Goal: Task Accomplishment & Management: Complete application form

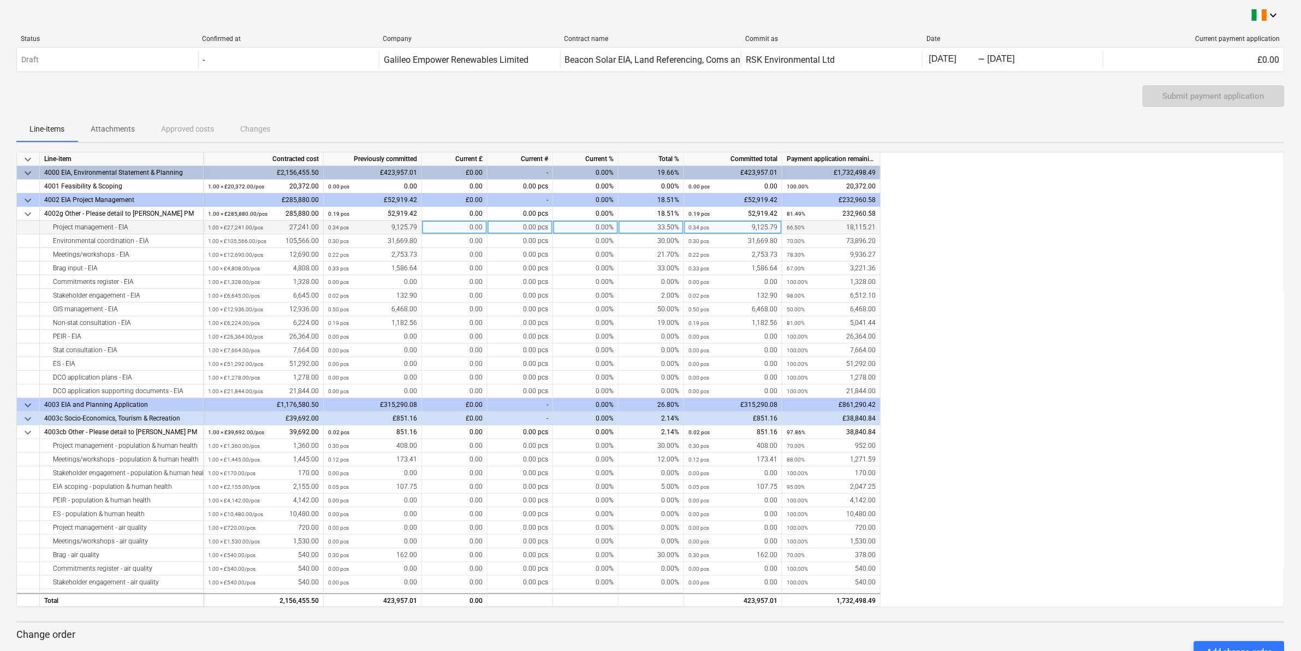
click at [443, 224] on div "0.00" at bounding box center [454, 228] width 65 height 14
type input "1132.20"
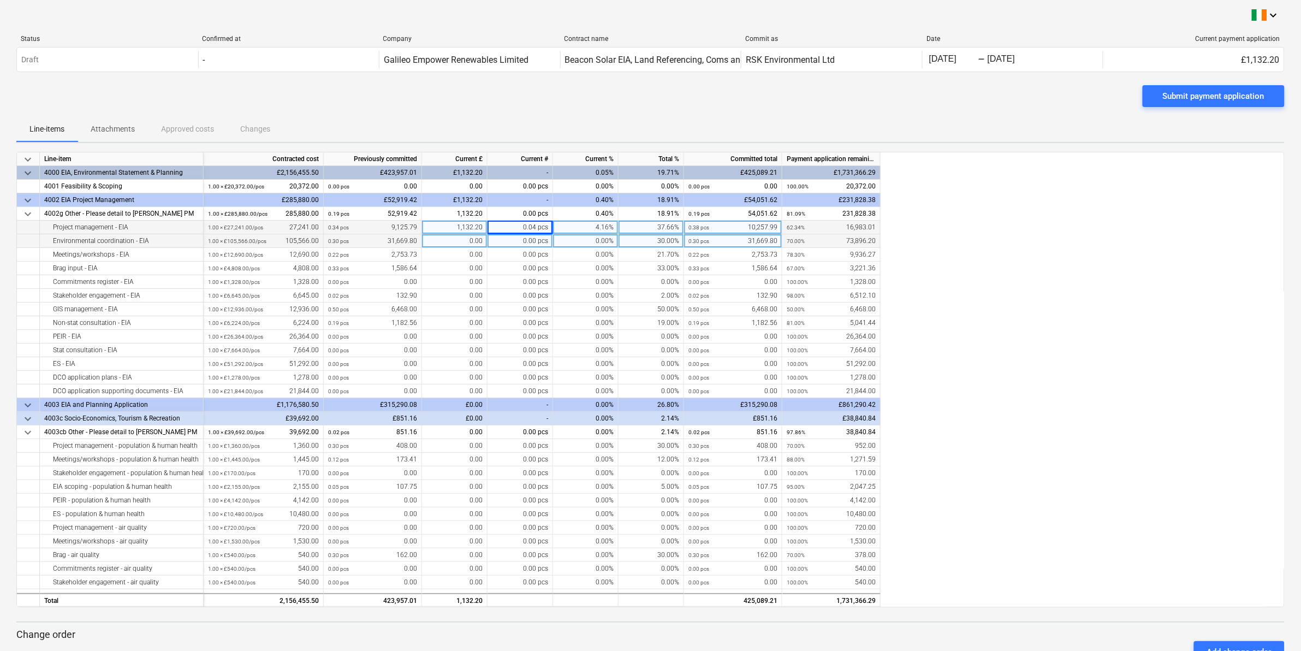
click at [446, 241] on div "0.00" at bounding box center [454, 241] width 65 height 14
type input "6333.96"
click at [448, 253] on div "0.00" at bounding box center [454, 255] width 65 height 14
type input "418.77"
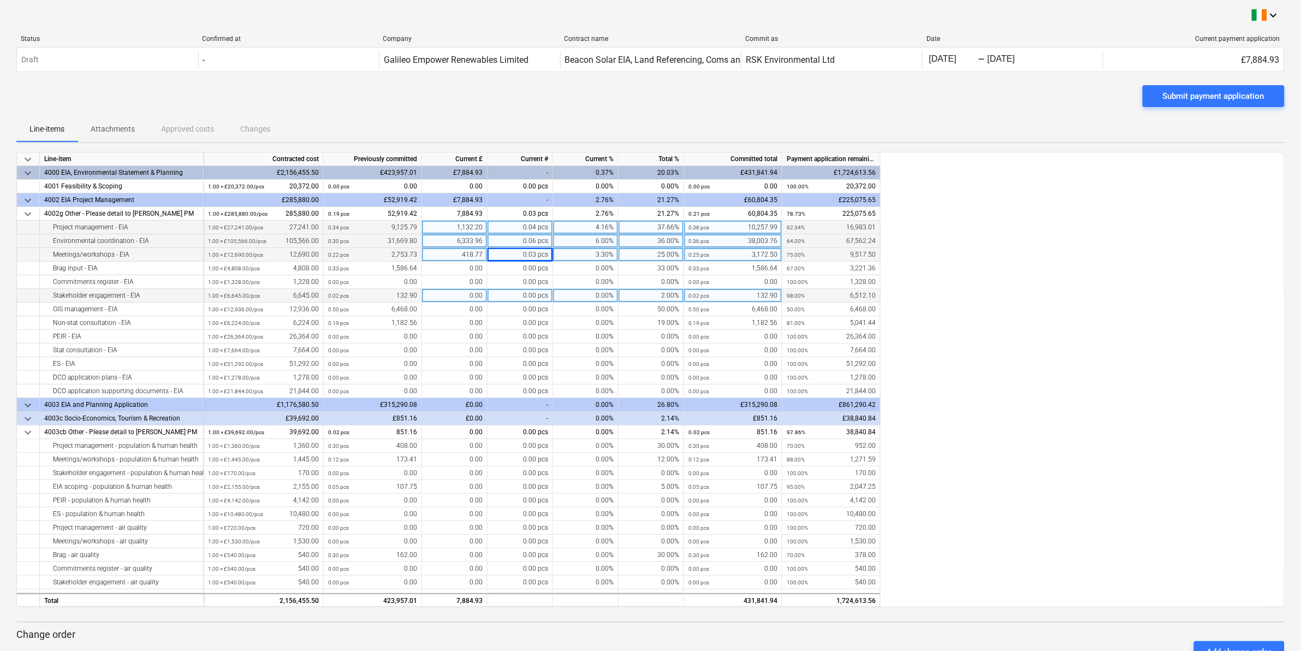
click at [448, 295] on div "0.00" at bounding box center [454, 296] width 65 height 14
type input "332.24"
click at [448, 295] on div "332.24" at bounding box center [454, 296] width 65 height 14
type input "332.25"
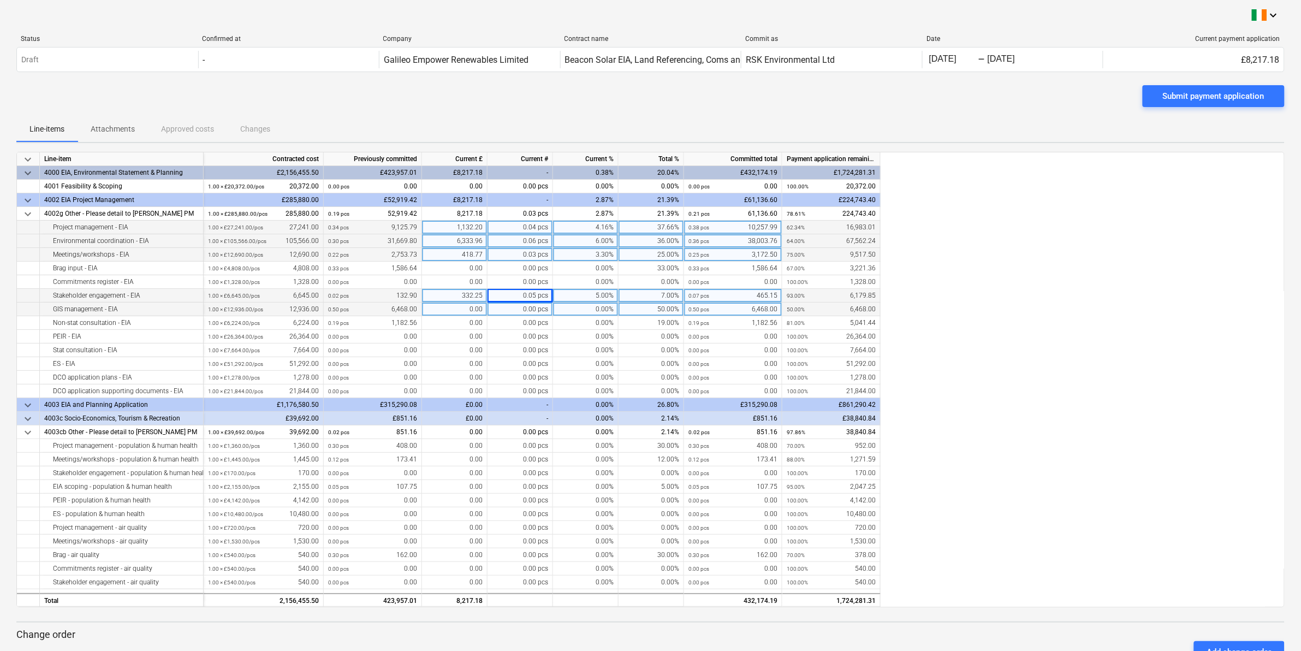
click at [457, 306] on div "0.00" at bounding box center [454, 309] width 65 height 14
type input "1293"
click at [457, 306] on div "1,293.00" at bounding box center [454, 309] width 65 height 14
type input "1293.6"
click at [439, 318] on div "0.00" at bounding box center [454, 323] width 65 height 14
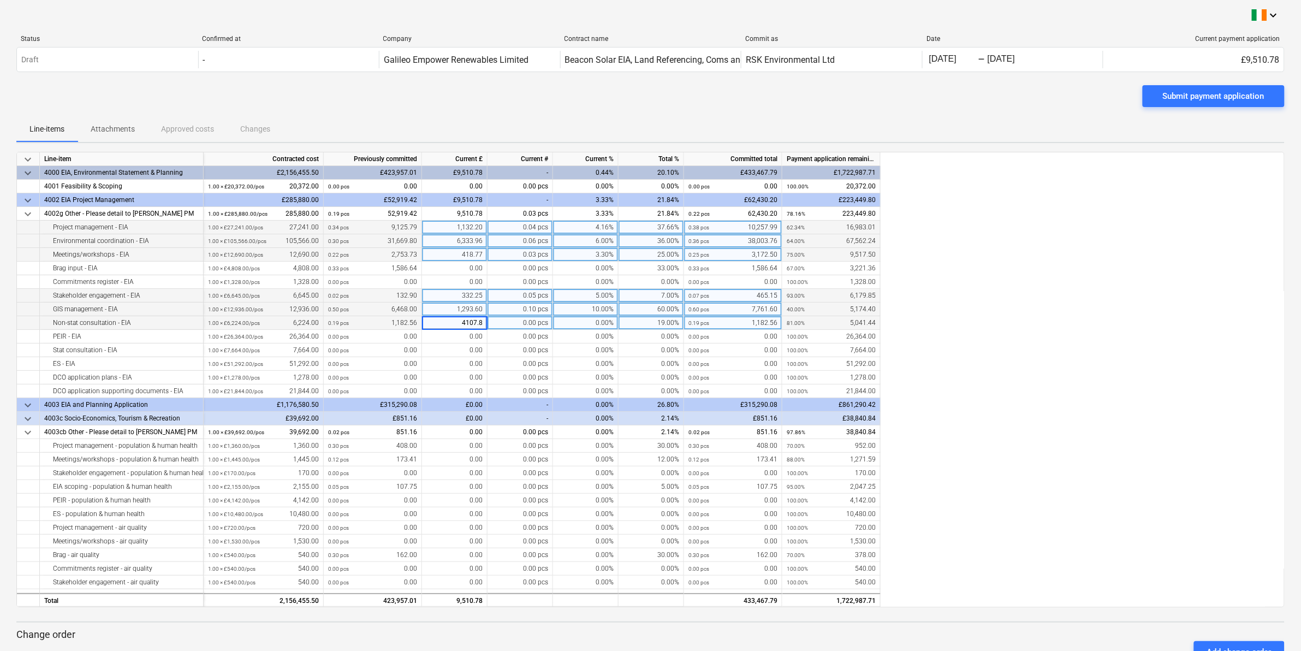
type input "4107.84"
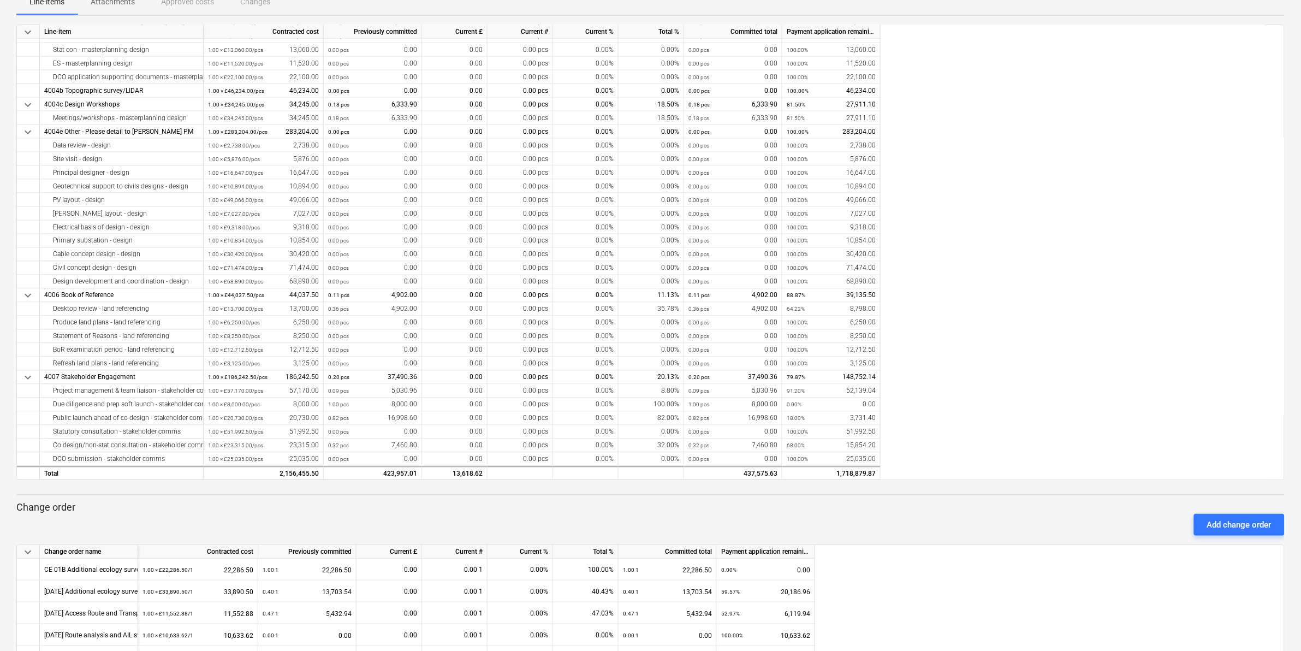
scroll to position [188, 0]
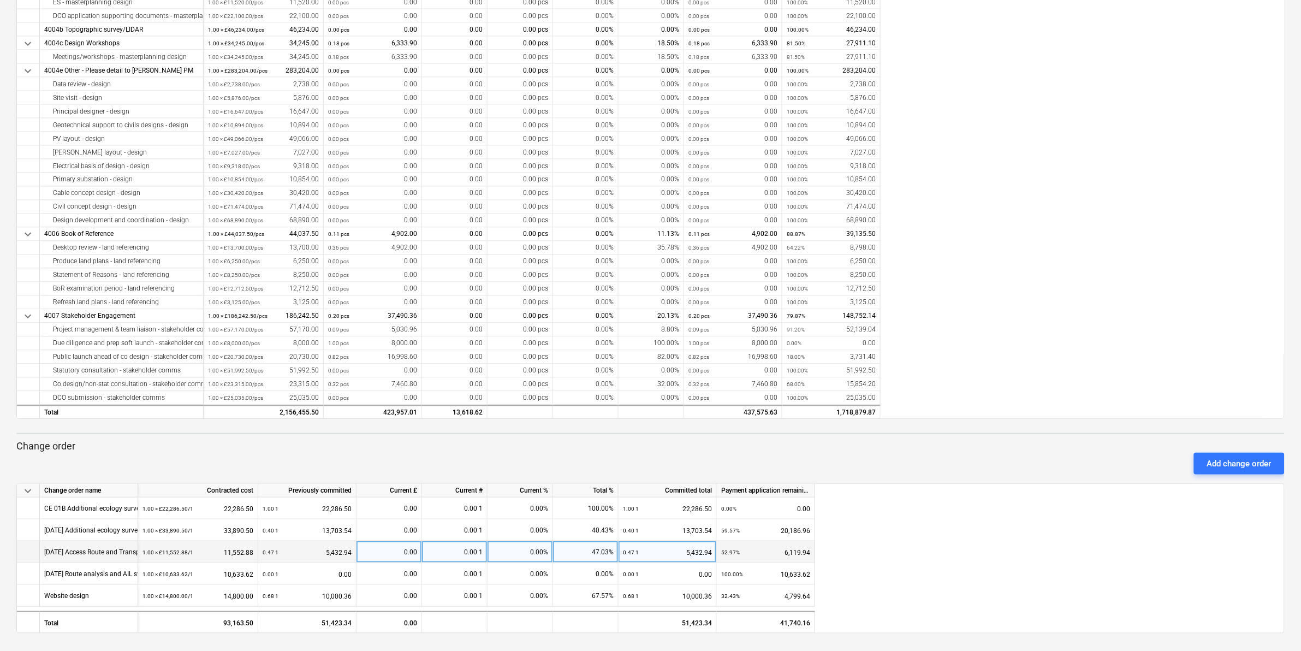
click at [378, 551] on div "0.00" at bounding box center [389, 552] width 56 height 22
type input "1374"
click at [1238, 462] on div "Add change order" at bounding box center [1239, 463] width 64 height 14
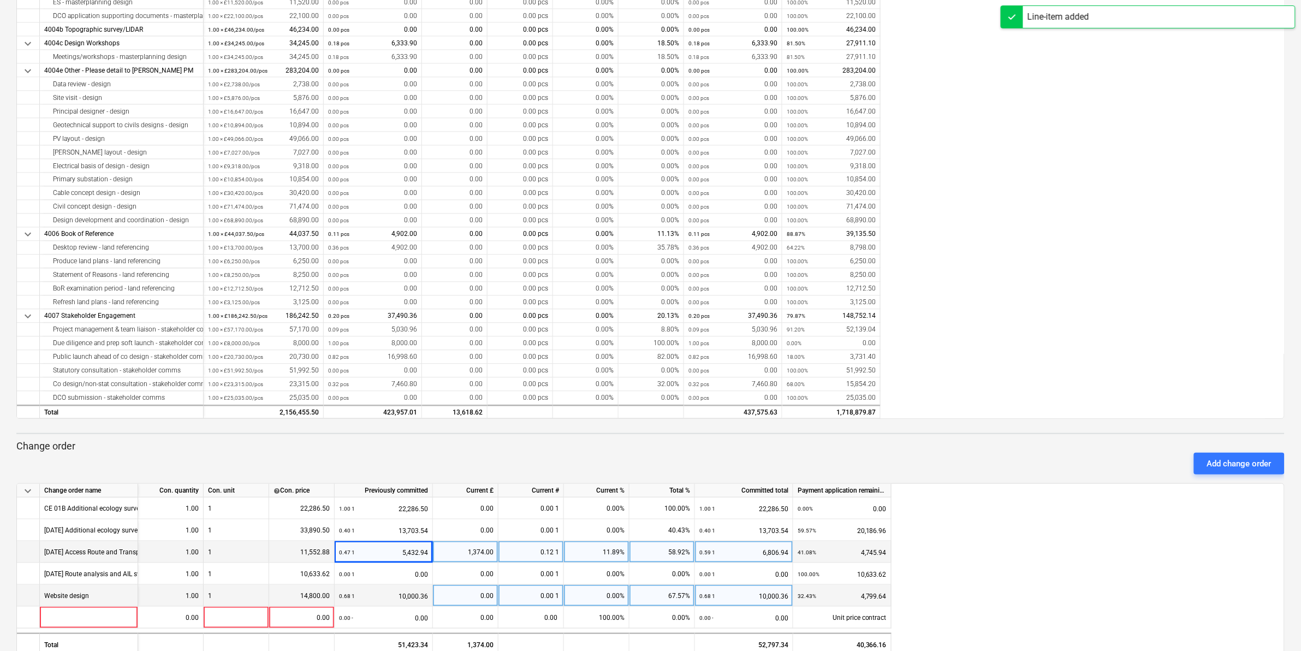
scroll to position [210, 0]
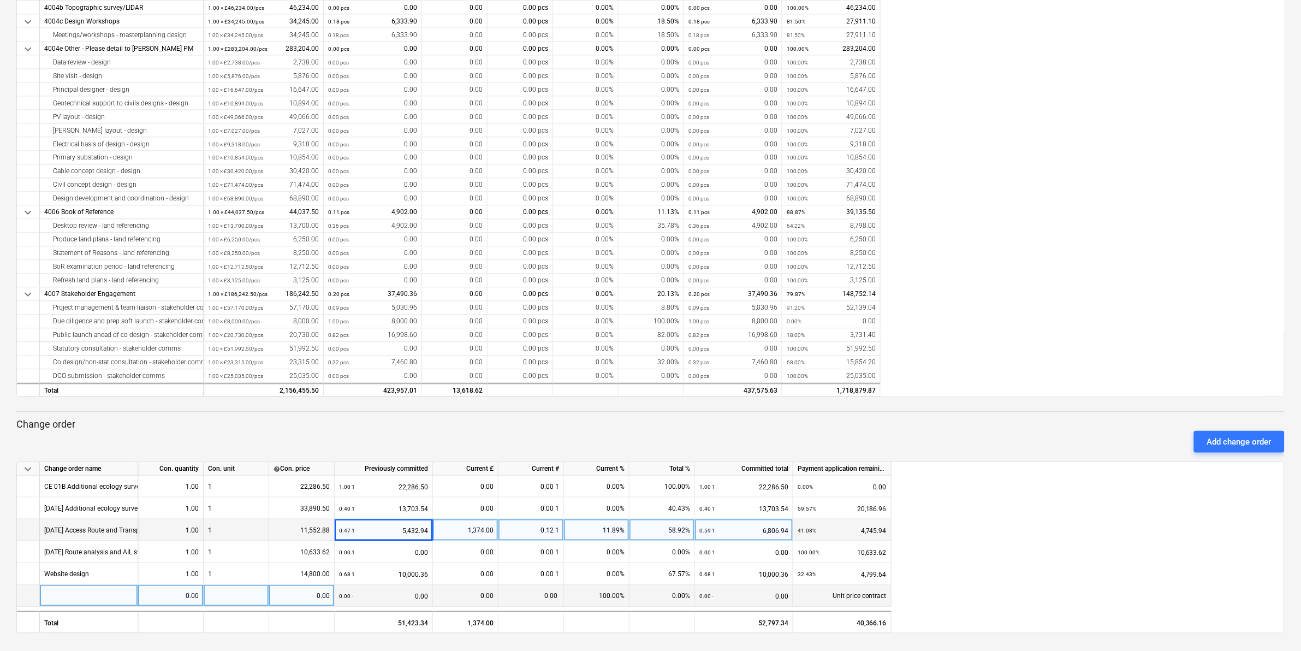
click at [52, 593] on div at bounding box center [89, 596] width 98 height 22
click at [52, 593] on input at bounding box center [89, 595] width 98 height 21
type input "Third-party topographic base-mapping, address and terrain data costs"
click at [174, 595] on div "0.00" at bounding box center [170, 596] width 56 height 22
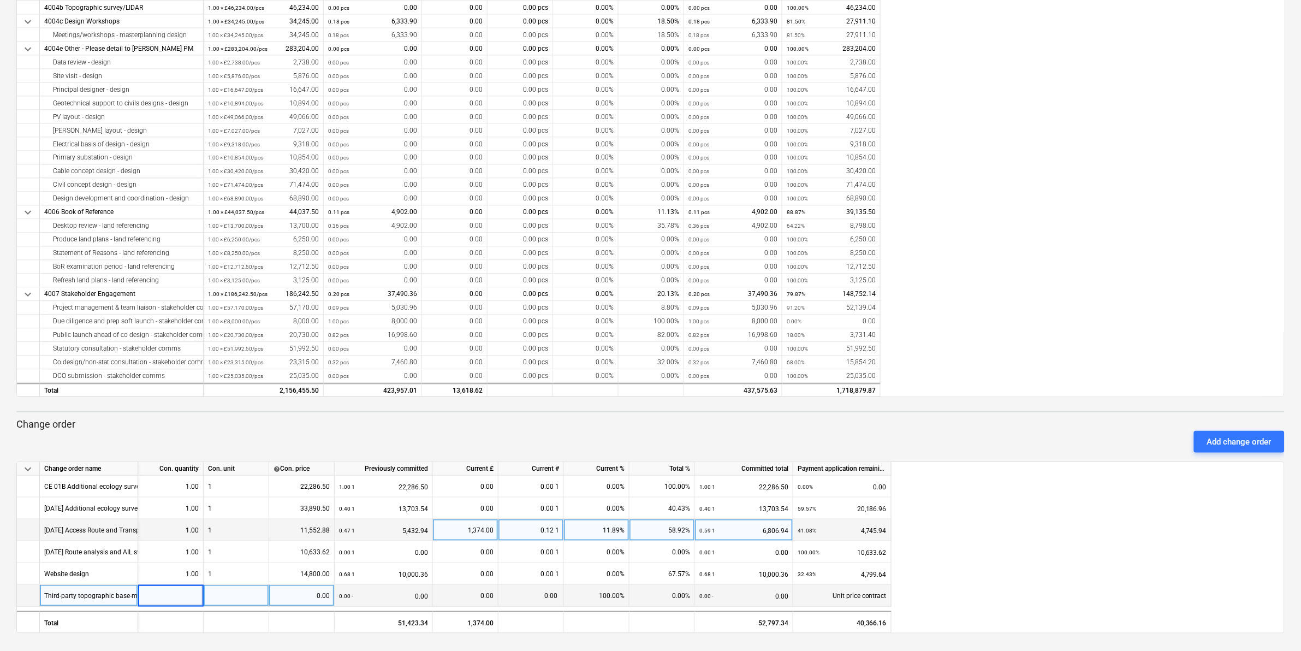
type input "1"
click at [255, 591] on div at bounding box center [236, 596] width 65 height 22
click at [255, 591] on input at bounding box center [236, 595] width 65 height 21
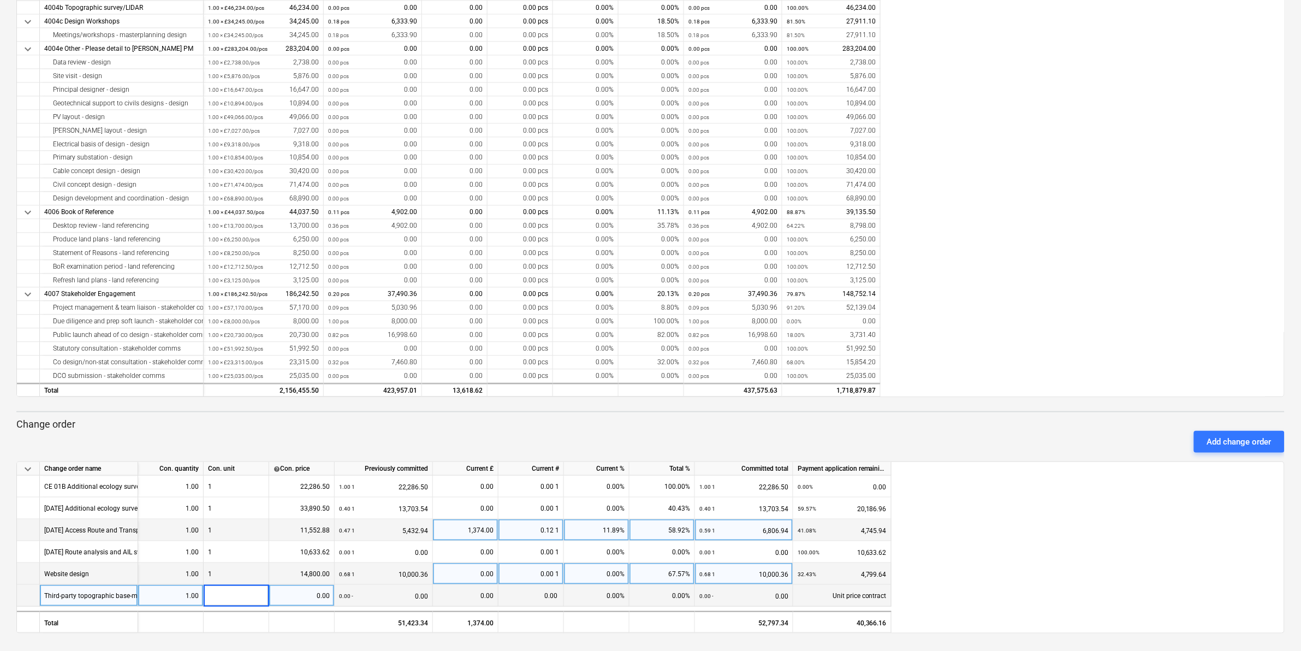
type input "1"
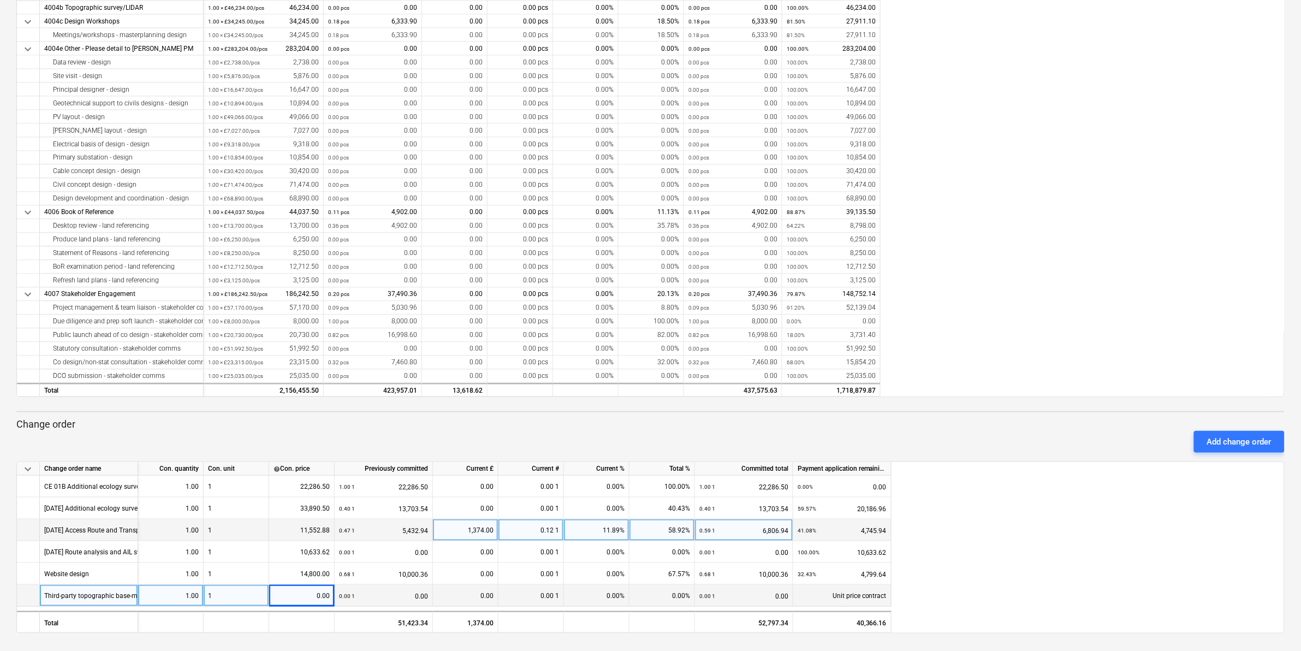
click at [301, 595] on div "0.00" at bounding box center [301, 596] width 56 height 22
type input "3653.62"
click at [462, 593] on div "0.00" at bounding box center [465, 596] width 56 height 22
type input "1798.95"
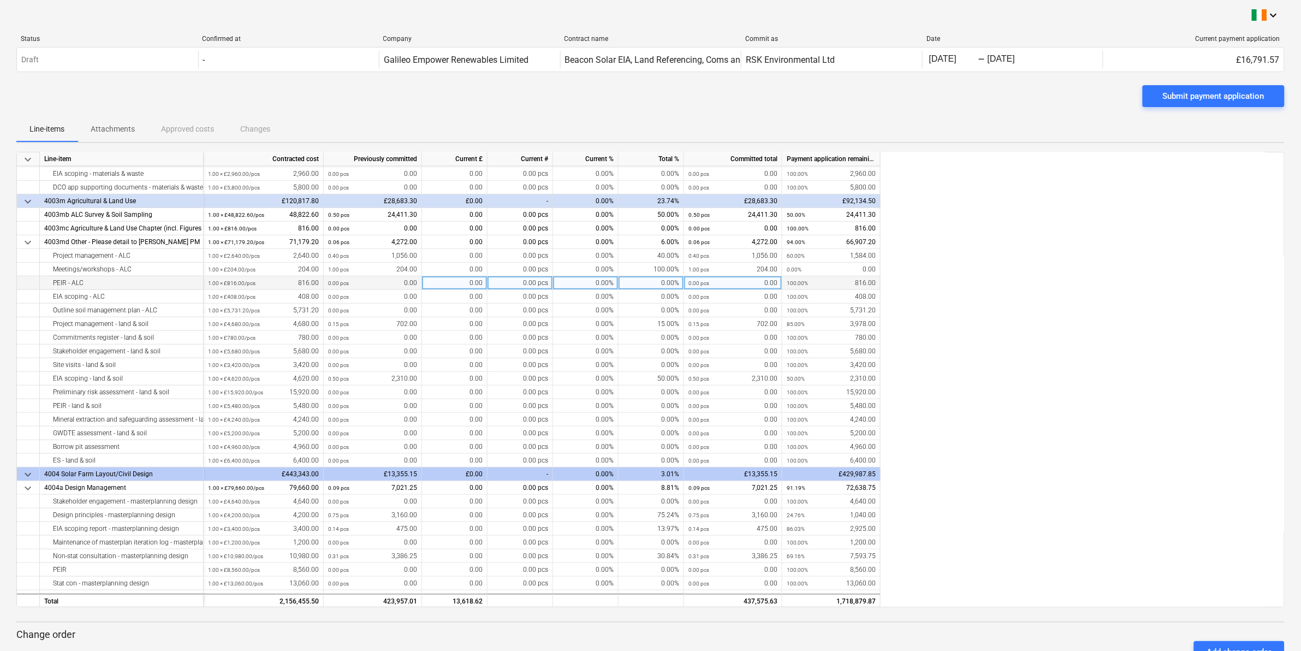
scroll to position [1979, 0]
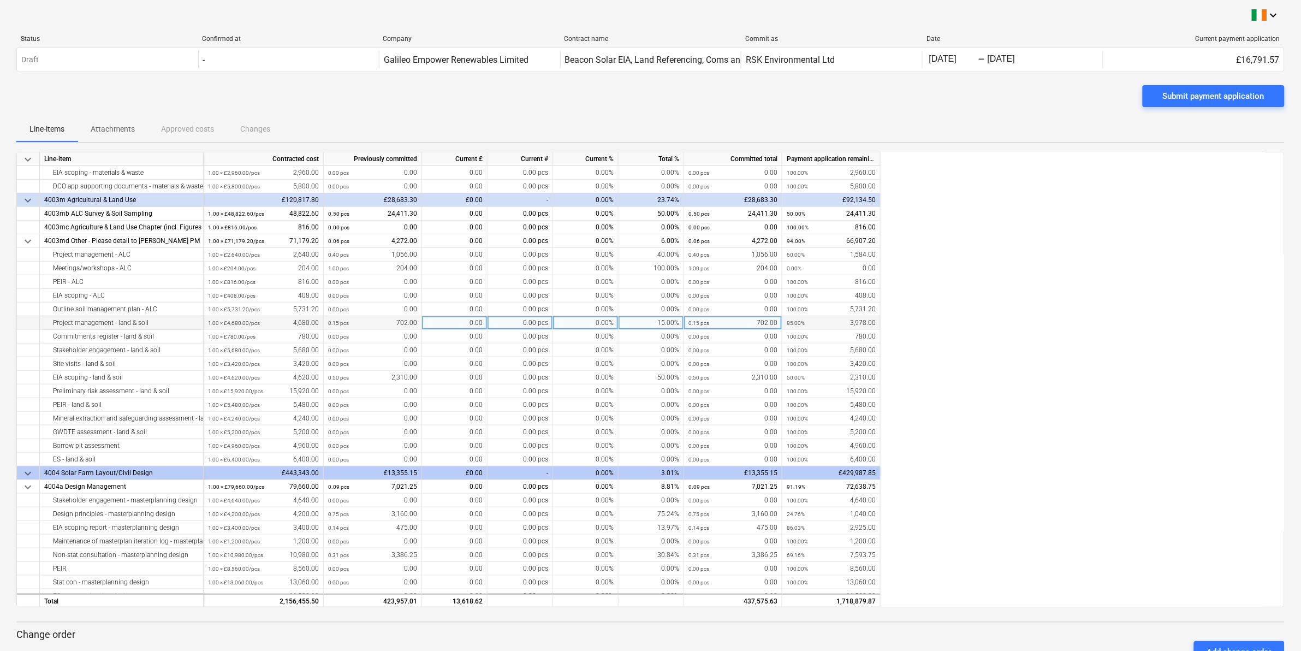
click at [464, 320] on div "0.00" at bounding box center [454, 323] width 65 height 14
type input "117"
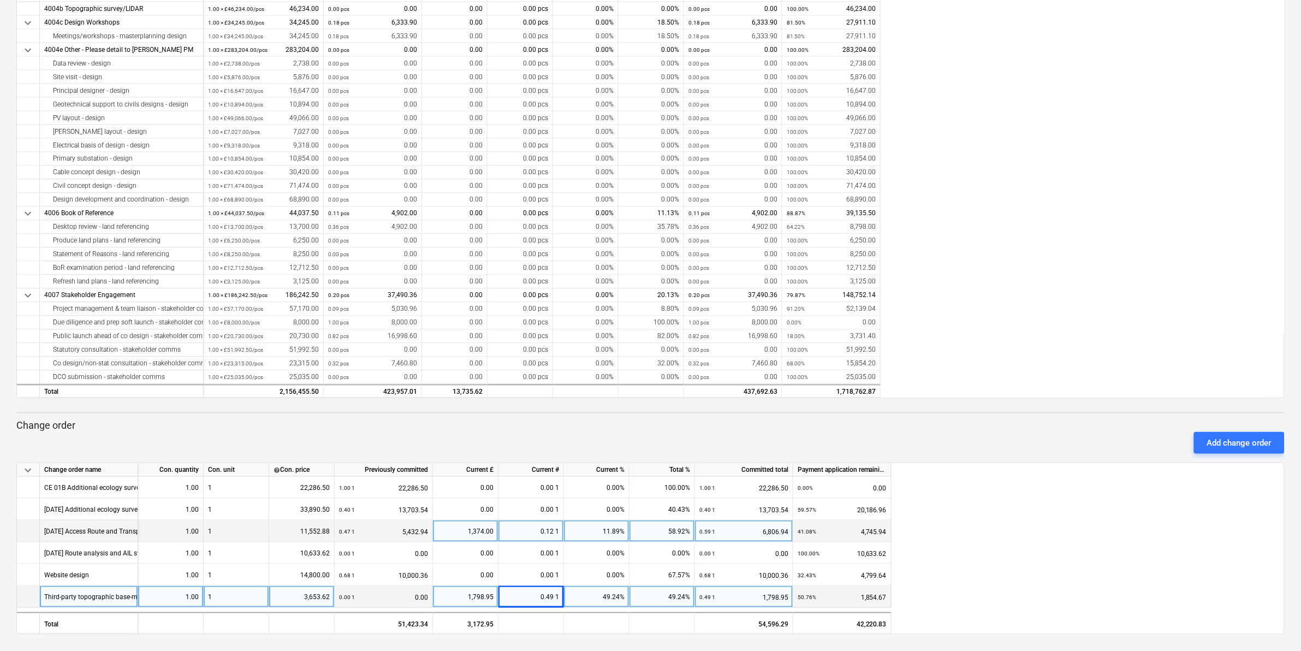
scroll to position [210, 0]
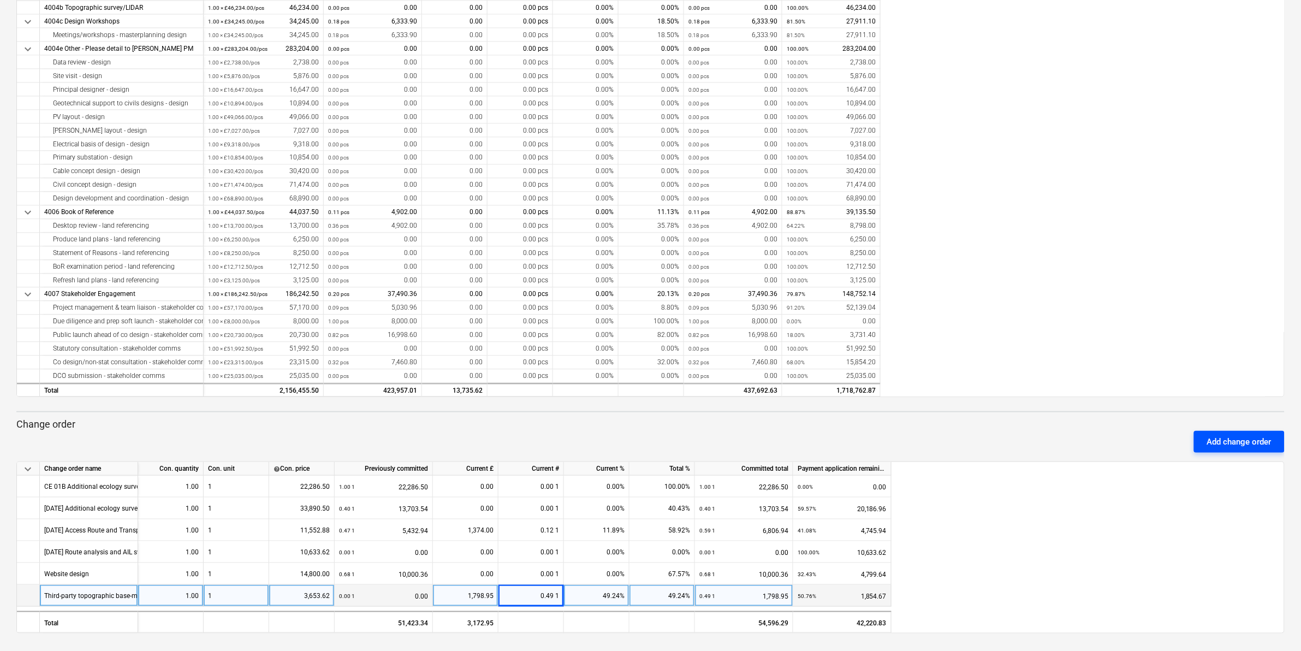
click at [1235, 440] on div "Add change order" at bounding box center [1239, 441] width 64 height 14
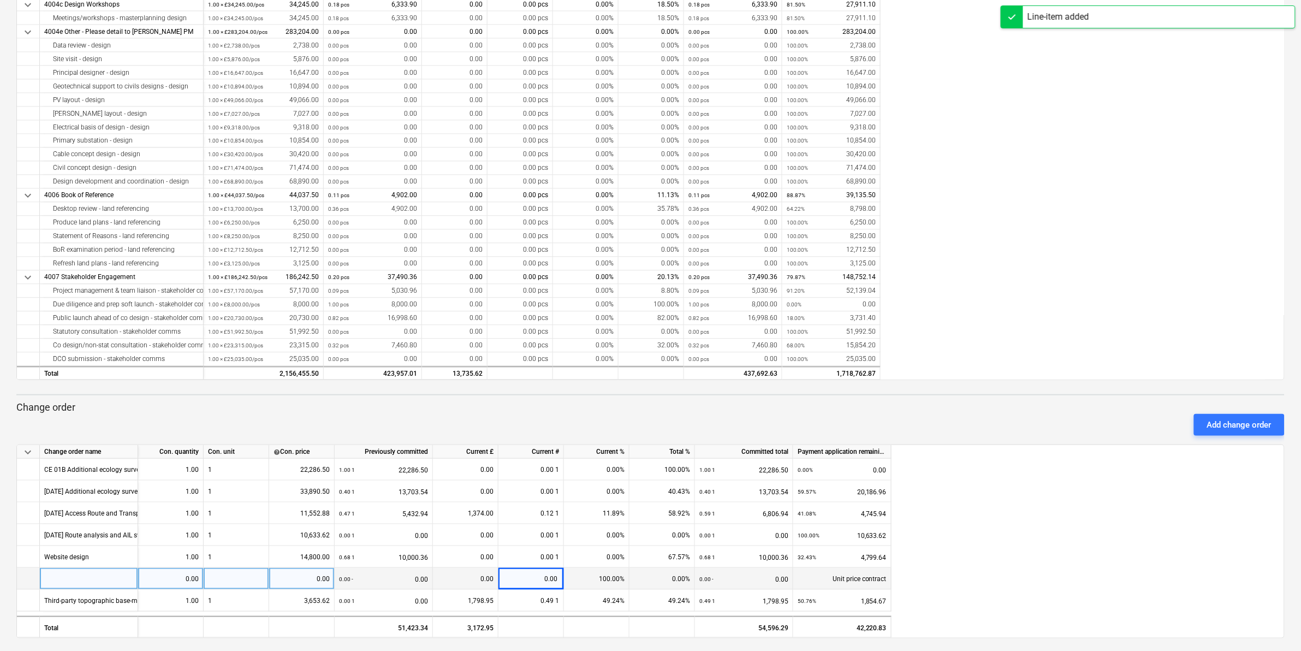
scroll to position [232, 0]
click at [68, 574] on div at bounding box center [89, 574] width 98 height 22
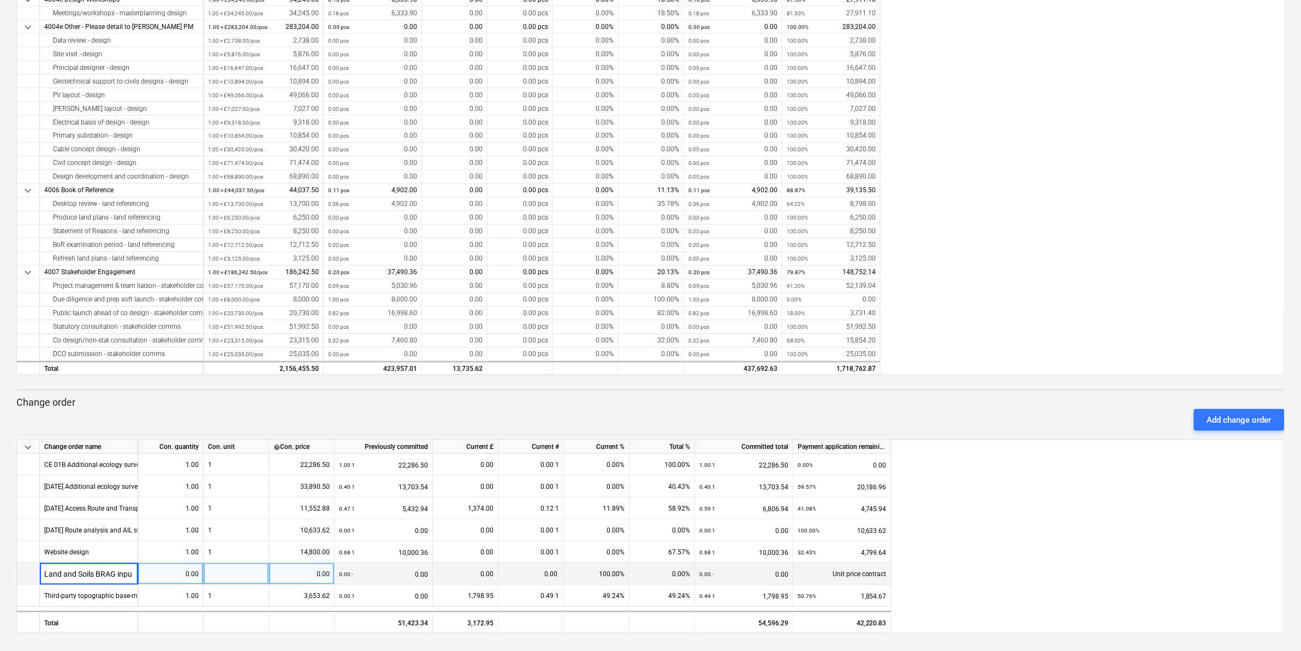
type input "Land and Soils BRAG input"
type input "2000"
type input "1200"
click at [1077, 539] on div "keyboard_arrow_down Change order name Con. quantity Con. unit help Con. price P…" at bounding box center [650, 536] width 1268 height 194
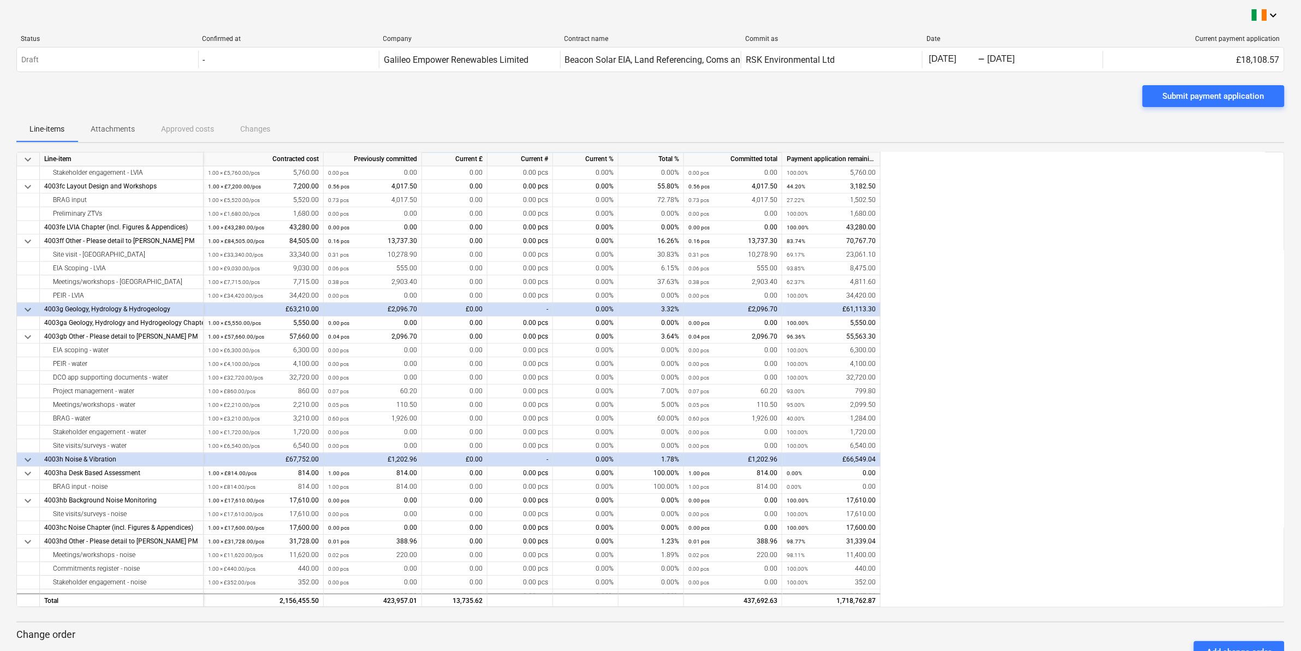
scroll to position [887, 0]
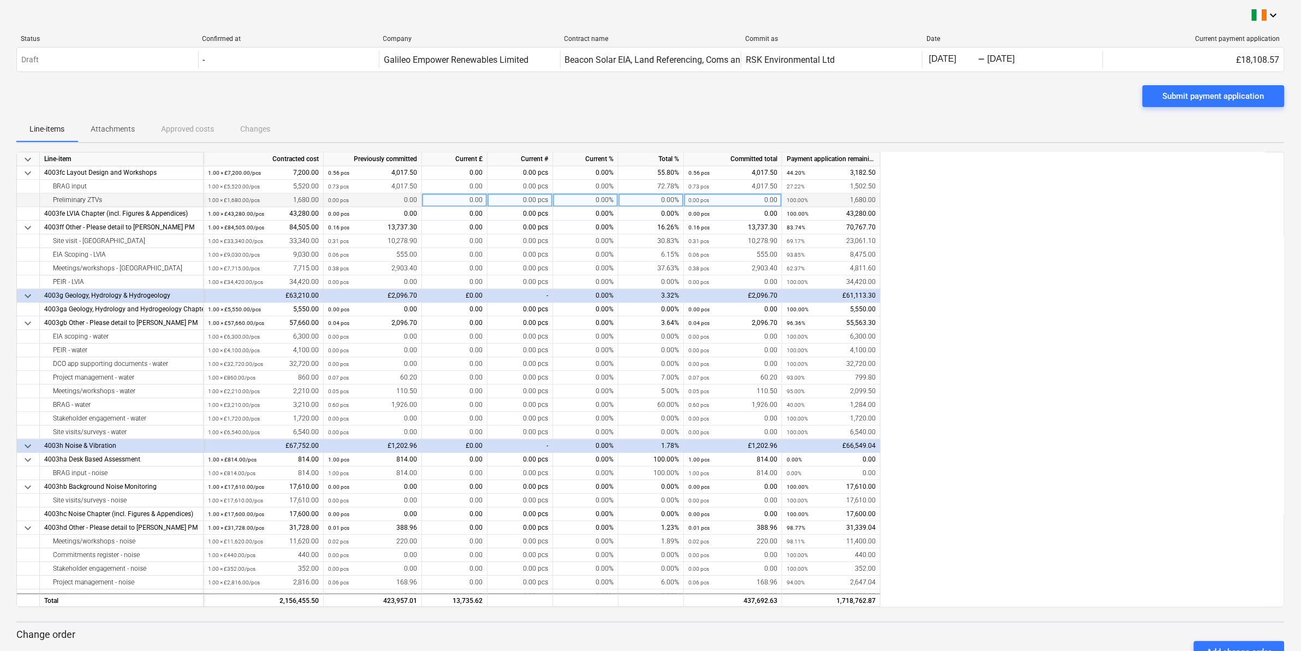
click at [445, 195] on div "0.00" at bounding box center [454, 200] width 65 height 14
type input "415"
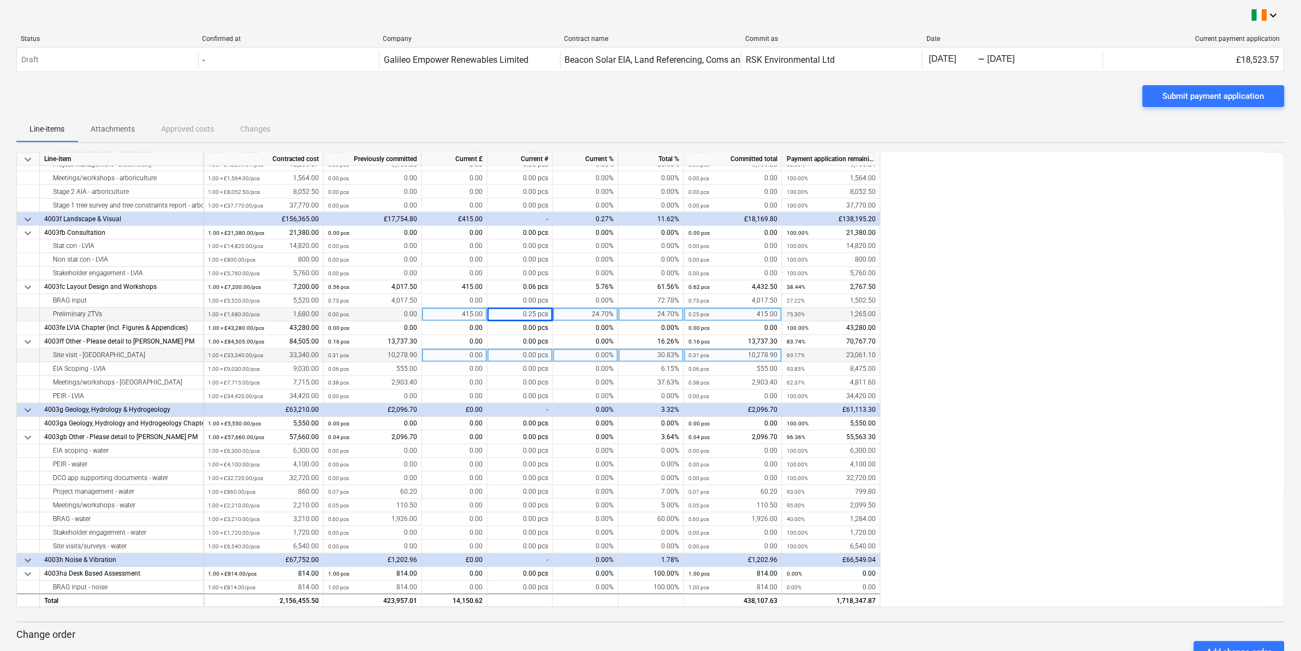
scroll to position [750, 0]
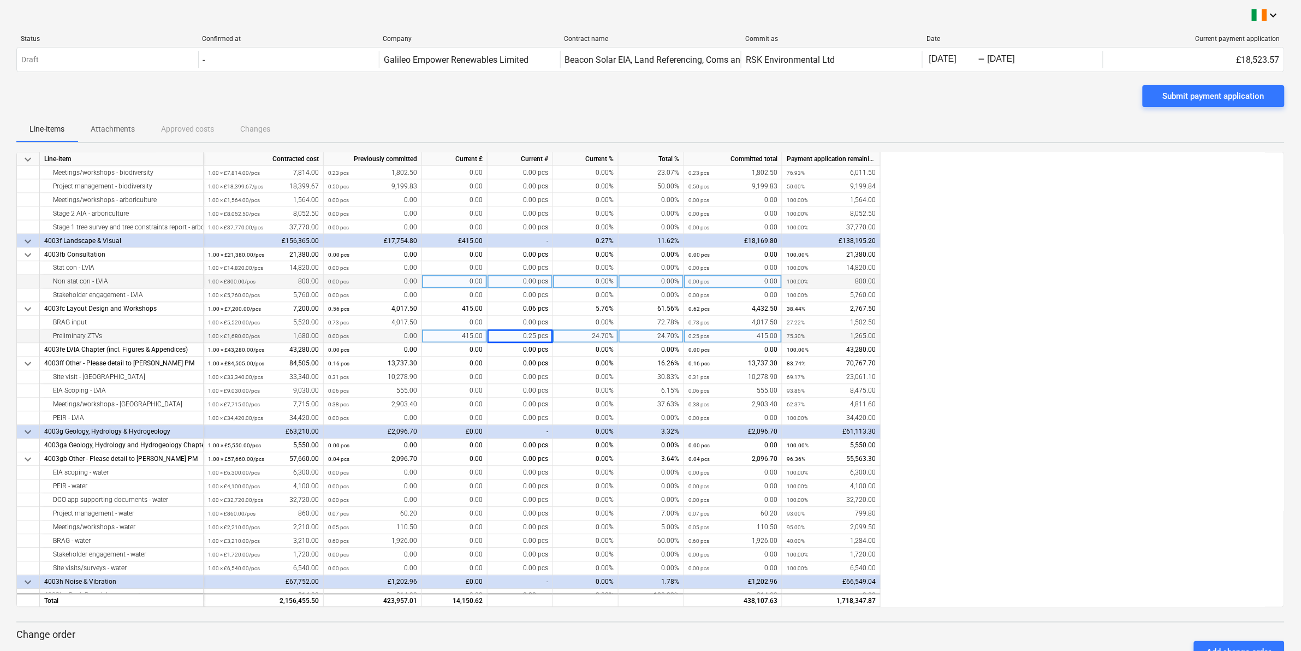
click at [448, 278] on div "0.00" at bounding box center [454, 282] width 65 height 14
type input "437.5"
click at [1142, 328] on div "keyboard_arrow_down Line-item Contracted cost Previously committed Current £ Cu…" at bounding box center [650, 379] width 1268 height 455
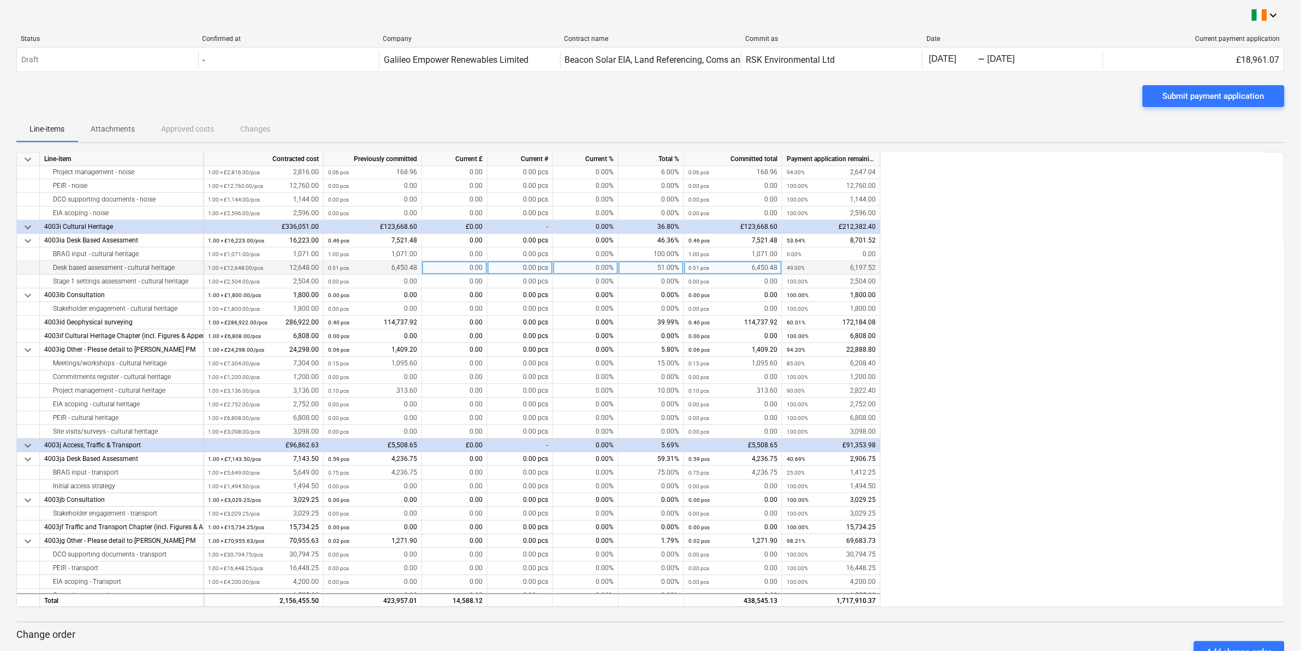
scroll to position [1295, 0]
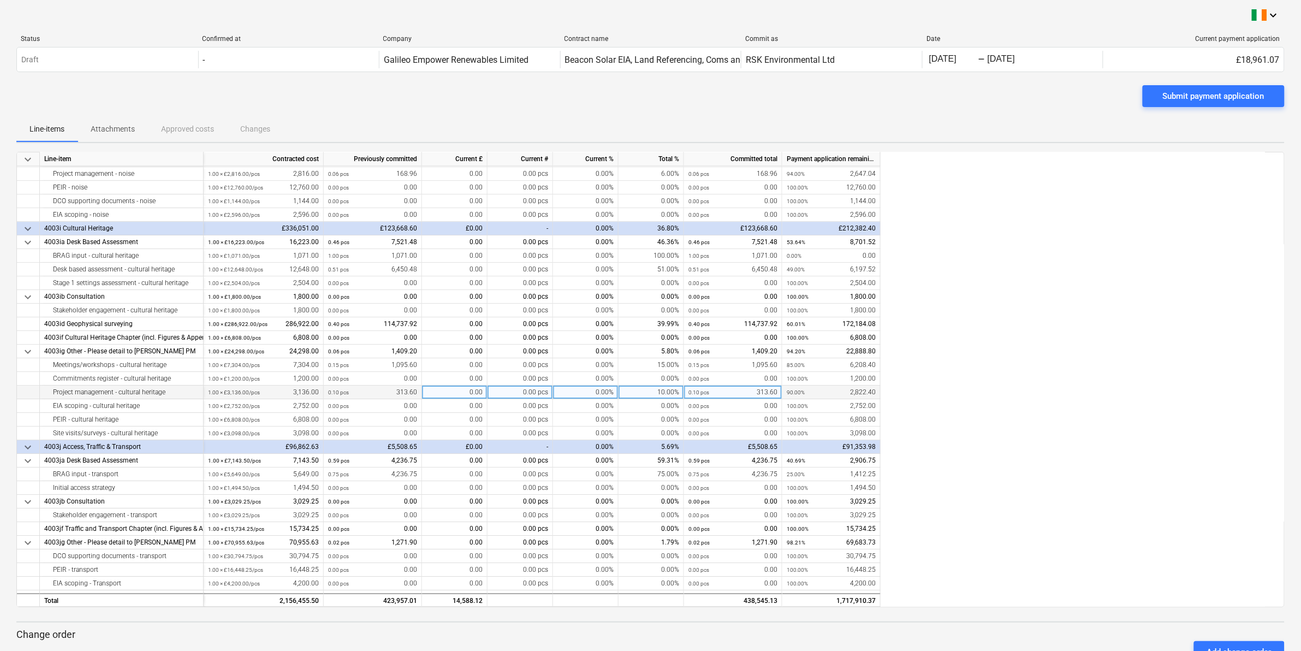
click at [456, 391] on div "0.00" at bounding box center [454, 392] width 65 height 14
type input "250.88"
click at [457, 362] on div "0.00" at bounding box center [454, 365] width 65 height 14
type input "365.20"
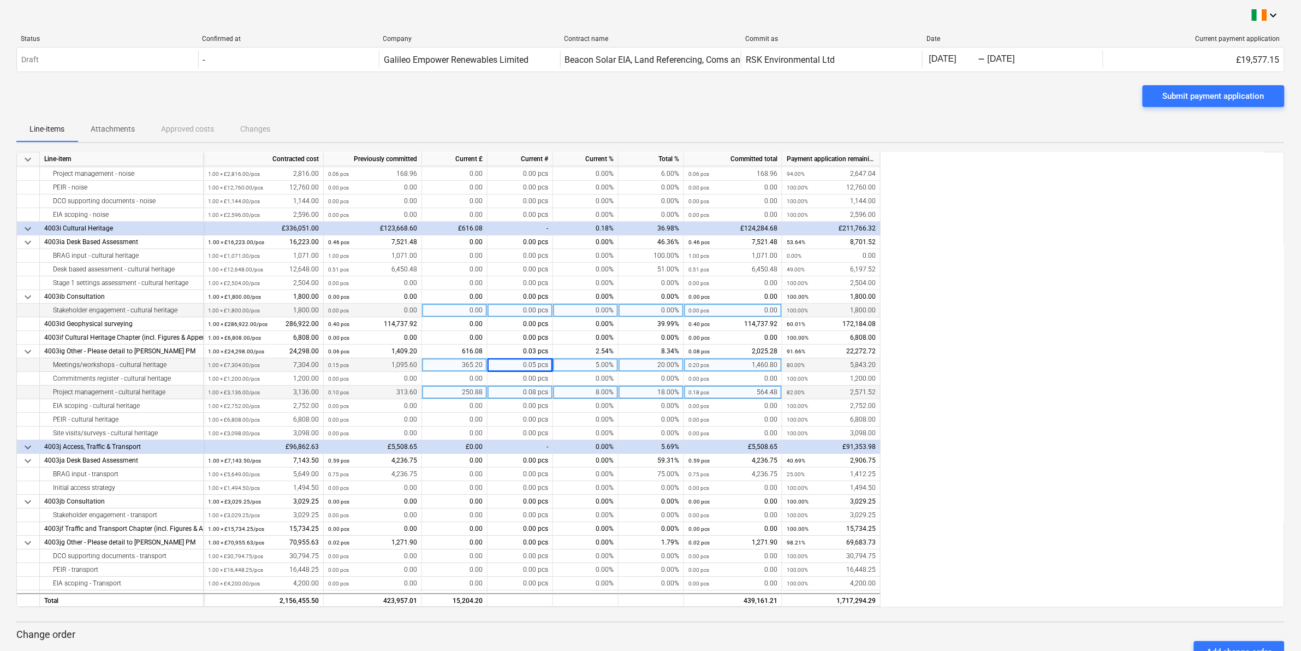
click at [461, 307] on div "0.00" at bounding box center [454, 310] width 65 height 14
type input "144"
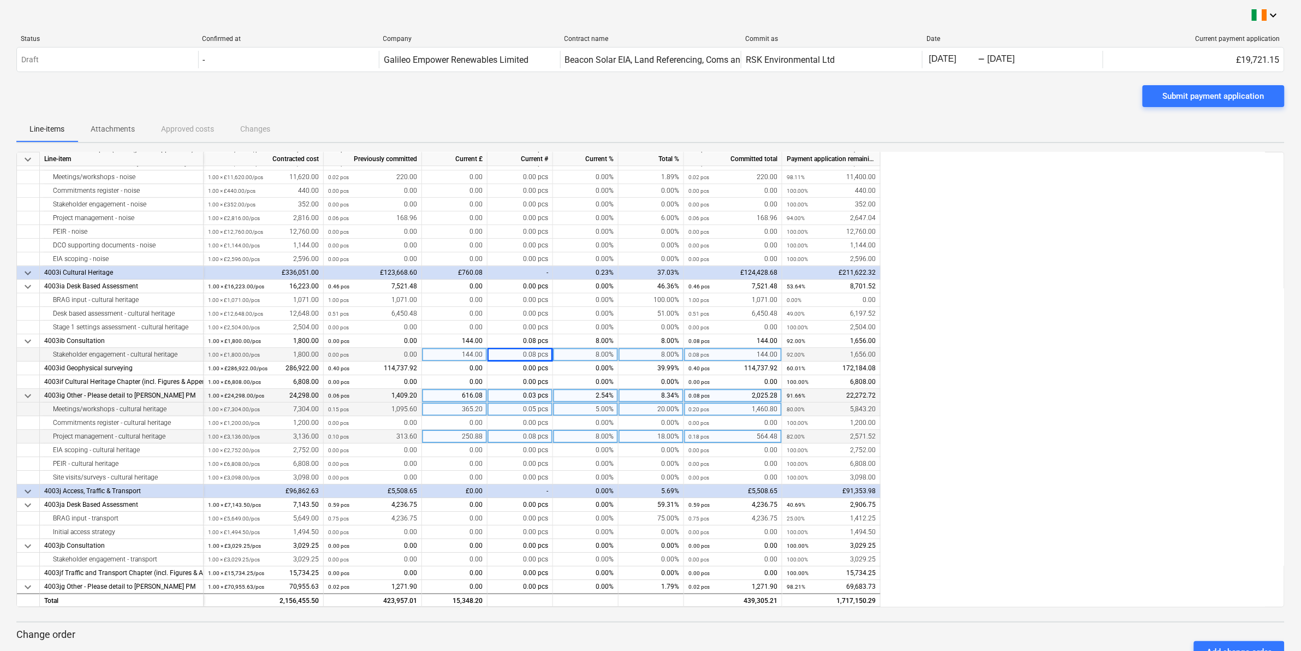
scroll to position [1227, 0]
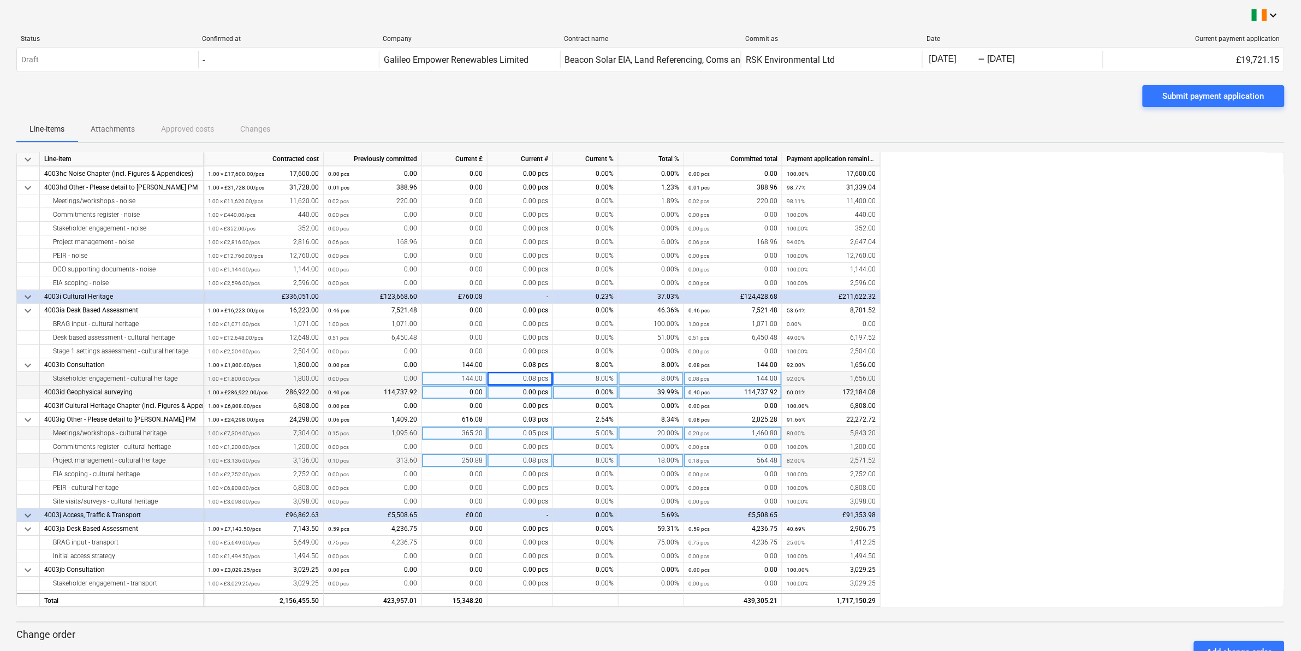
click at [462, 391] on div "0.00" at bounding box center [454, 392] width 65 height 14
type input "42344.83"
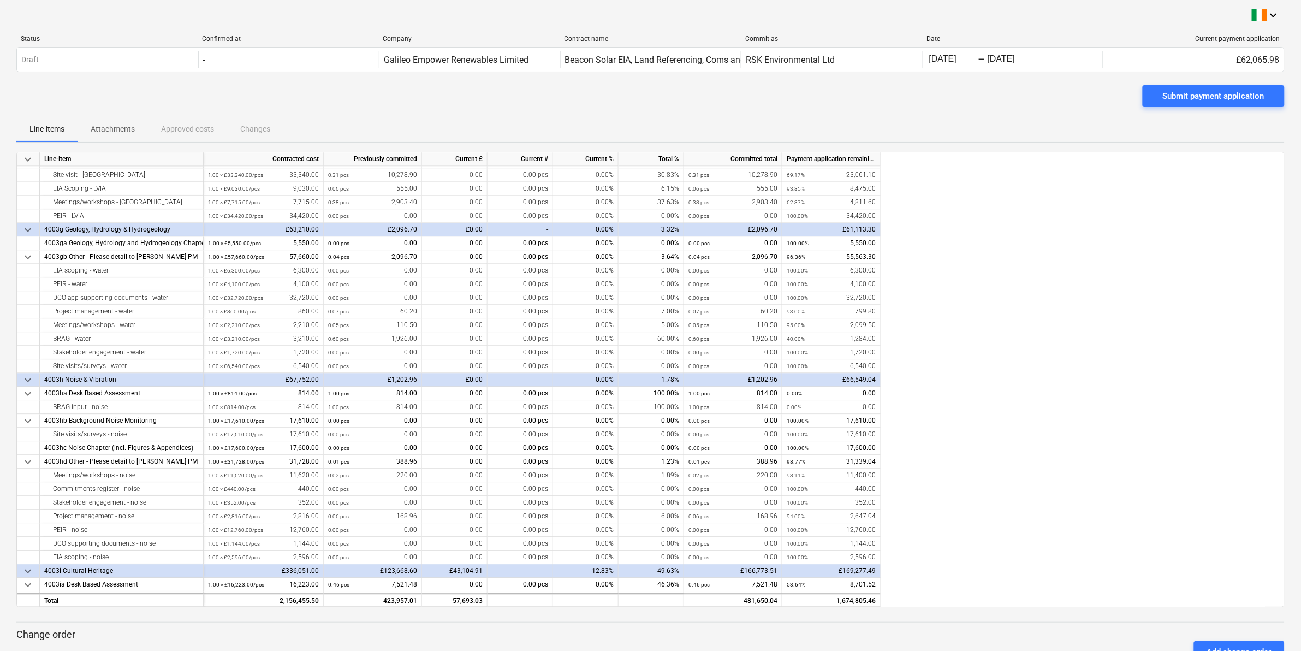
scroll to position [951, 0]
click at [454, 369] on div "0.00" at bounding box center [454, 368] width 65 height 14
type input "5606"
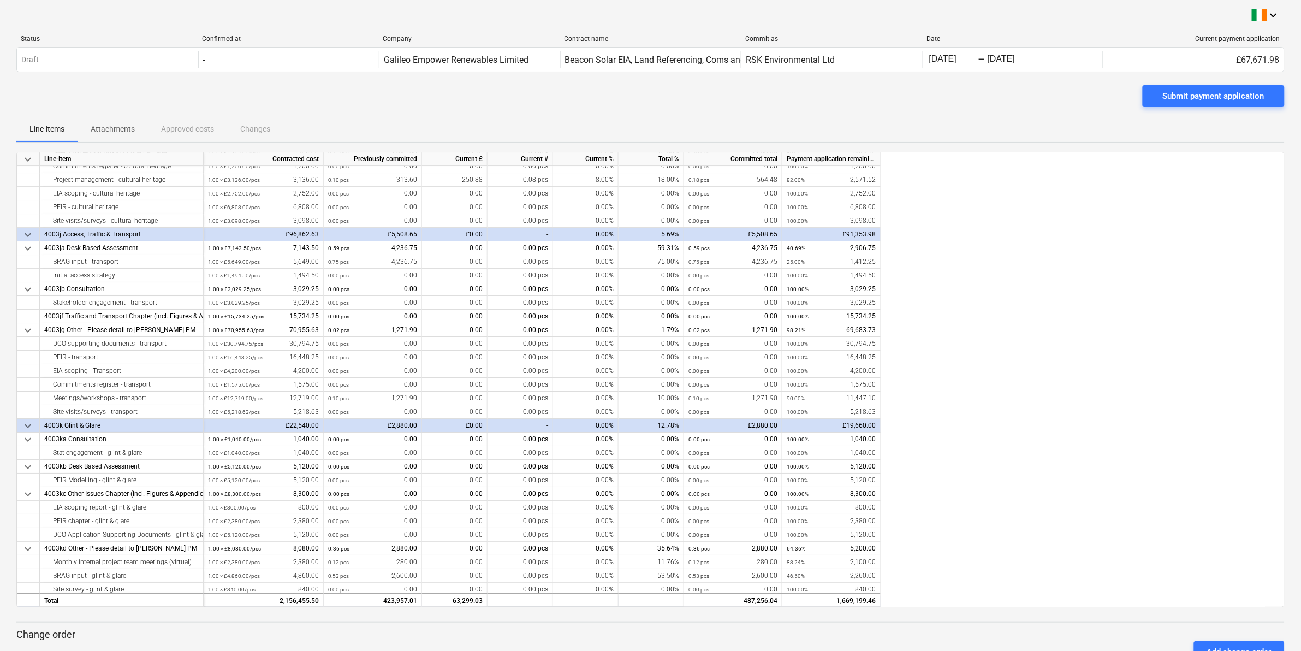
scroll to position [1497, 0]
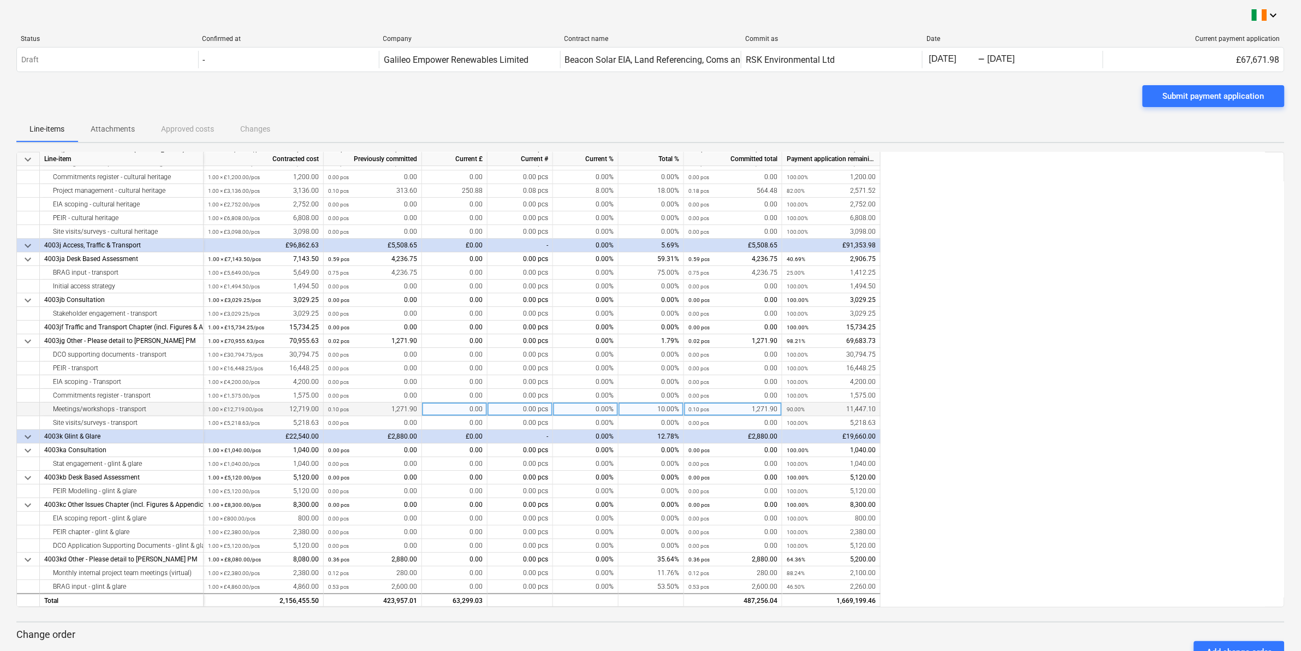
click at [468, 410] on div "0.00" at bounding box center [454, 409] width 65 height 14
type input "127.19"
click at [458, 270] on div "0.00" at bounding box center [454, 273] width 65 height 14
type input "847.35"
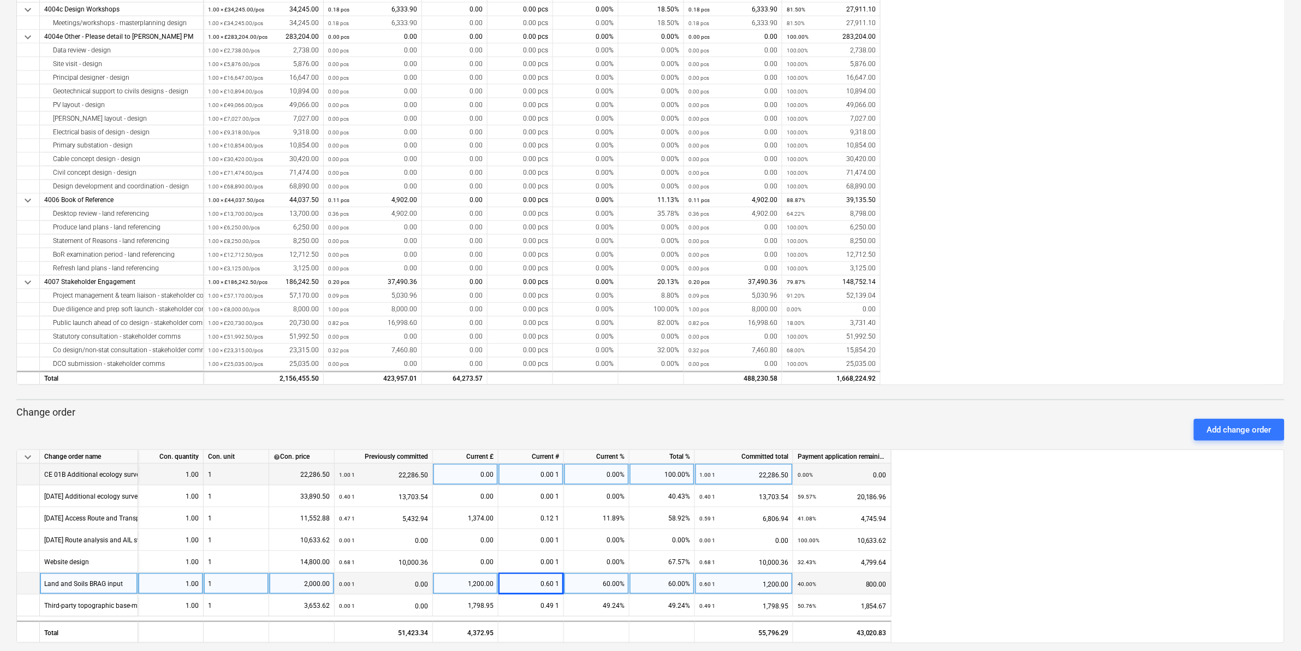
scroll to position [232, 0]
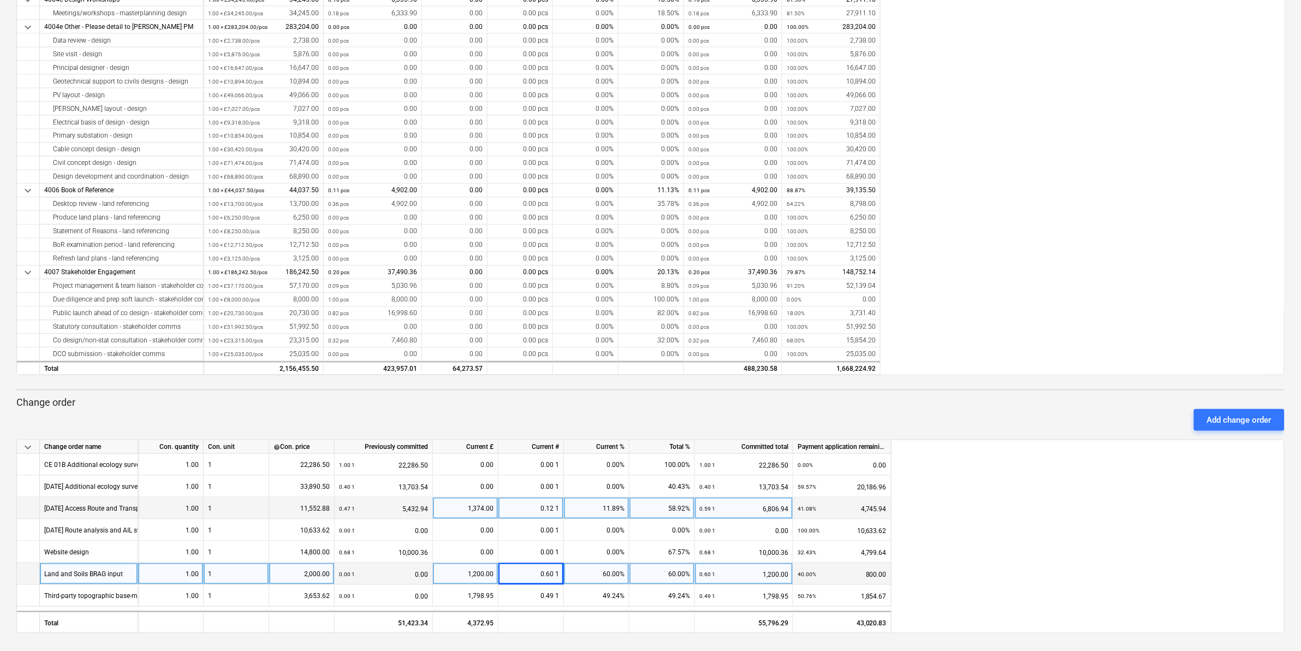
click at [460, 511] on div "1,374.00" at bounding box center [465, 508] width 56 height 22
click at [482, 511] on input "1374" at bounding box center [465, 507] width 65 height 21
click at [475, 505] on input "1374" at bounding box center [465, 507] width 65 height 21
drag, startPoint x: 475, startPoint y: 506, endPoint x: 496, endPoint y: 507, distance: 20.7
click at [496, 507] on input "1374" at bounding box center [465, 507] width 65 height 21
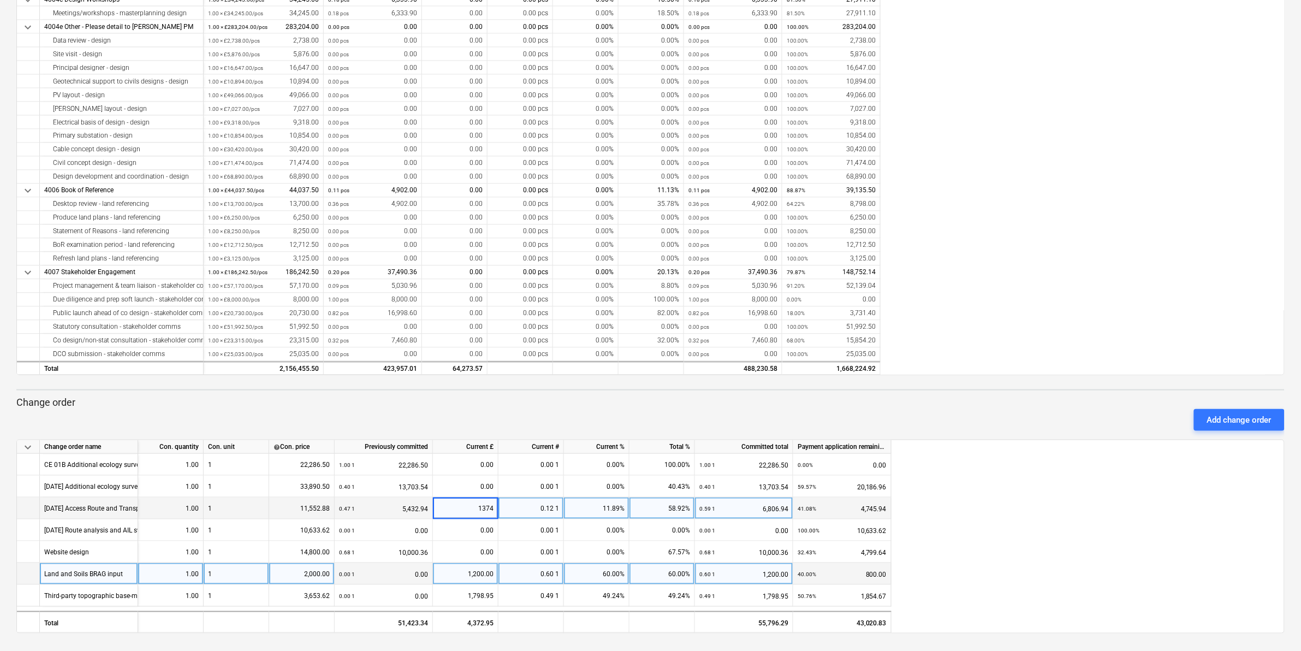
click at [496, 507] on input "1374" at bounding box center [465, 507] width 65 height 21
type input "13745720.35"
click at [462, 509] on div "6,119.94" at bounding box center [465, 508] width 56 height 22
type input "5720.35"
click at [459, 506] on div "5,720.35" at bounding box center [465, 508] width 56 height 22
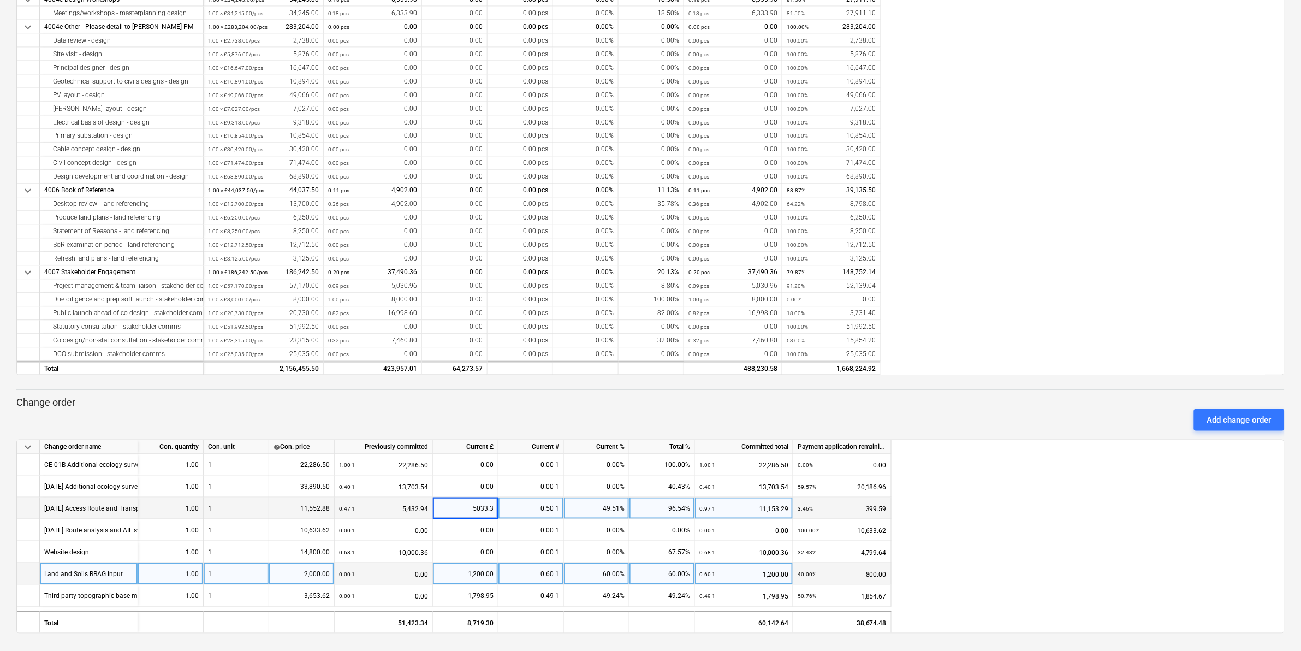
type input "5033.35"
click at [464, 528] on div "0.00" at bounding box center [465, 530] width 56 height 22
type input "1681.66"
click at [1071, 298] on div "keyboard_arrow_down Line-item Contracted cost Previously committed Current £ Cu…" at bounding box center [650, 147] width 1268 height 455
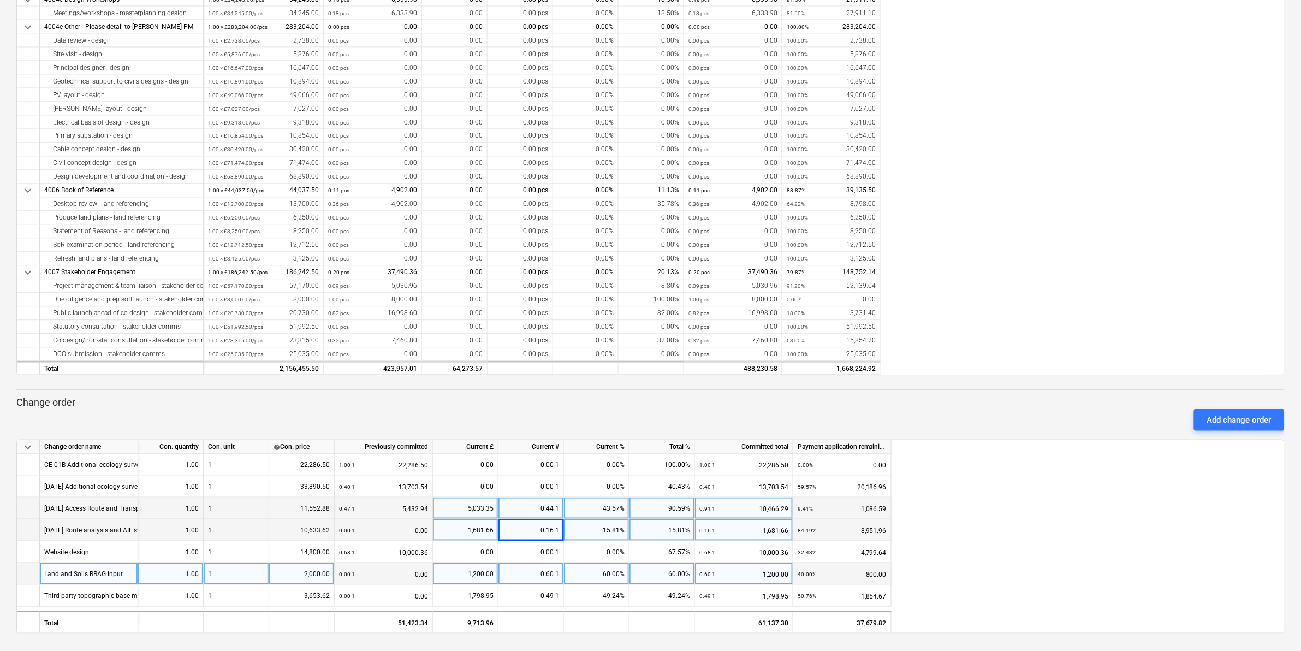
click at [1100, 512] on div "keyboard_arrow_down Change order name Con. quantity Con. unit help Con. price P…" at bounding box center [650, 536] width 1268 height 194
click at [1012, 559] on div "keyboard_arrow_down Change order name Con. quantity Con. unit help Con. price P…" at bounding box center [650, 536] width 1268 height 194
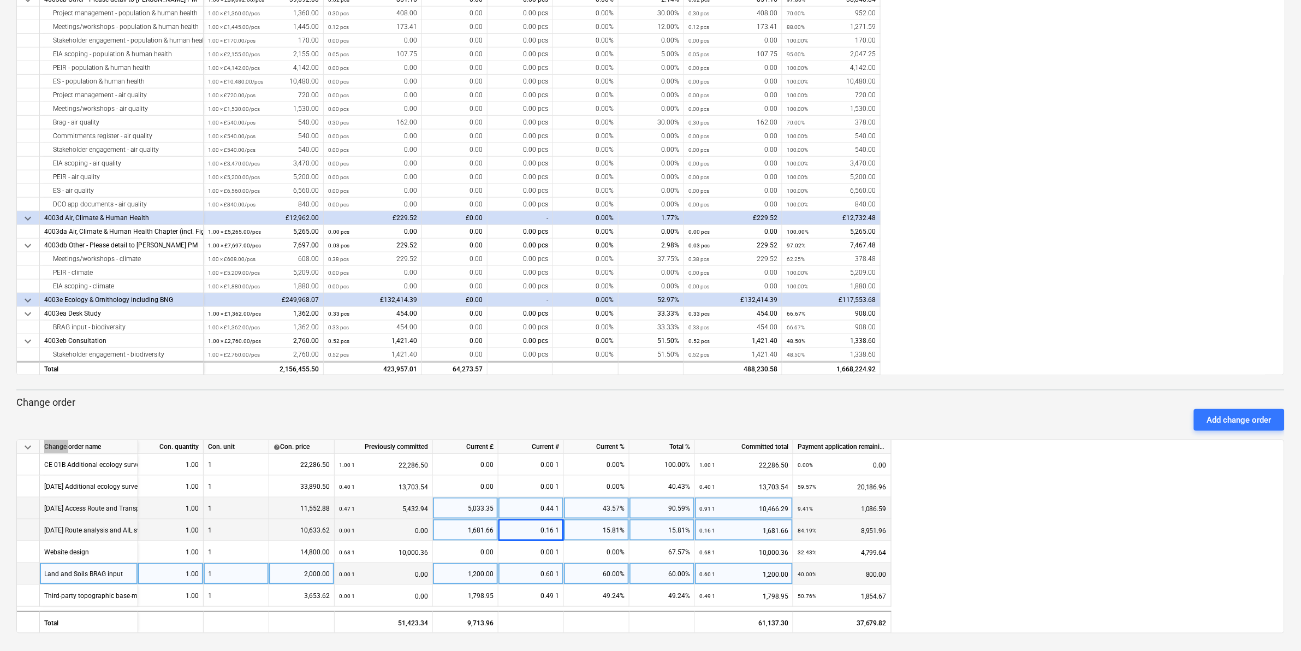
scroll to position [0, 0]
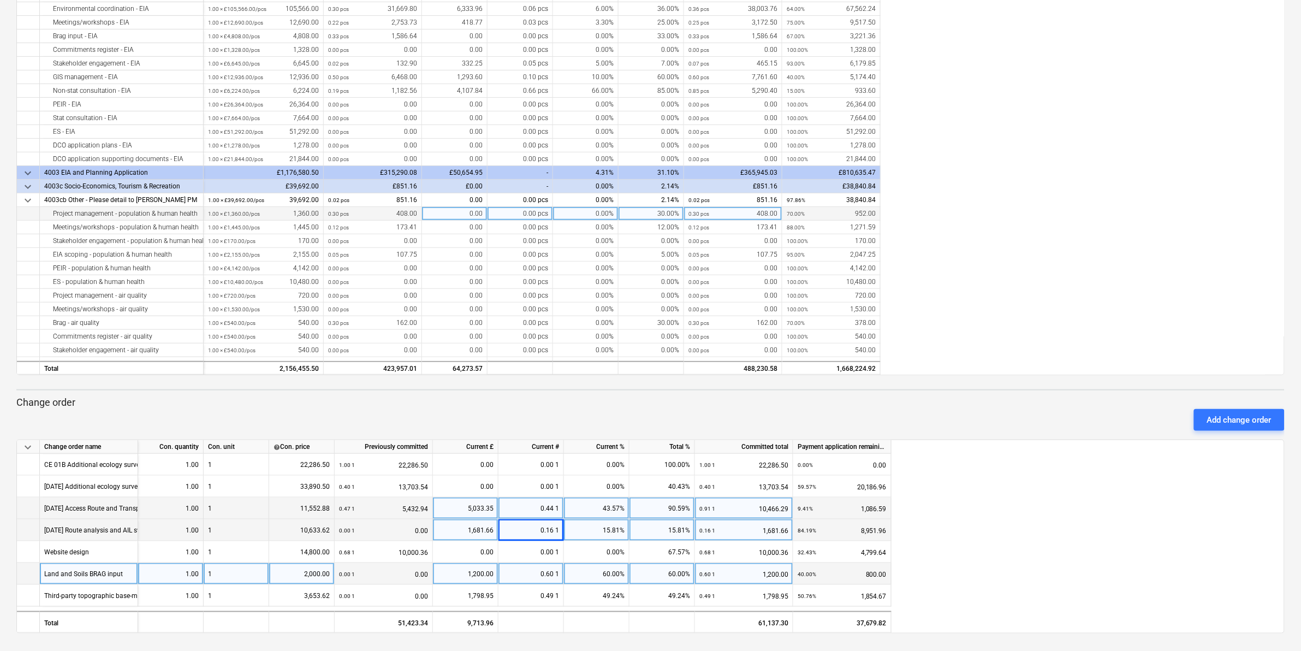
click at [449, 213] on div "0.00" at bounding box center [454, 214] width 65 height 14
type input "81.6"
click at [457, 228] on div "0.00" at bounding box center [454, 228] width 65 height 14
type input "158.95"
click at [1003, 175] on div "keyboard_arrow_down Line-item Contracted cost Previously committed Current £ Cu…" at bounding box center [650, 147] width 1268 height 455
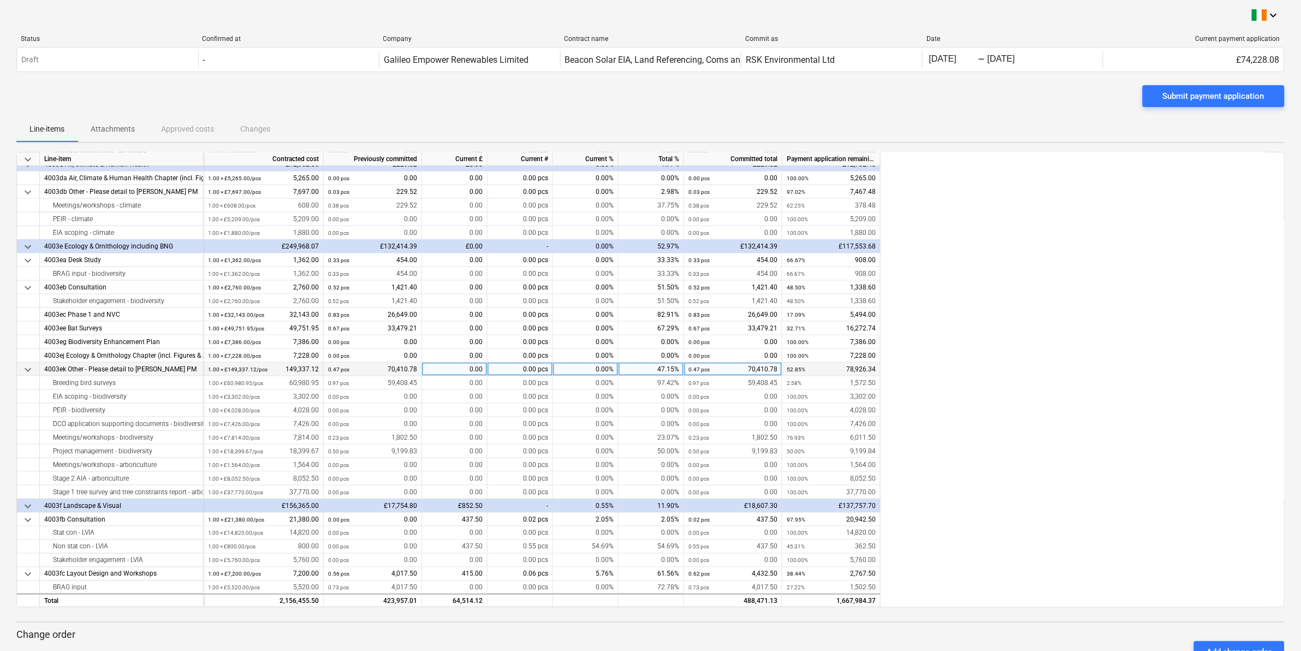
scroll to position [478, 0]
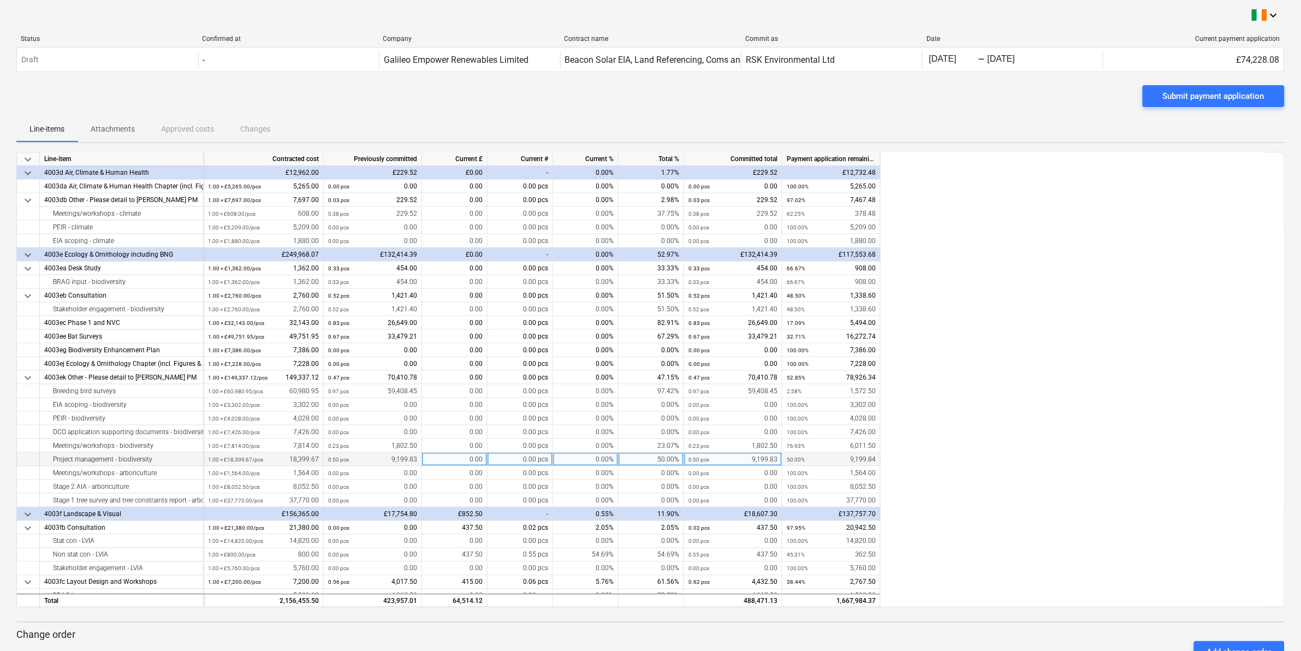
click at [445, 459] on div "0.00" at bounding box center [454, 459] width 65 height 14
click at [445, 459] on input at bounding box center [454, 458] width 65 height 13
type input "1533.31"
click at [456, 441] on div "0.00" at bounding box center [454, 446] width 65 height 14
type input "161.5"
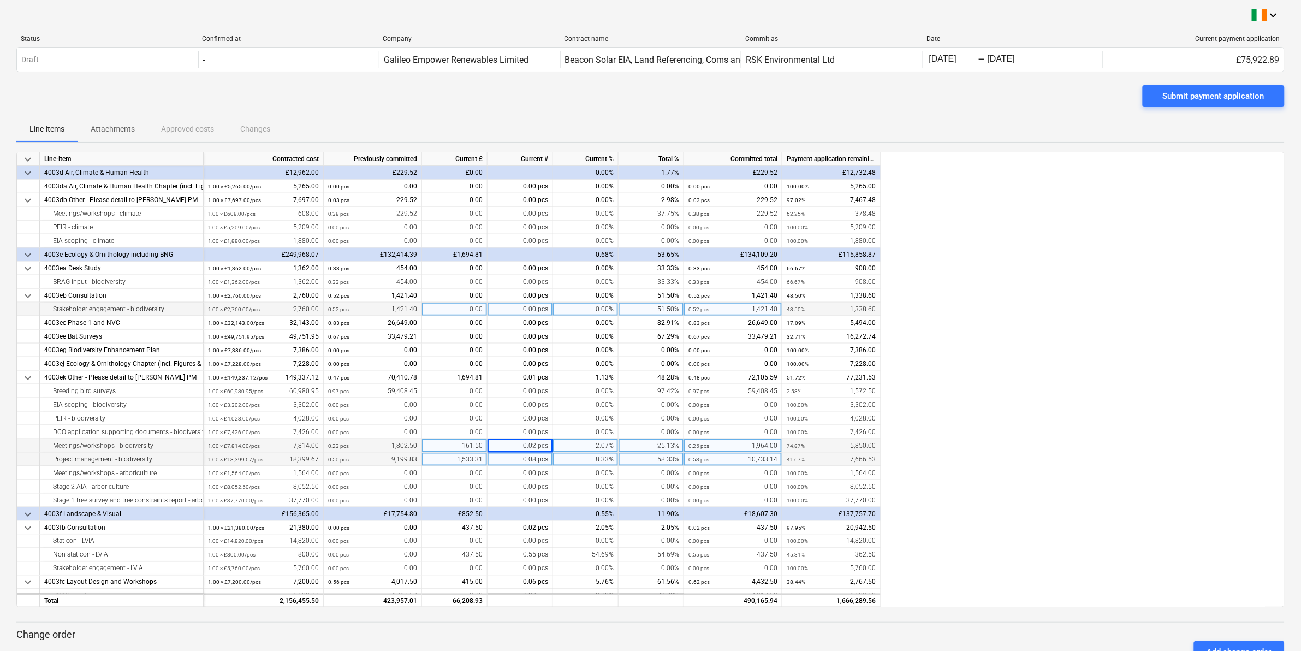
click at [454, 307] on div "0.00" at bounding box center [454, 309] width 65 height 14
type input "223.10"
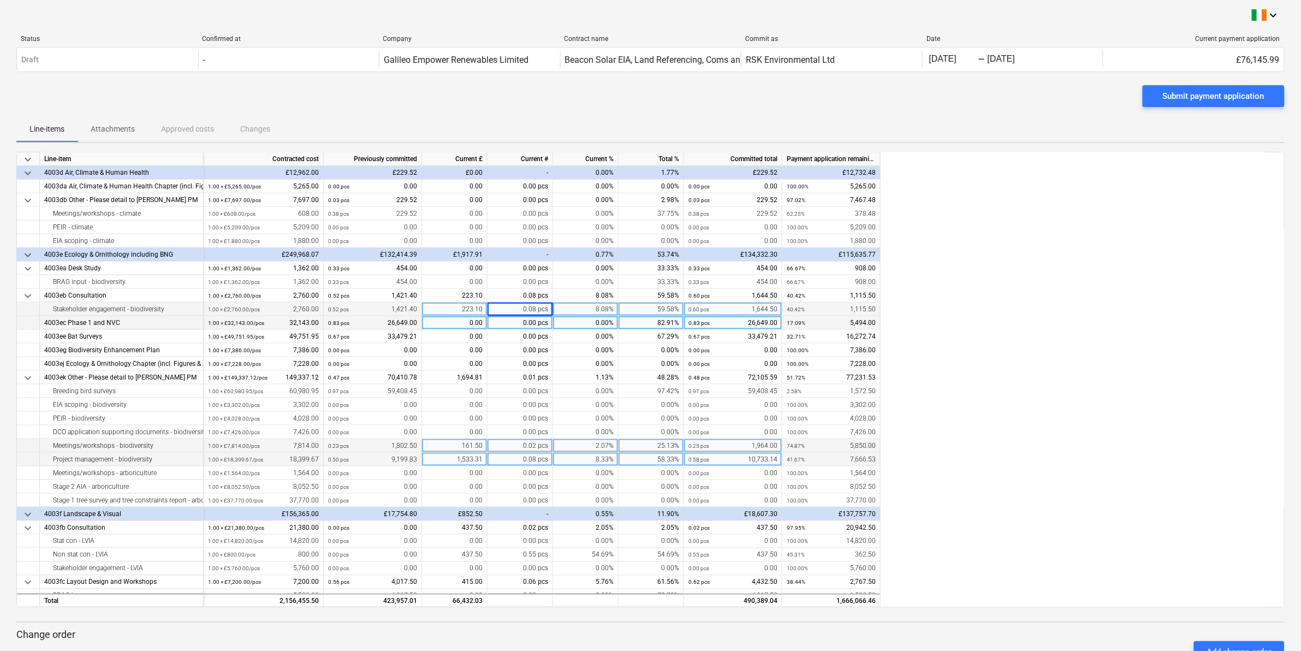
click at [451, 318] on div "0.00" at bounding box center [454, 323] width 65 height 14
type input "2747"
click at [454, 391] on div "0.00" at bounding box center [454, 391] width 65 height 14
type input "786.25"
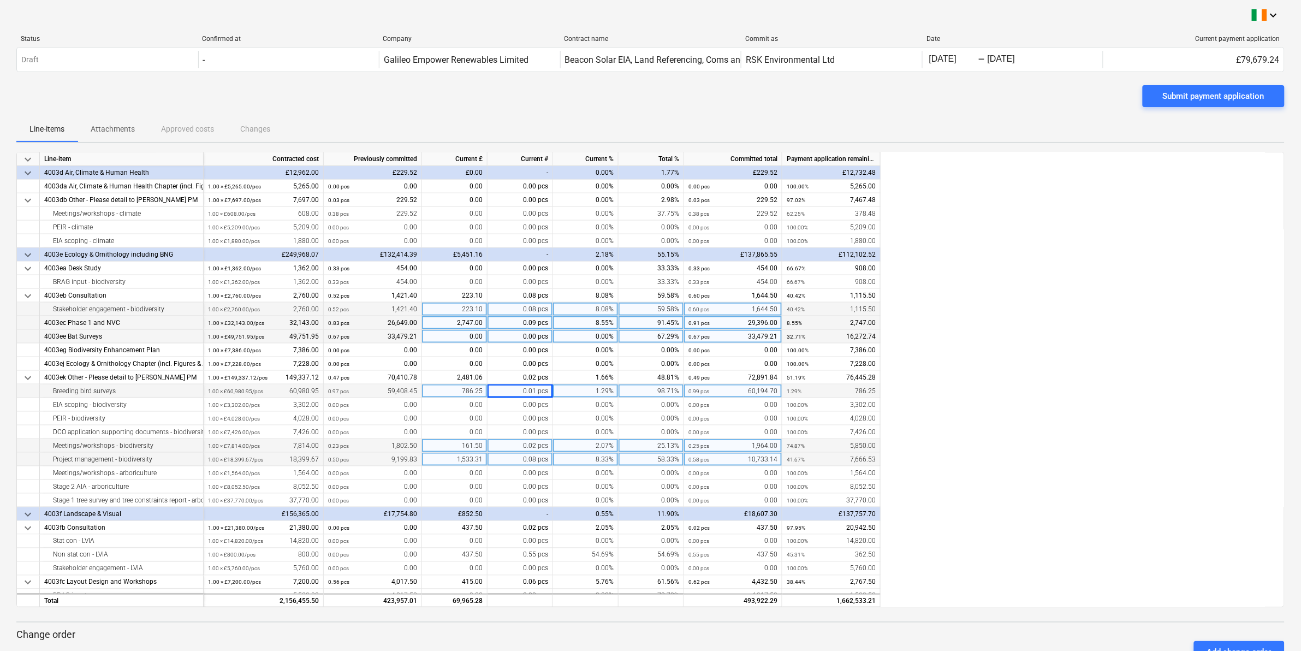
click at [449, 334] on div "0.00" at bounding box center [454, 337] width 65 height 14
type input "6151.42"
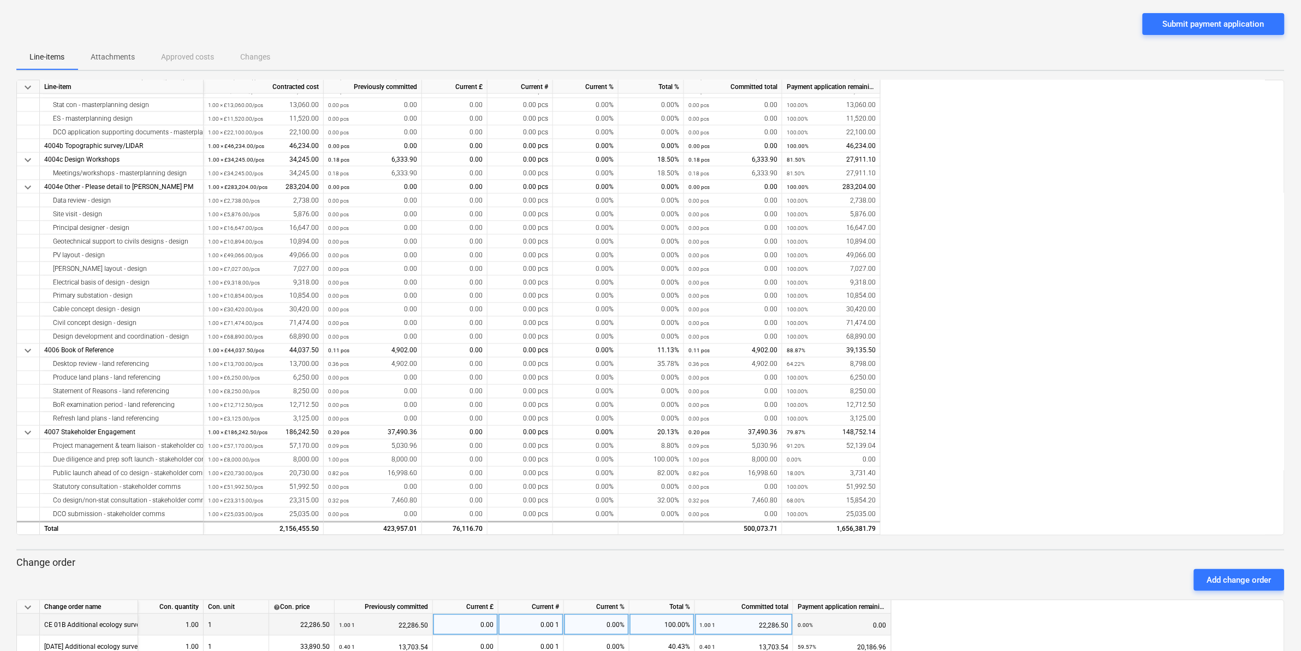
scroll to position [232, 0]
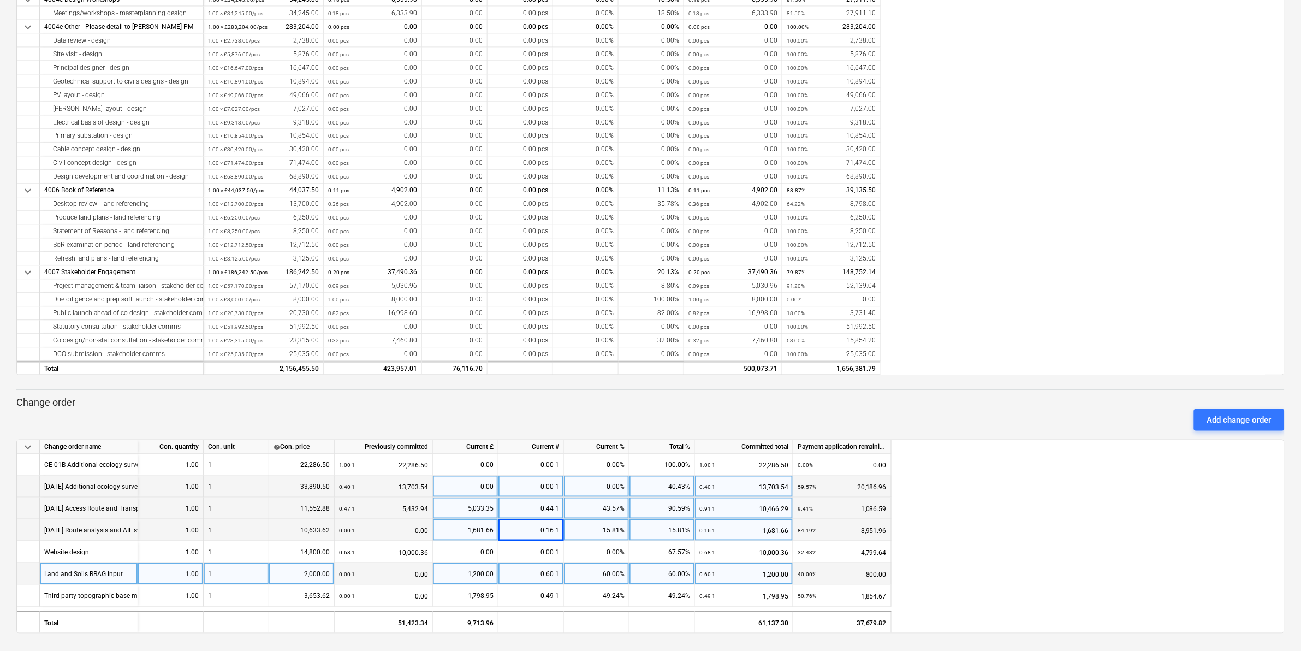
click at [452, 487] on div "0.00" at bounding box center [465, 486] width 56 height 22
type input "6751.29"
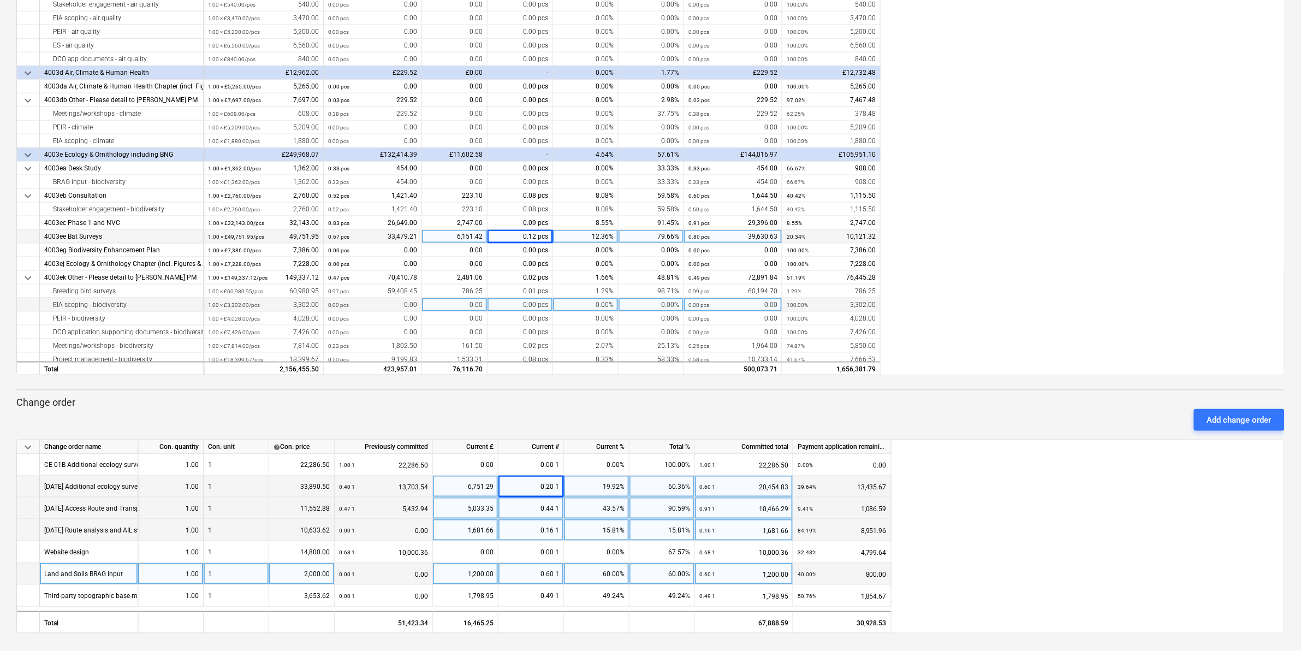
scroll to position [337, 0]
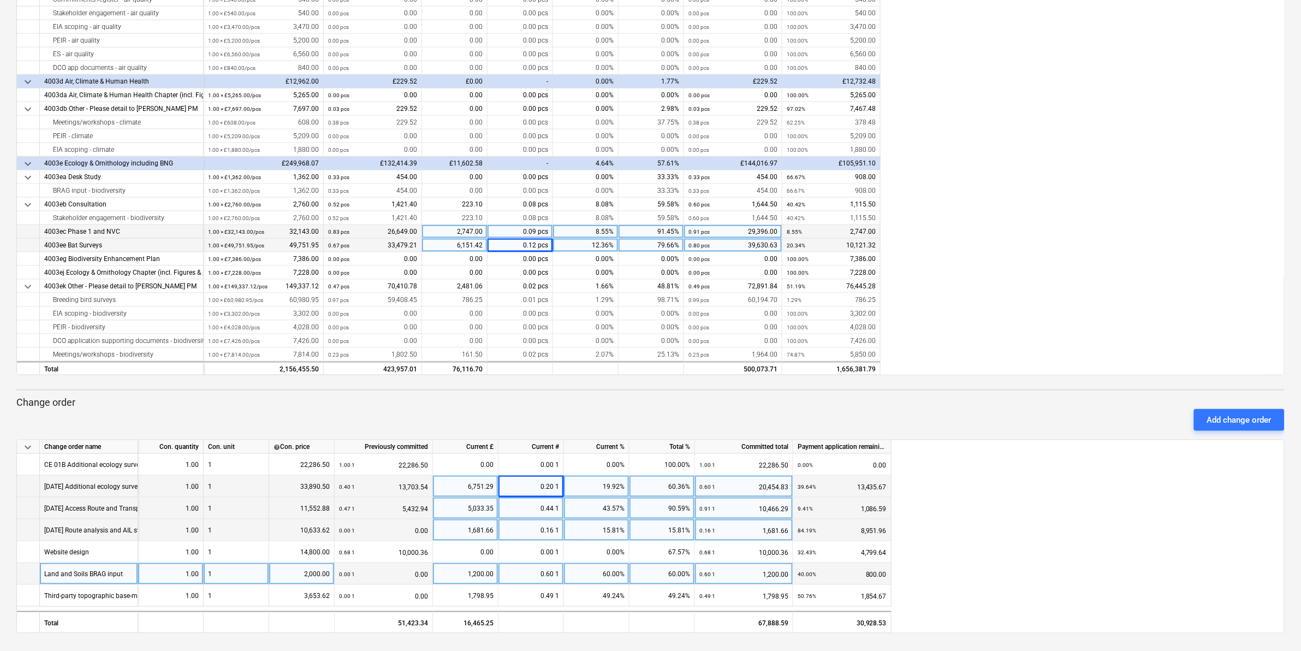
click at [451, 232] on div "2,747.00" at bounding box center [454, 232] width 65 height 14
type input "1894.92"
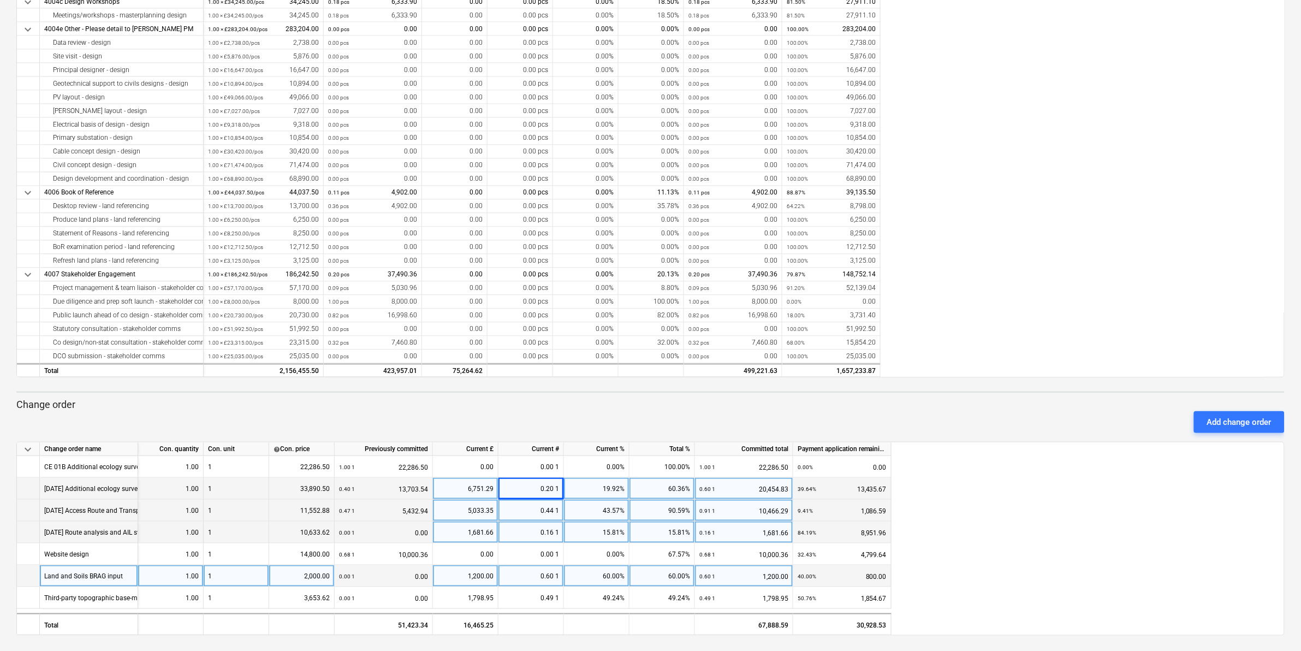
scroll to position [232, 0]
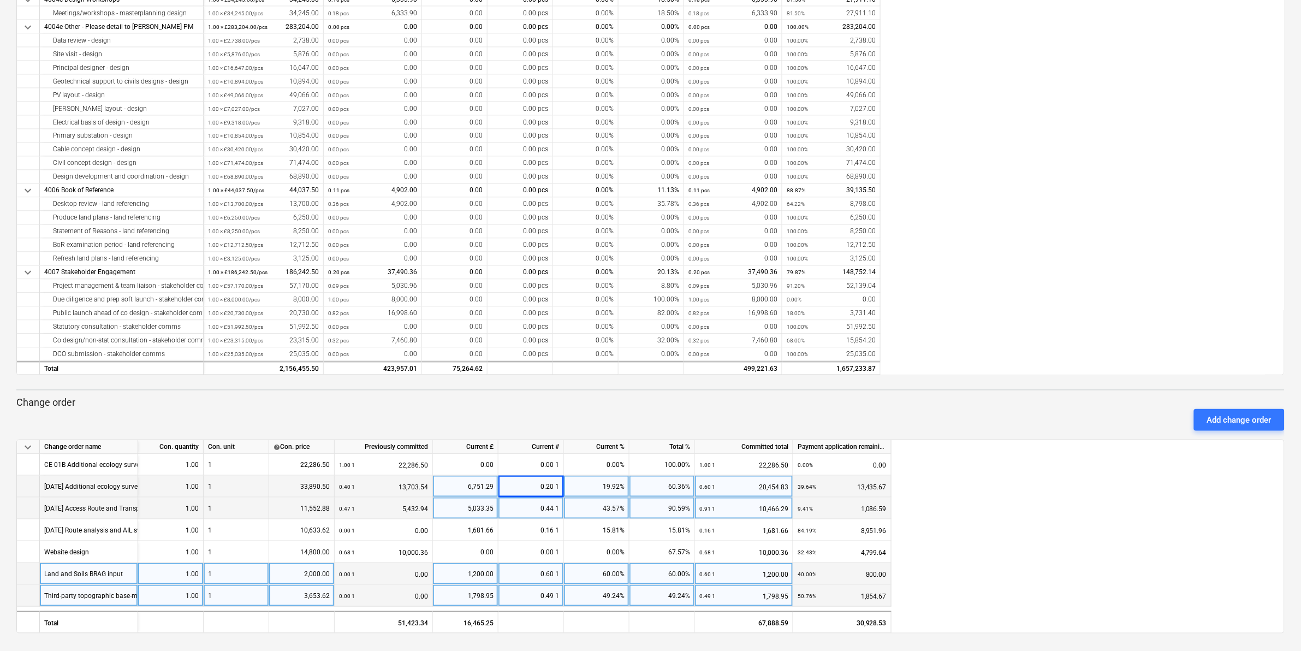
click at [107, 592] on div "Third-party topographic base-mapping, address and terrain data costs" at bounding box center [147, 595] width 207 height 21
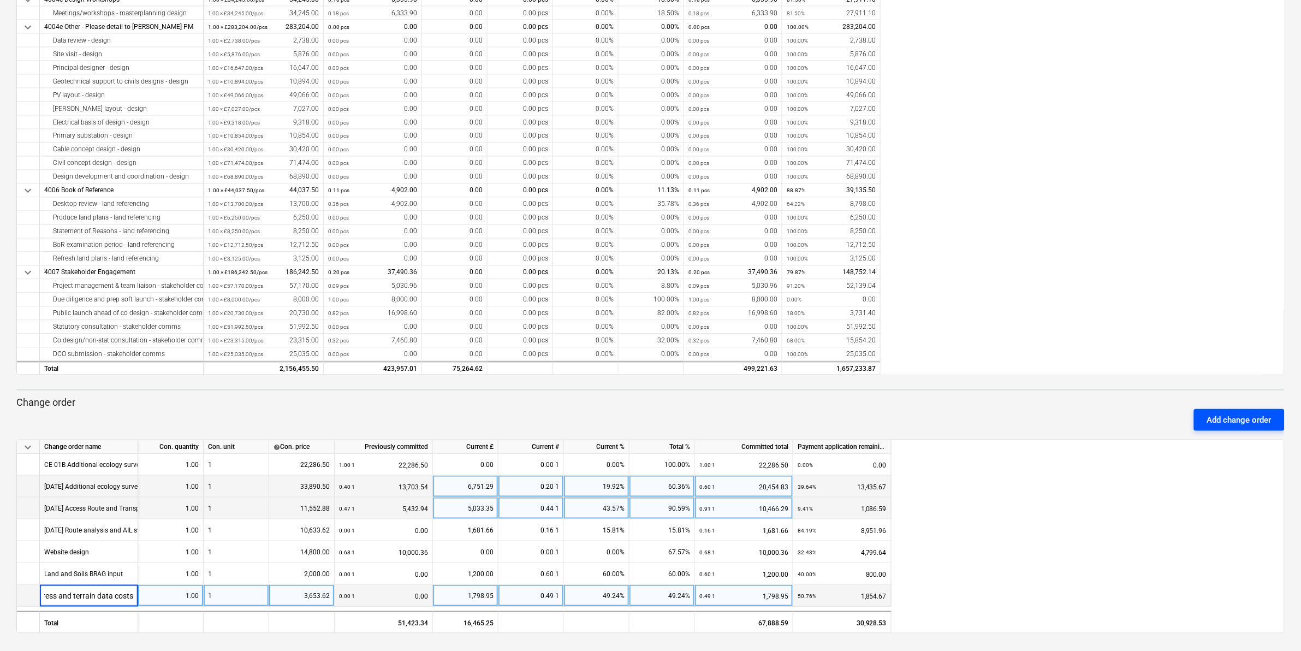
click at [1267, 419] on div "Add change order" at bounding box center [1239, 420] width 64 height 14
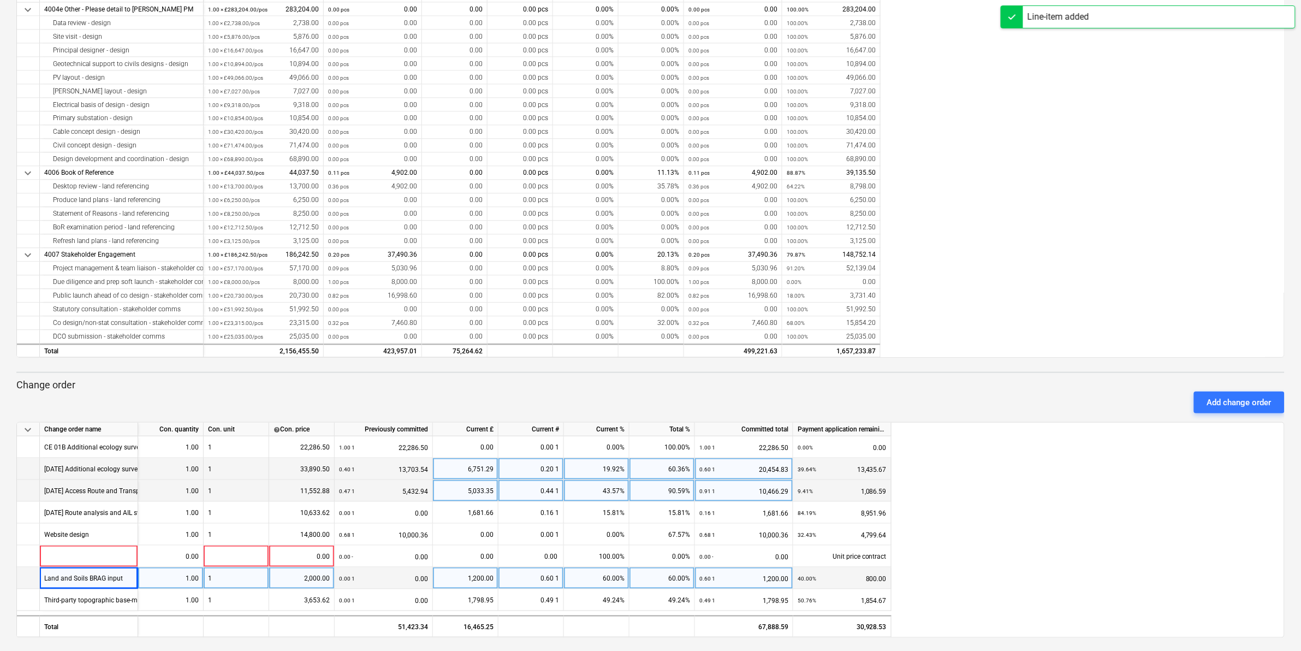
scroll to position [254, 0]
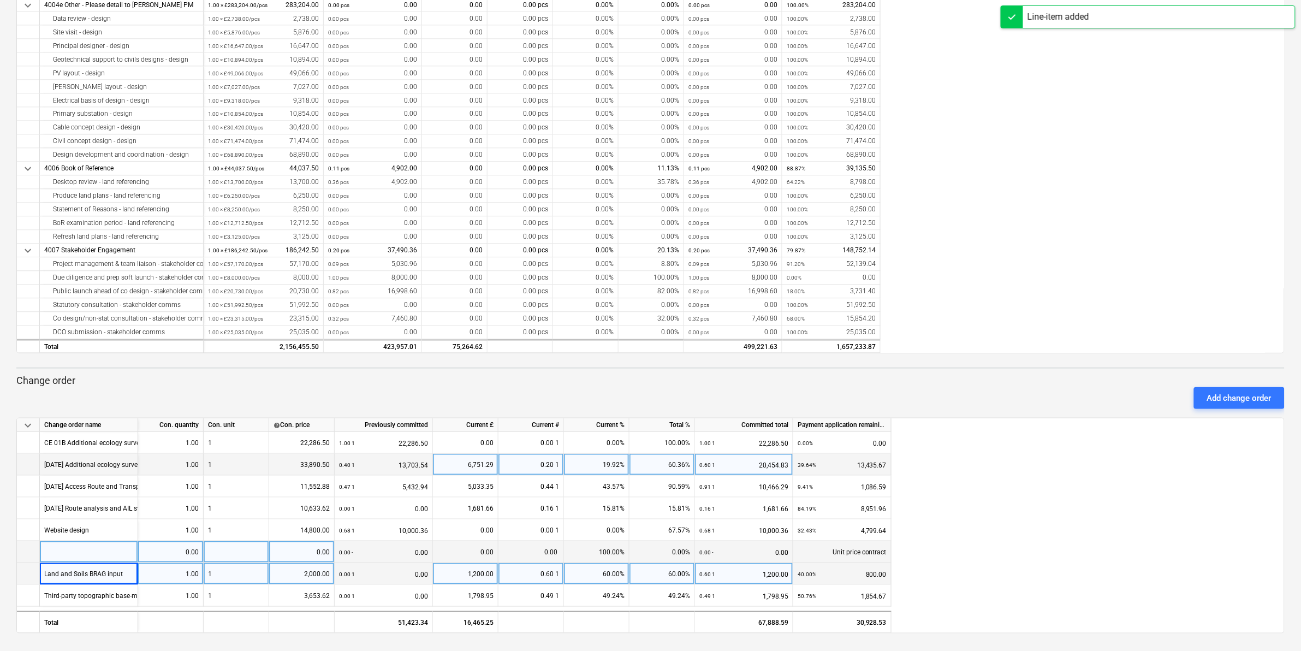
click at [72, 550] on div at bounding box center [89, 552] width 98 height 22
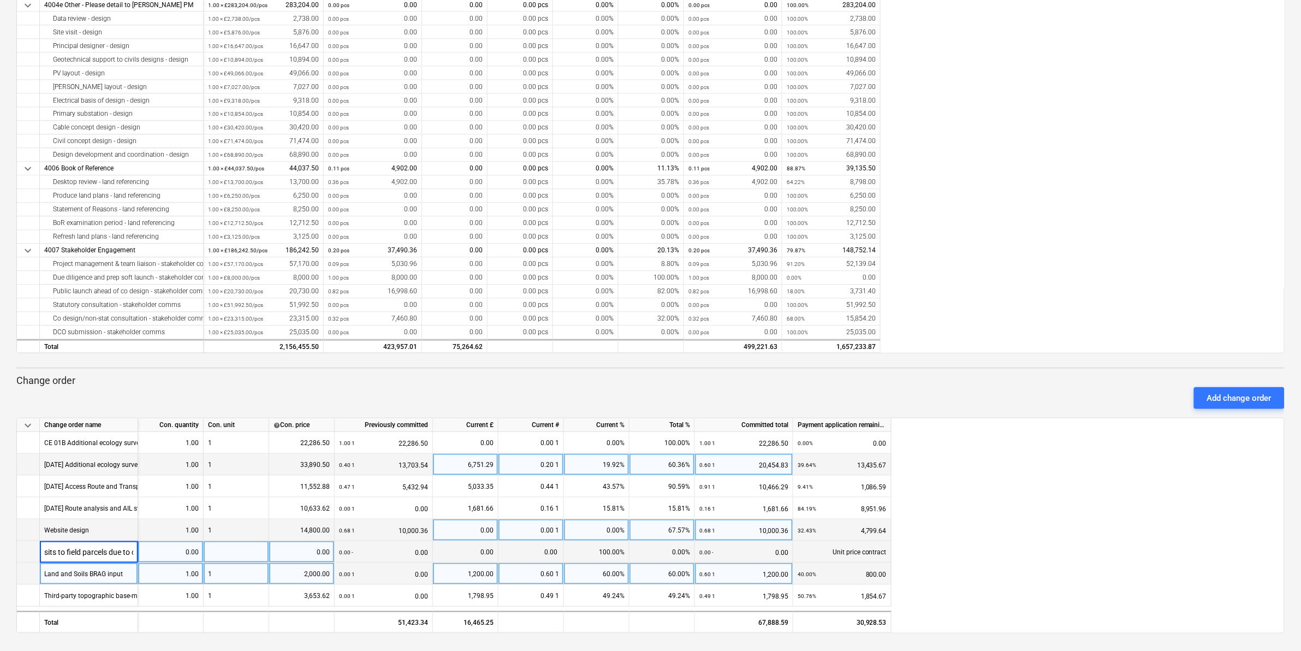
scroll to position [0, 64]
type input "PEA Surveys - revisits to field parcels due to cattle"
type input "5796"
type input "2898"
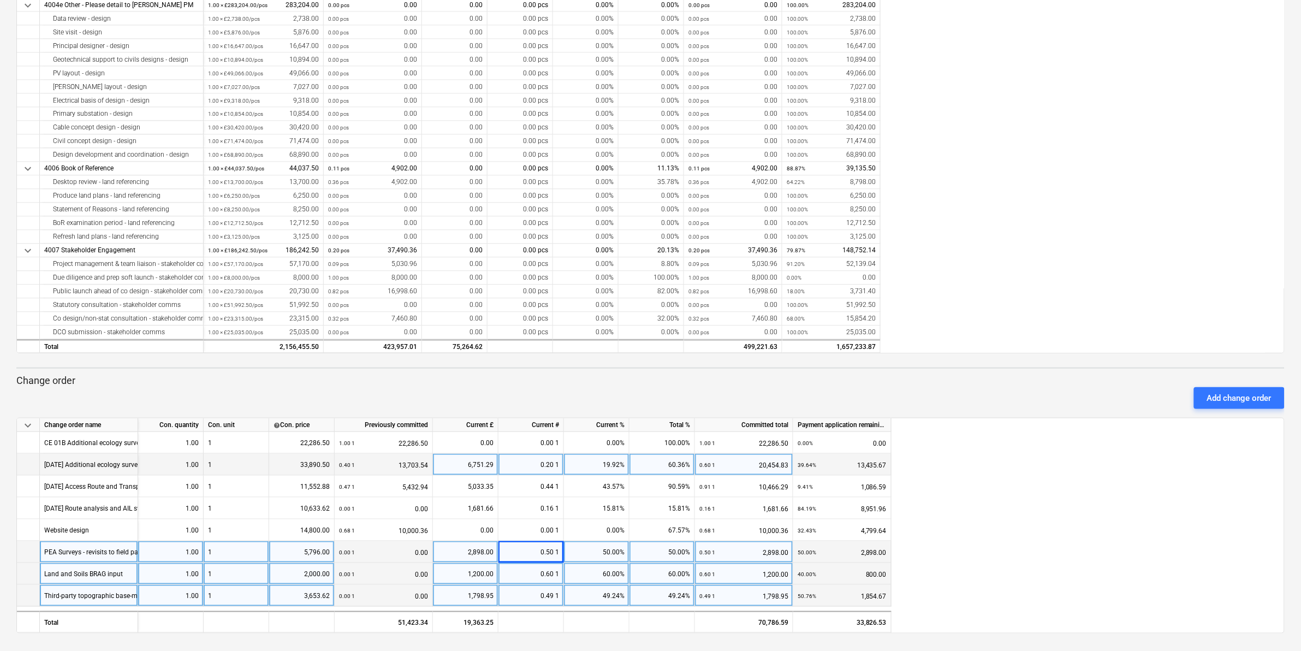
click at [525, 593] on div "0.49 1" at bounding box center [530, 596] width 65 height 22
click at [1232, 398] on div "Add change order" at bounding box center [1239, 398] width 64 height 14
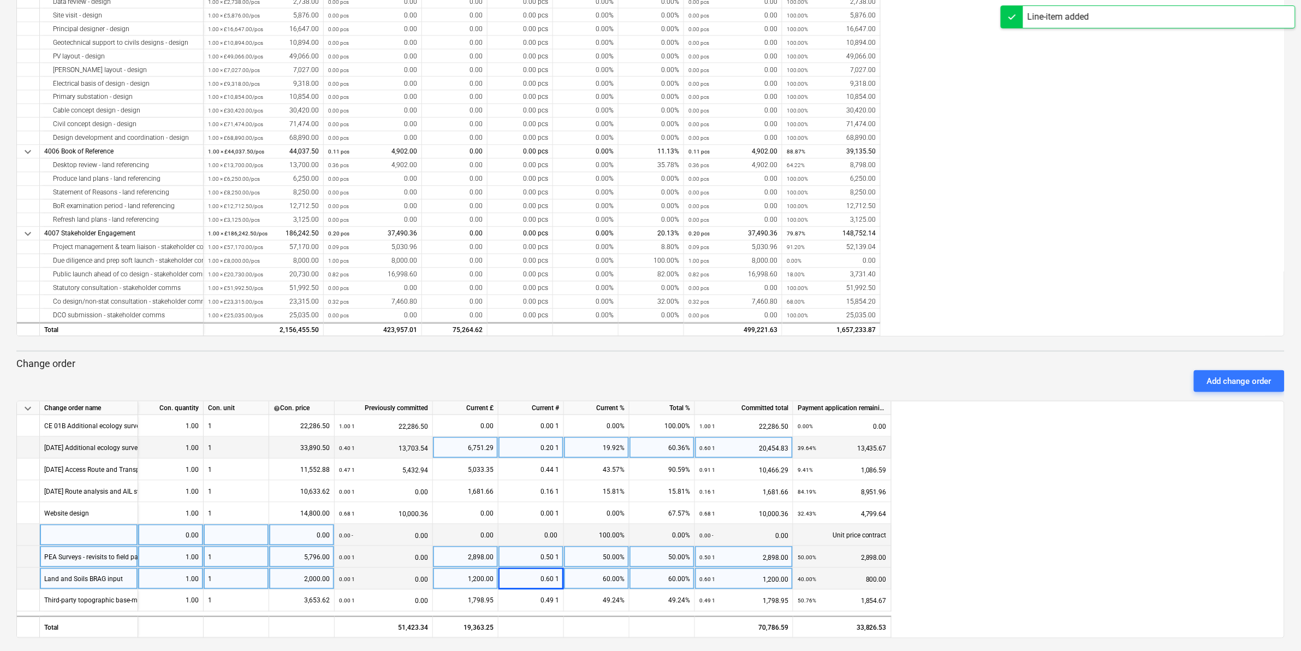
scroll to position [276, 0]
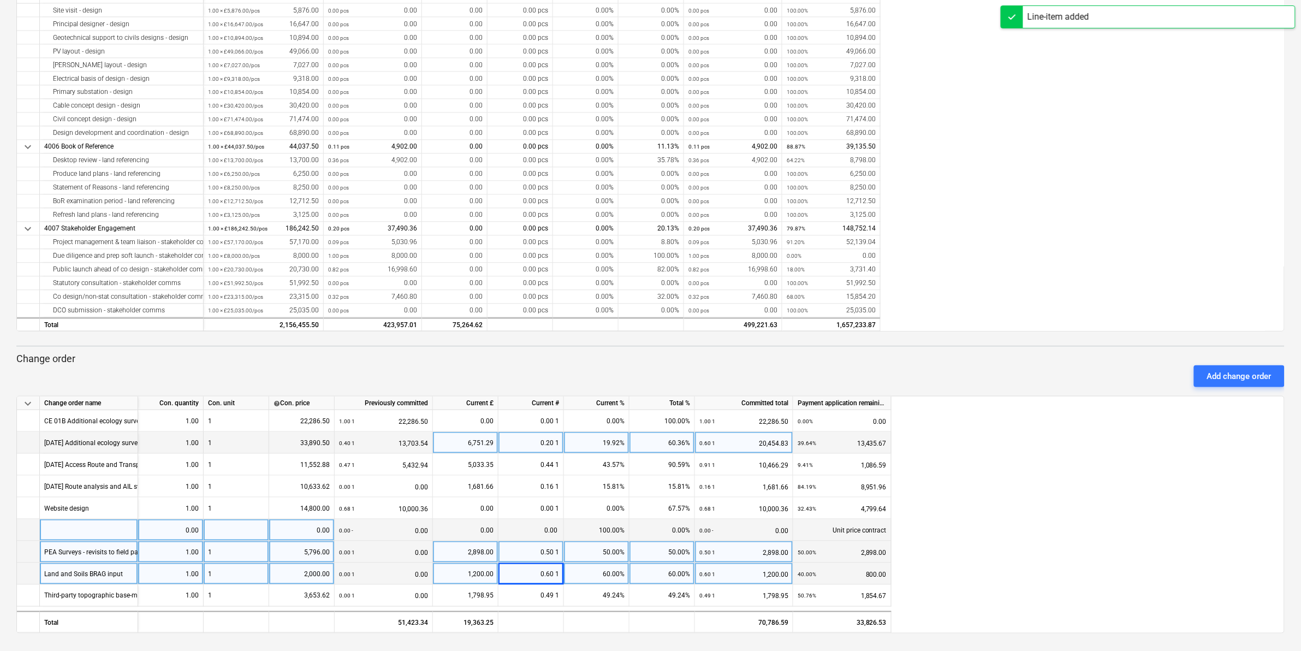
click at [89, 530] on div at bounding box center [89, 530] width 98 height 22
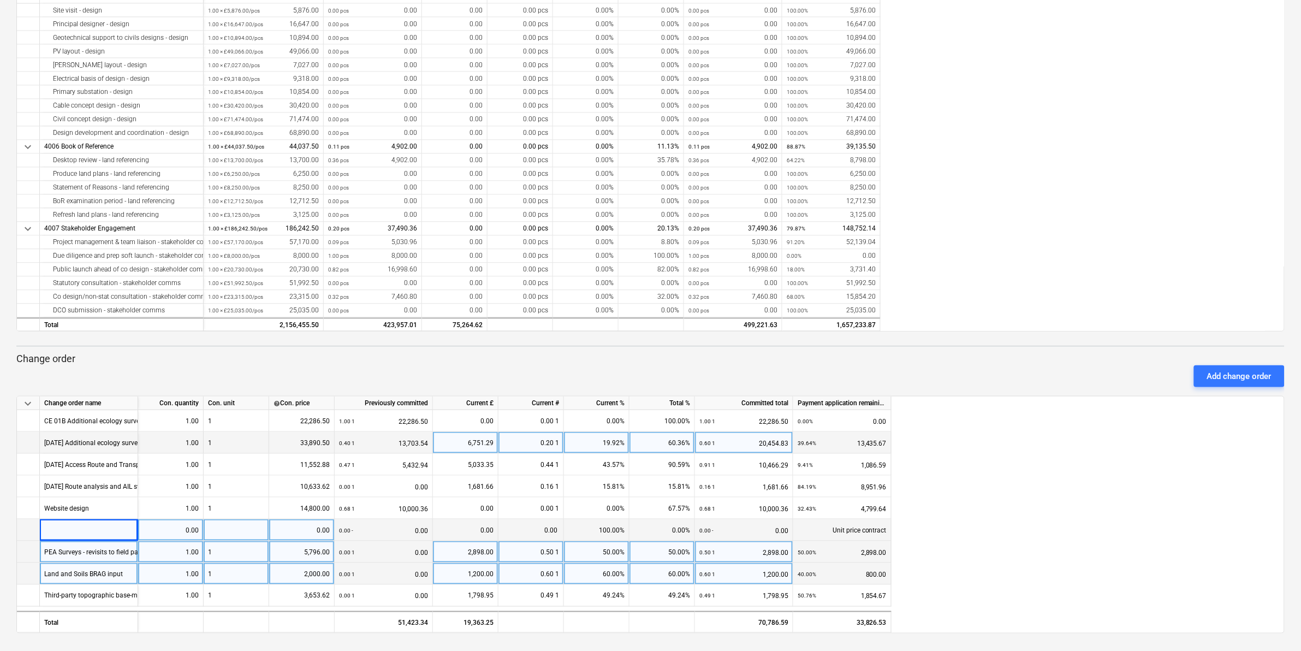
click at [51, 528] on div at bounding box center [89, 530] width 98 height 22
click at [56, 524] on div at bounding box center [89, 530] width 98 height 22
type input "Reviewing, analysing and reporting on wintering birds surveys data from AECOM"
type input "5464"
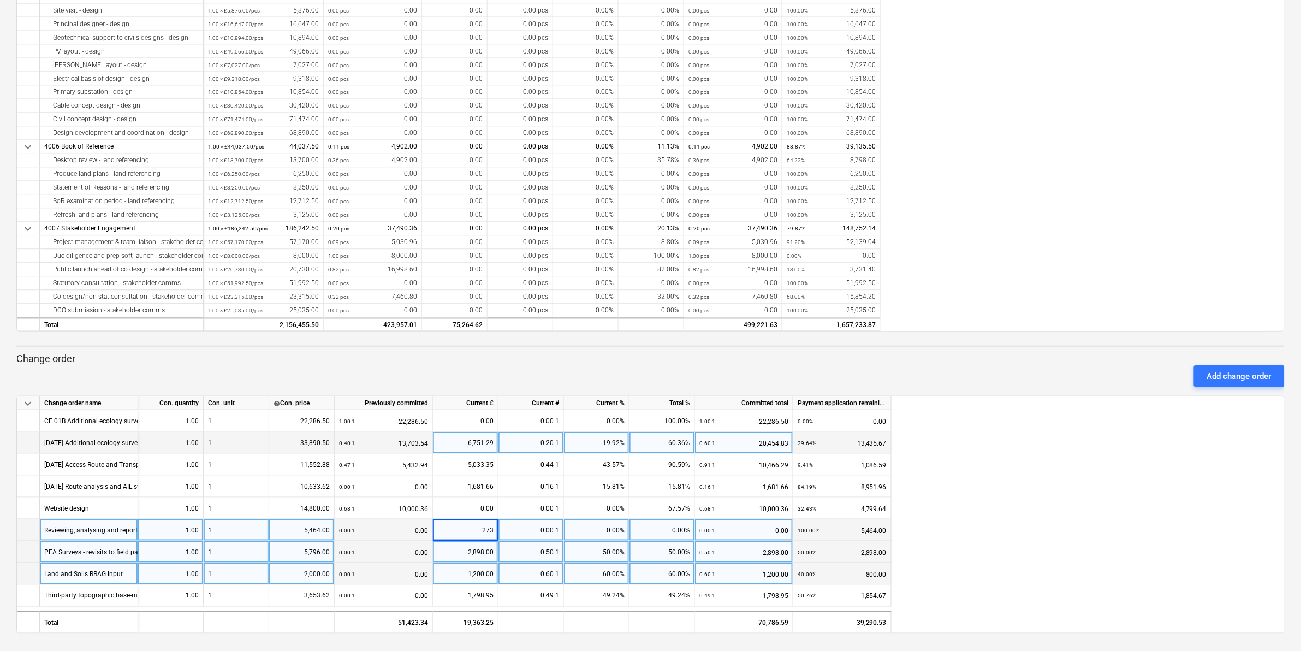
type input "2732"
click at [1218, 370] on div "Add change order" at bounding box center [1239, 376] width 64 height 14
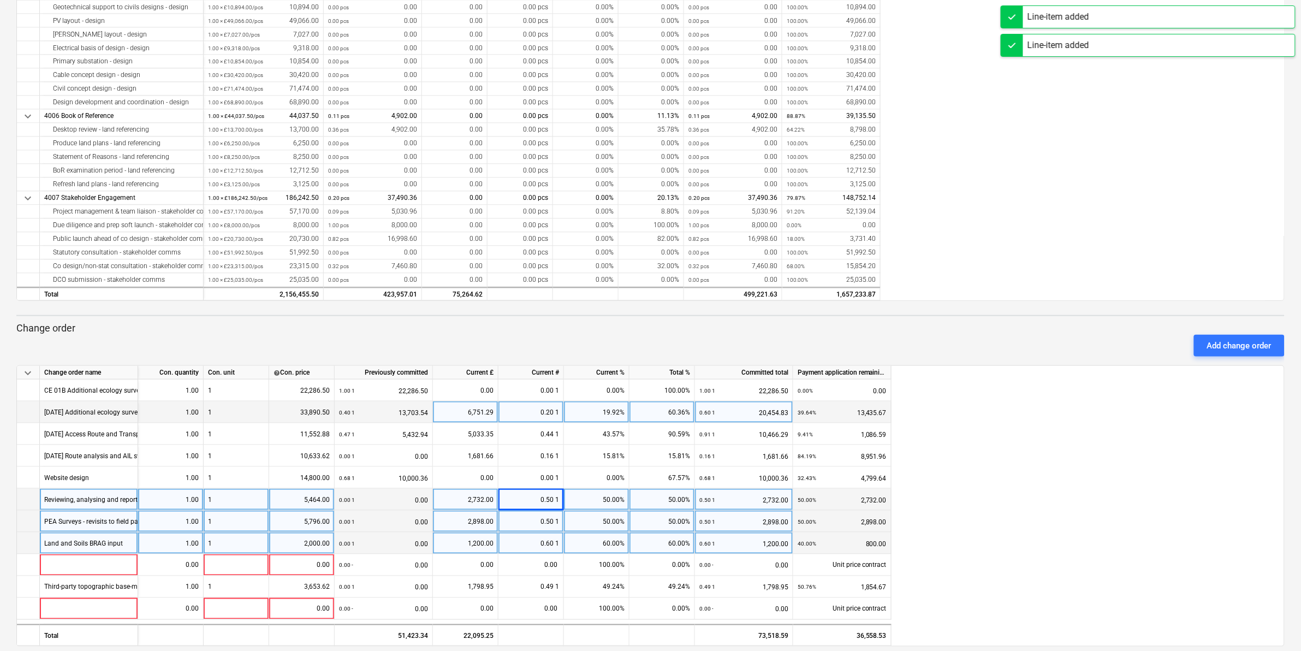
scroll to position [319, 0]
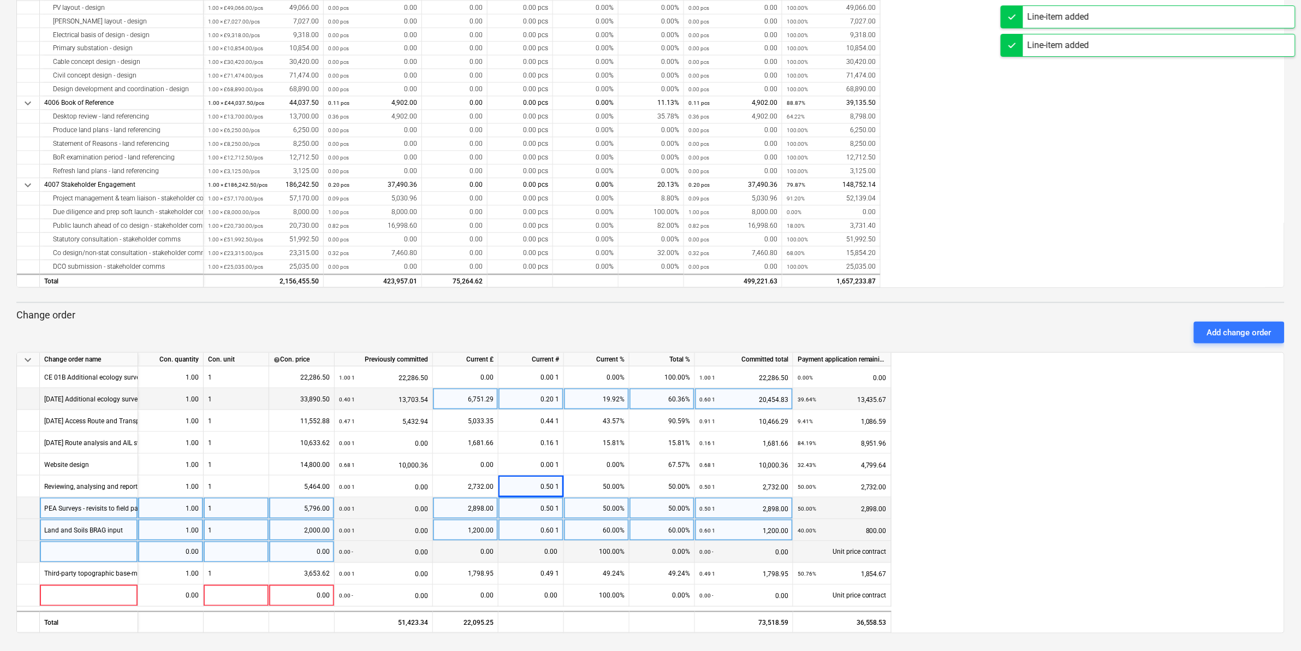
click at [55, 549] on div at bounding box center [89, 552] width 98 height 22
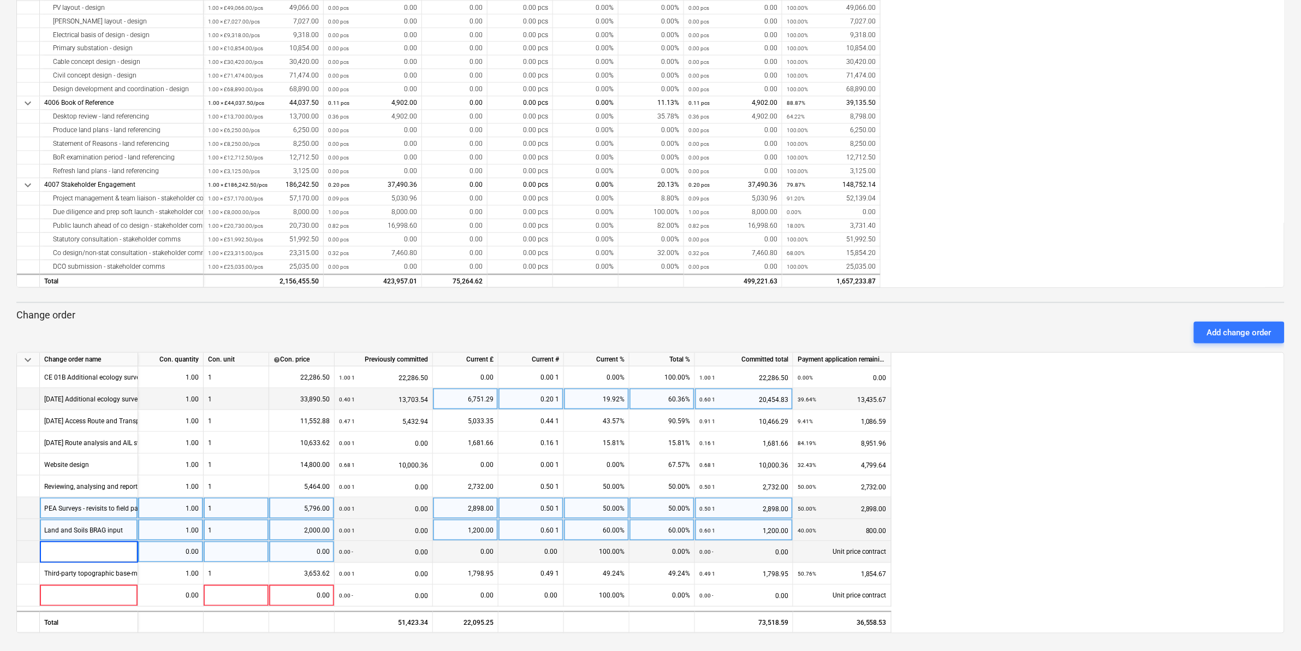
click at [83, 550] on input at bounding box center [89, 551] width 98 height 21
click at [27, 550] on div at bounding box center [28, 552] width 23 height 22
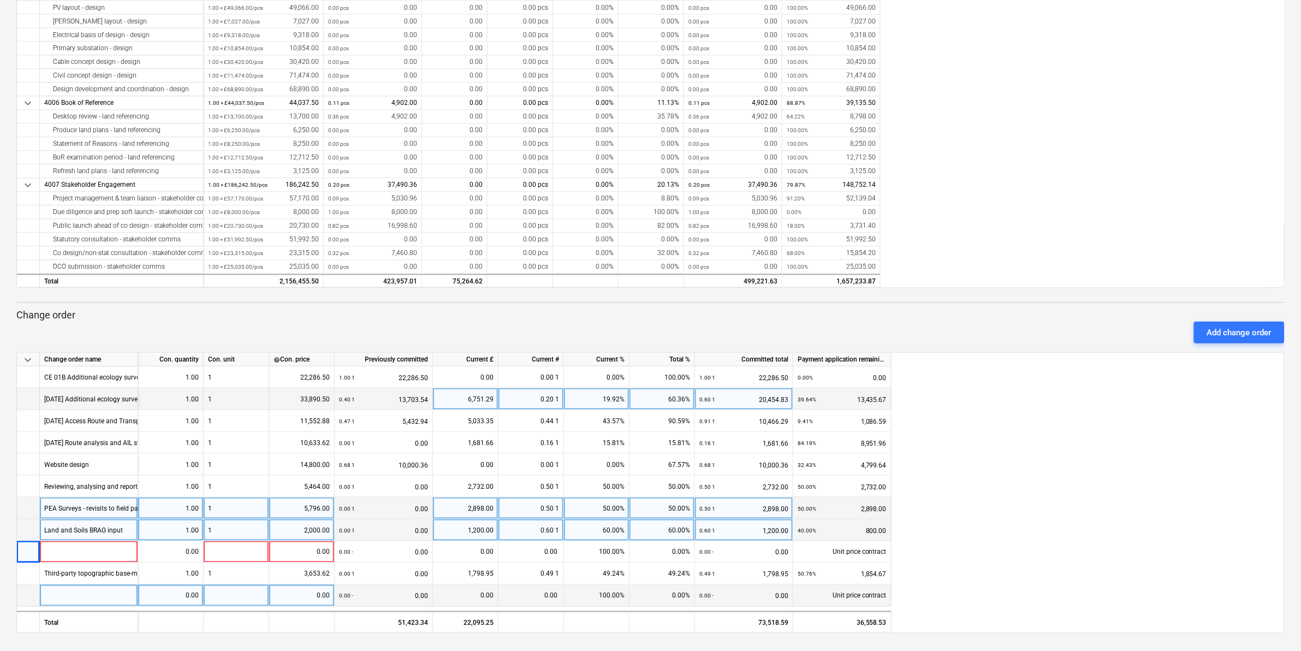
click at [58, 593] on div at bounding box center [89, 596] width 98 height 22
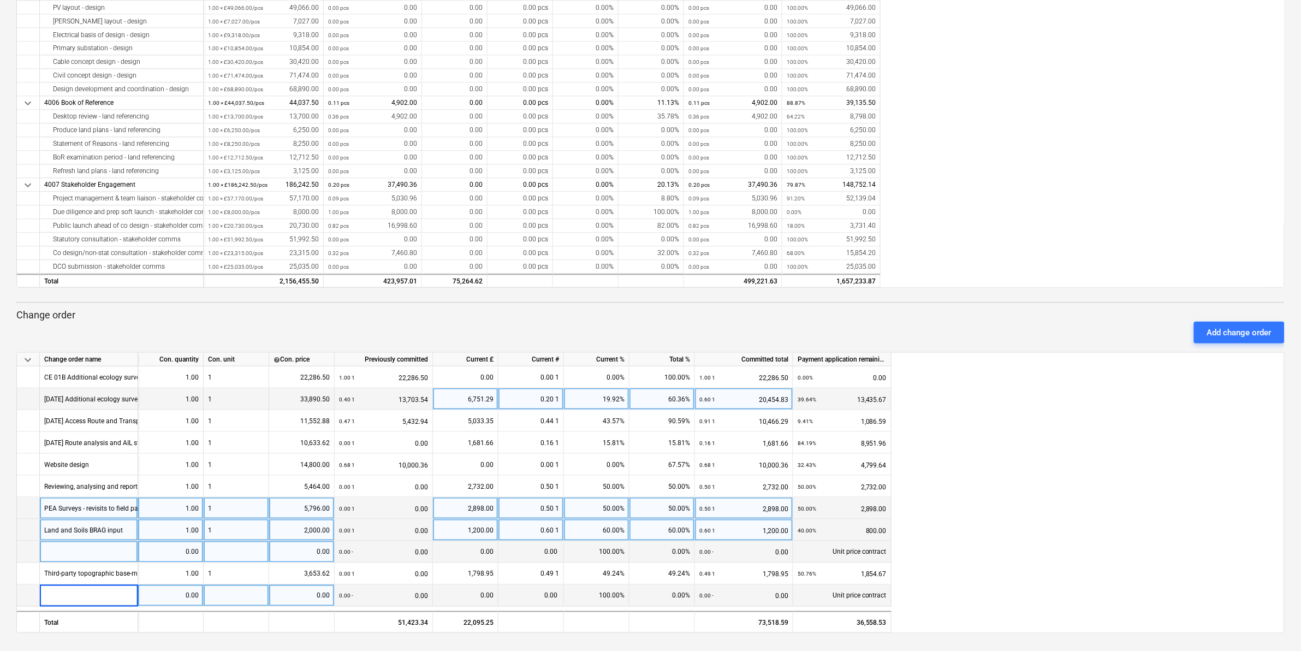
click at [93, 560] on div at bounding box center [89, 552] width 98 height 22
click at [64, 554] on div at bounding box center [89, 552] width 98 height 22
type input "BDS data purchase, inc PM - CE-09"
click at [44, 552] on div "BDS data purchase, inc PM - CE-09" at bounding box center [95, 551] width 102 height 21
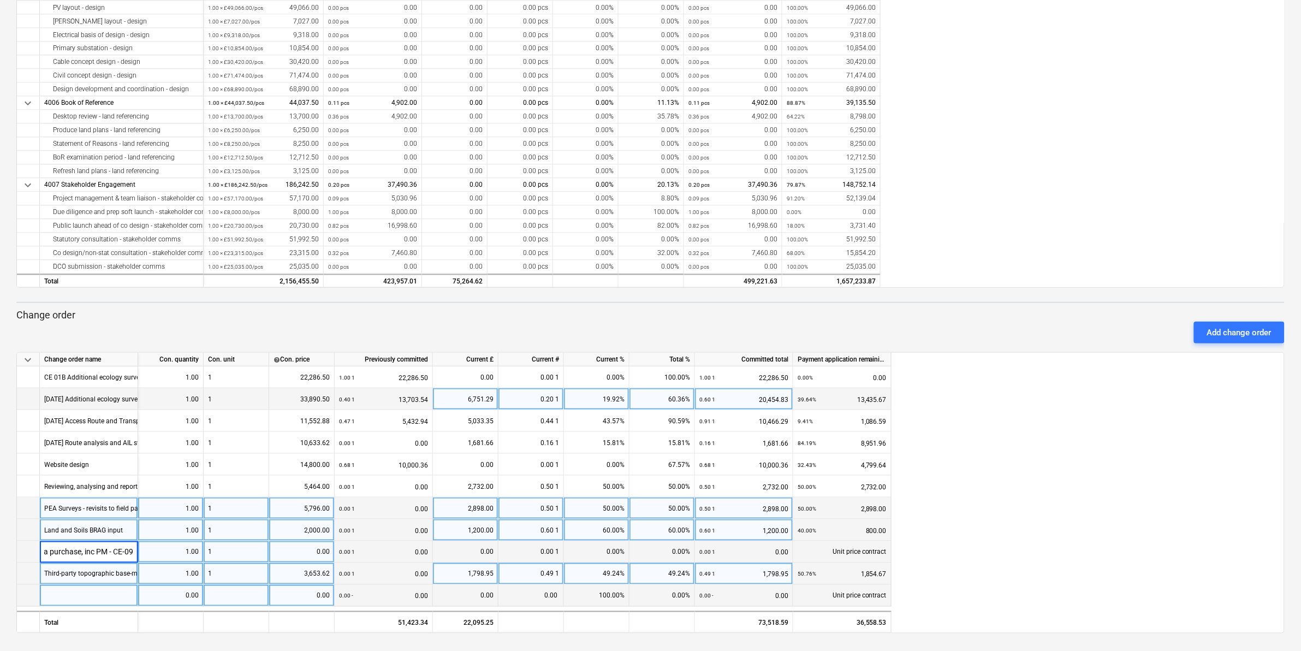
scroll to position [0, 0]
type input "Biodiversity - BDS data purchase, inc PM - CE-09"
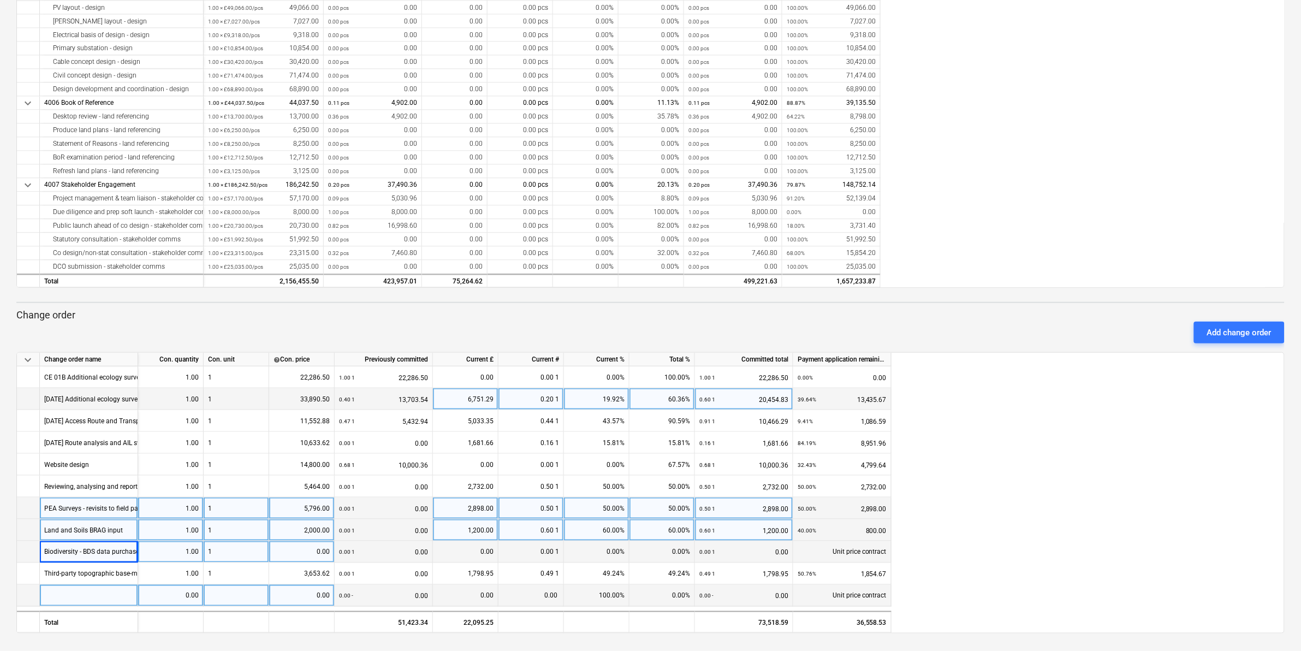
click at [302, 550] on div "0.00" at bounding box center [301, 552] width 56 height 22
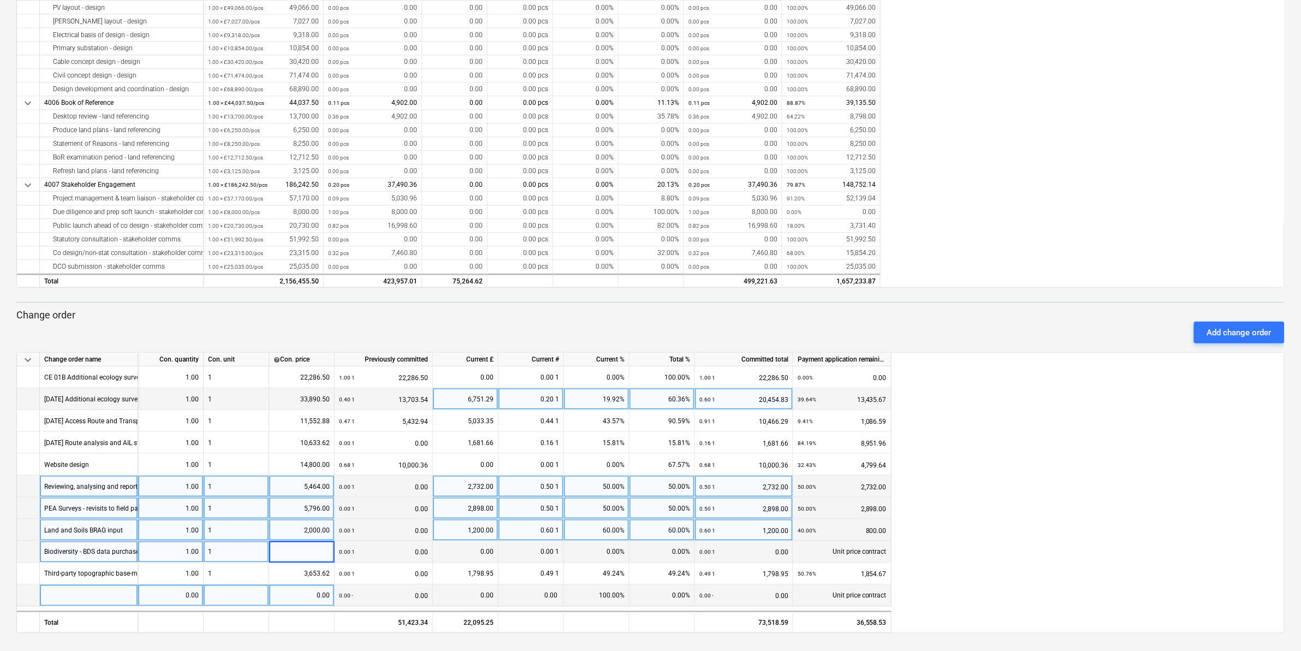
click at [59, 486] on div "Reviewing, analysing and reporting on wintering birds surveys data from AECOM" at bounding box center [162, 485] width 236 height 21
click at [61, 486] on input "Reviewing, analysing and reporting on wintering birds surveys data from AECOM" at bounding box center [89, 485] width 98 height 21
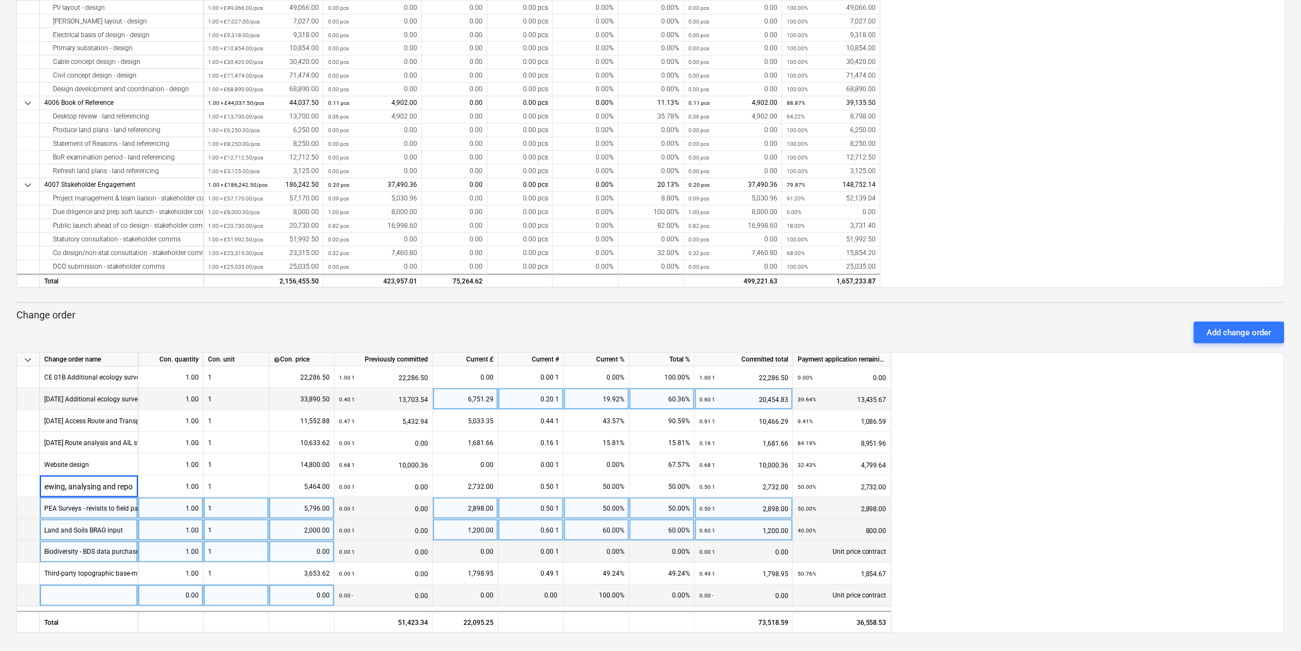
scroll to position [0, 0]
type input "Biodiversity - Reviewing, analysing and reporting on wintering birds surveys da…"
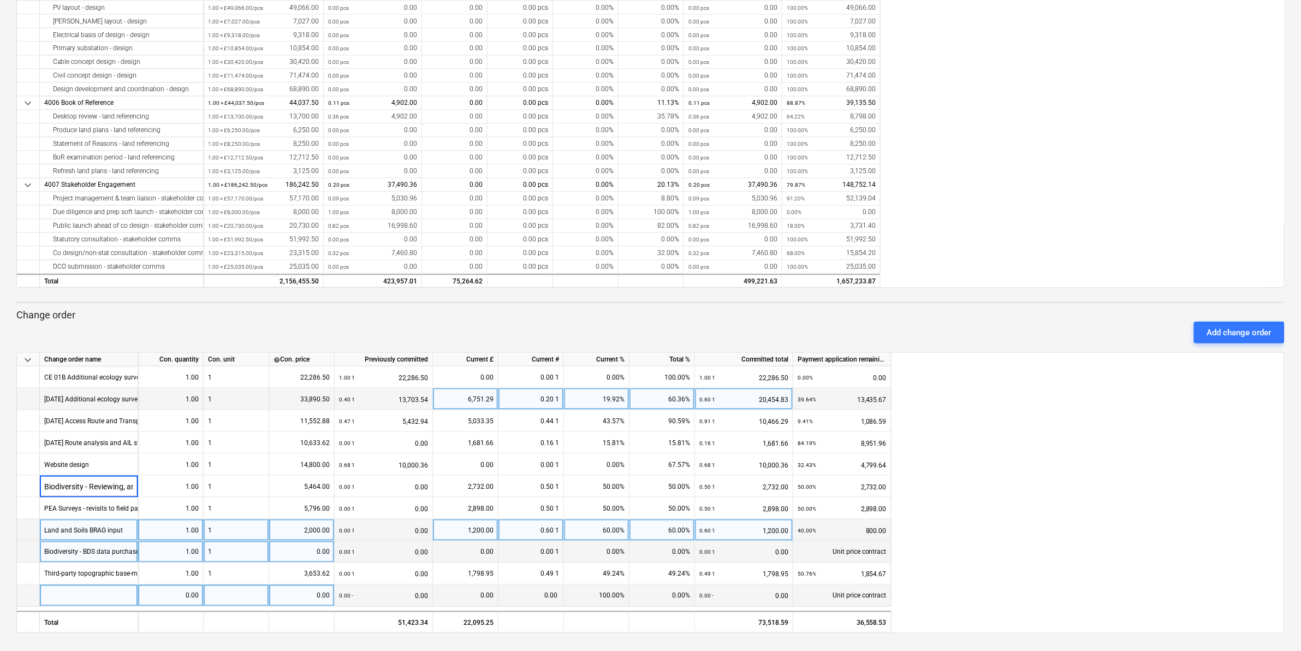
click at [309, 551] on div "0.00" at bounding box center [301, 552] width 56 height 22
type input "2118.02"
click at [1041, 543] on div "keyboard_arrow_down Change order name Con. quantity Con. unit help Con. price P…" at bounding box center [650, 492] width 1268 height 281
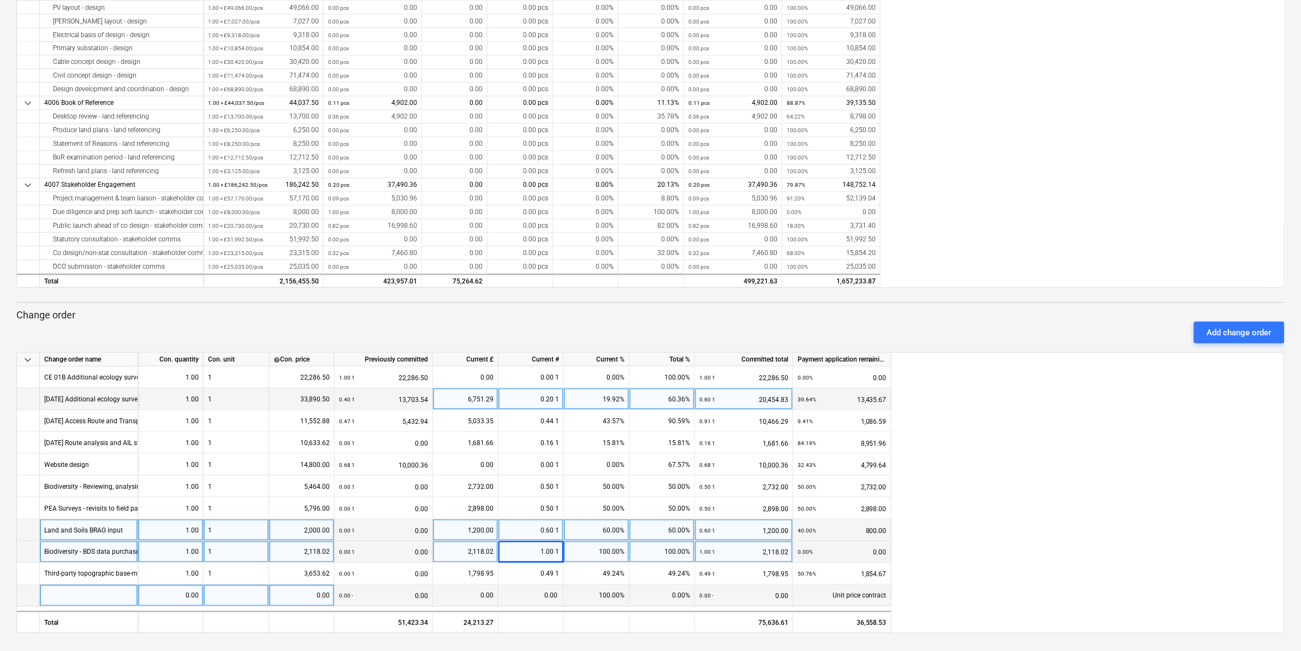
click at [1041, 543] on div "keyboard_arrow_down Change order name Con. quantity Con. unit help Con. price P…" at bounding box center [650, 492] width 1268 height 281
drag, startPoint x: 1041, startPoint y: 543, endPoint x: 1029, endPoint y: 434, distance: 109.8
click at [1029, 434] on div "keyboard_arrow_down Change order name Con. quantity Con. unit help Con. price P…" at bounding box center [650, 492] width 1268 height 281
click at [22, 595] on div at bounding box center [28, 596] width 23 height 22
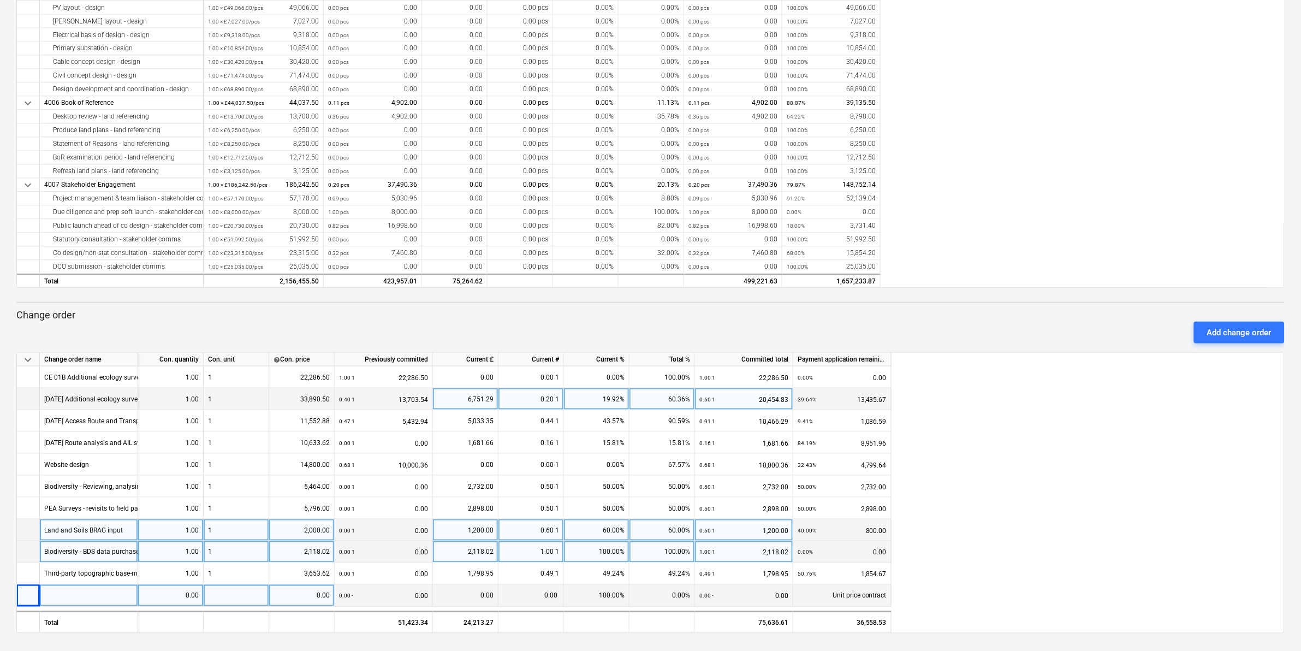
click at [22, 595] on div at bounding box center [28, 596] width 23 height 22
click at [864, 588] on div "Unit price contract" at bounding box center [842, 596] width 98 height 22
drag, startPoint x: 868, startPoint y: 595, endPoint x: 1170, endPoint y: 515, distance: 311.8
click at [1170, 515] on div "keyboard_arrow_down Change order name Con. quantity Con. unit help Con. price P…" at bounding box center [650, 492] width 1268 height 281
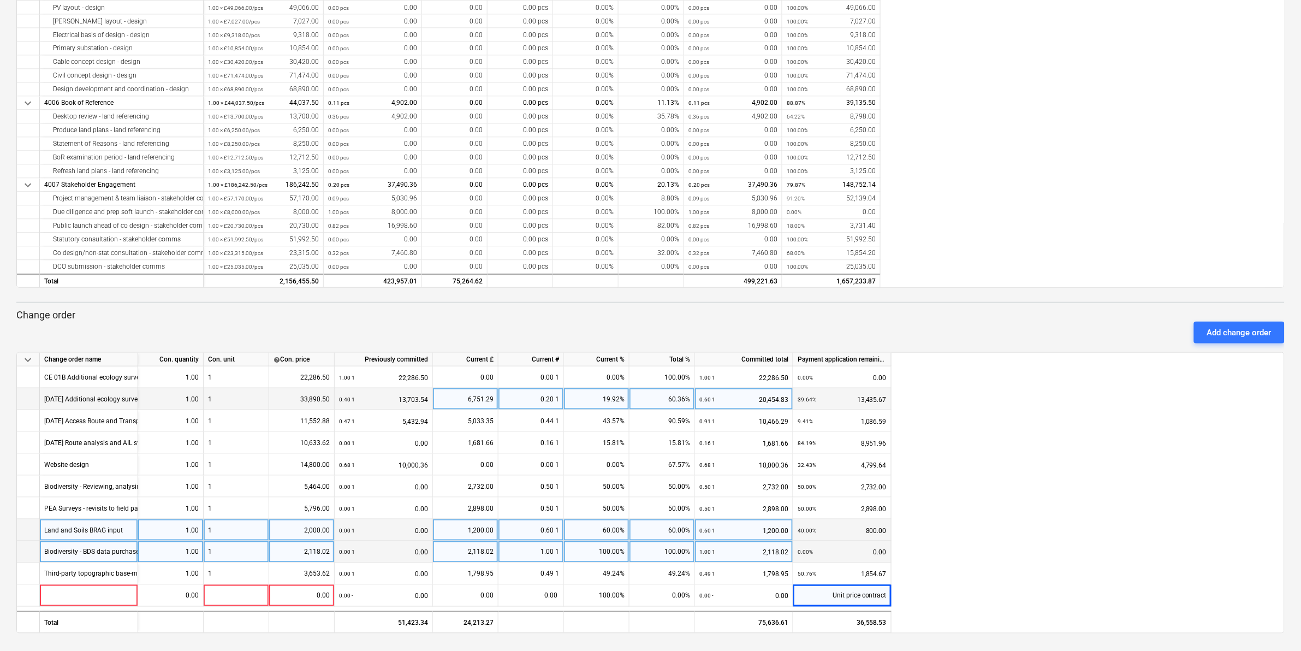
click at [997, 489] on div "keyboard_arrow_down Change order name Con. quantity Con. unit help Con. price P…" at bounding box center [650, 492] width 1268 height 281
click at [988, 234] on div "keyboard_arrow_down Line-item Contracted cost Previously committed Current £ Cu…" at bounding box center [650, 59] width 1268 height 455
click at [1022, 526] on div "keyboard_arrow_down Change order name Con. quantity Con. unit help Con. price P…" at bounding box center [650, 492] width 1268 height 281
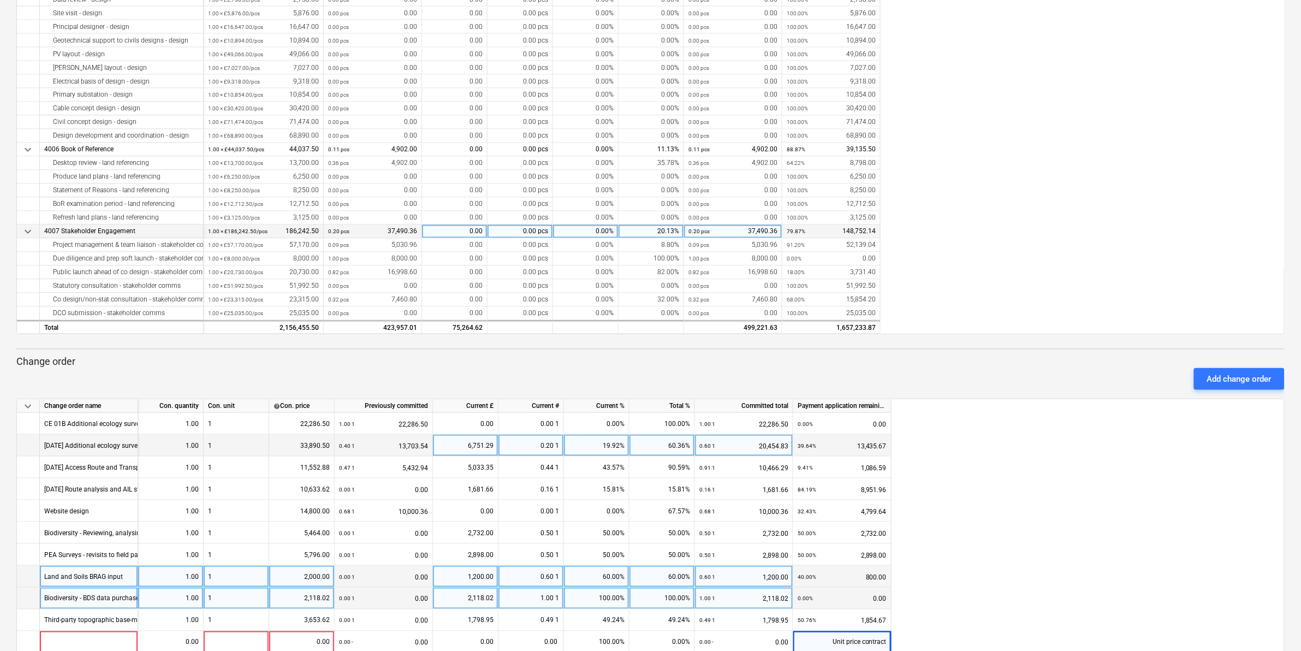
scroll to position [319, 0]
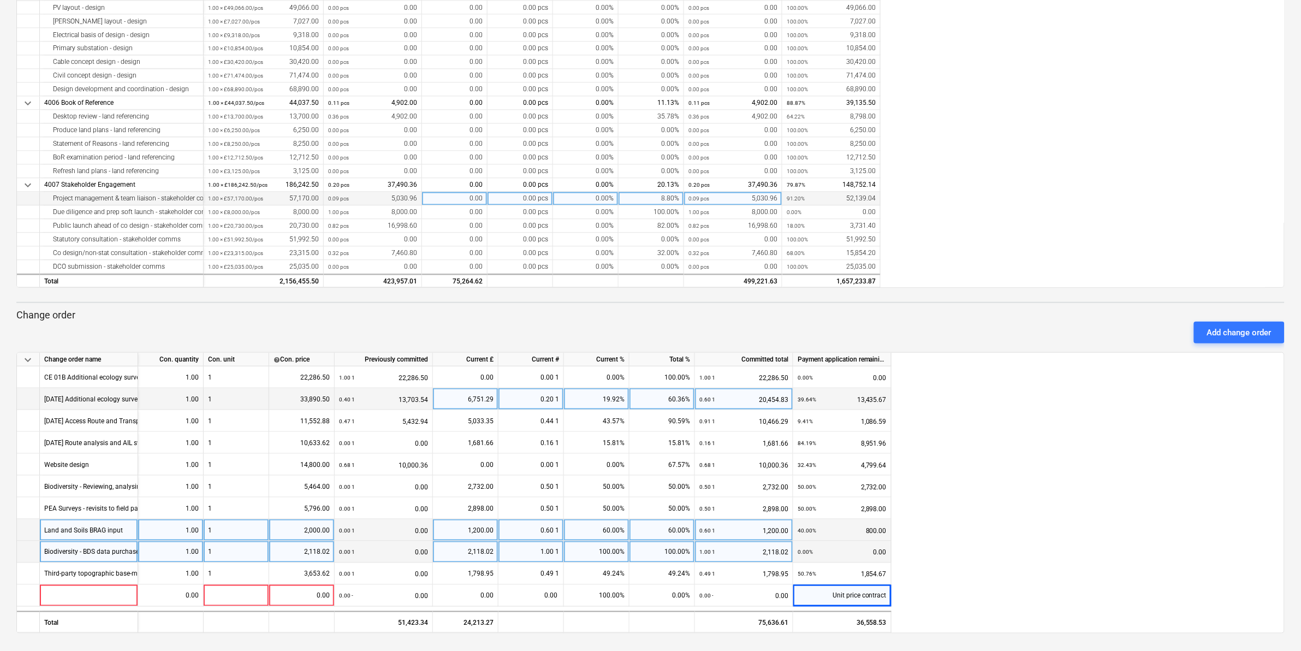
click at [438, 196] on div "0.00" at bounding box center [454, 199] width 65 height 14
type input "1829.44"
click at [453, 227] on div "0.00" at bounding box center [454, 226] width 65 height 14
click at [453, 227] on input at bounding box center [454, 225] width 65 height 13
type input "2694.90"
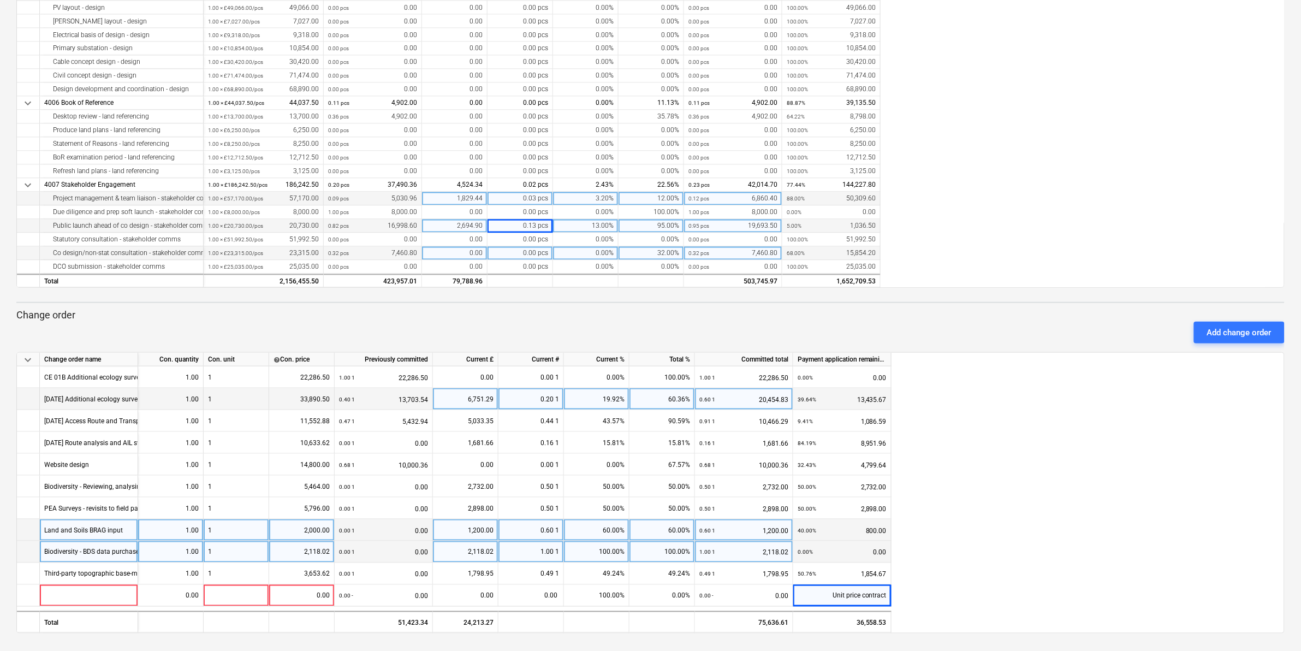
click at [452, 254] on div "0.00" at bounding box center [454, 254] width 65 height 14
type input "8859.70"
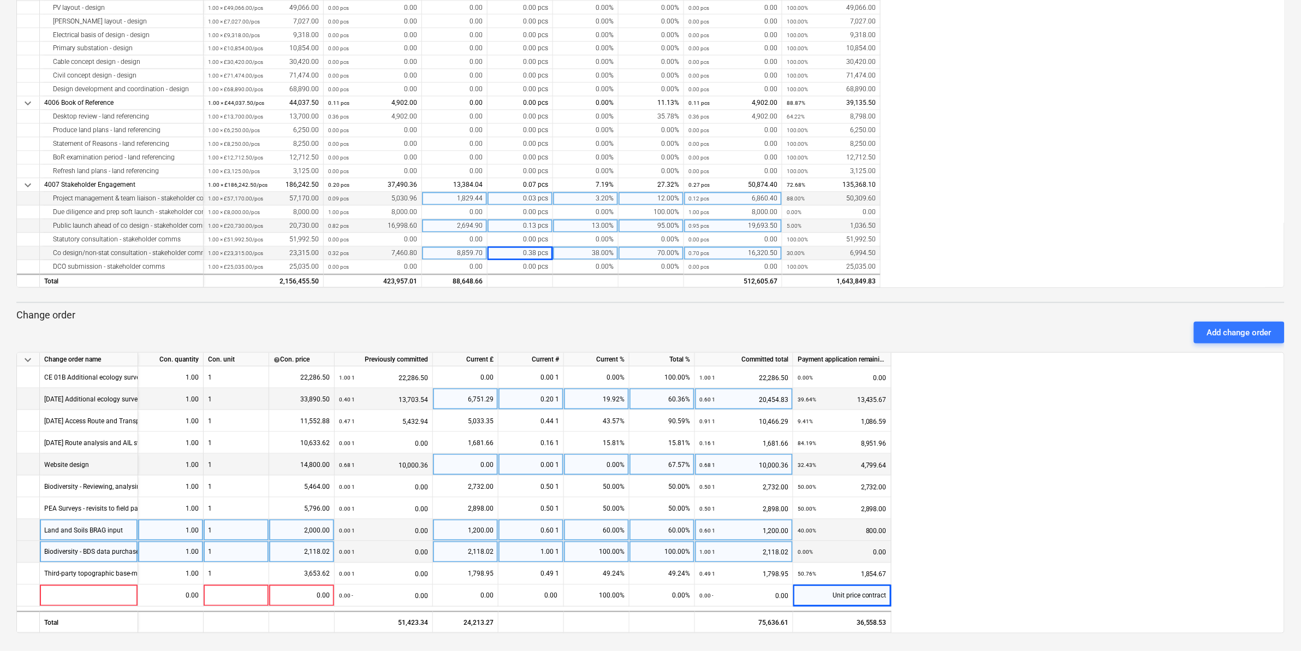
click at [470, 460] on div "0.00" at bounding box center [465, 465] width 56 height 22
type input "199.80"
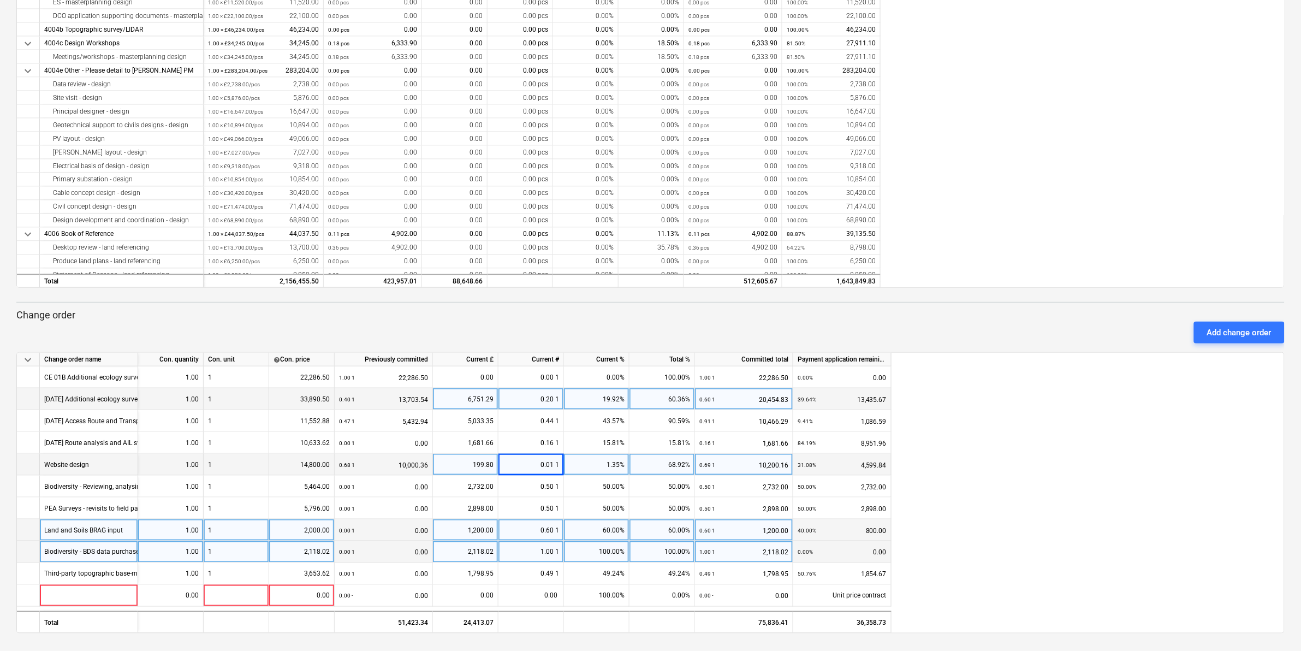
scroll to position [2247, 0]
click at [434, 224] on div "0.00" at bounding box center [454, 226] width 65 height 14
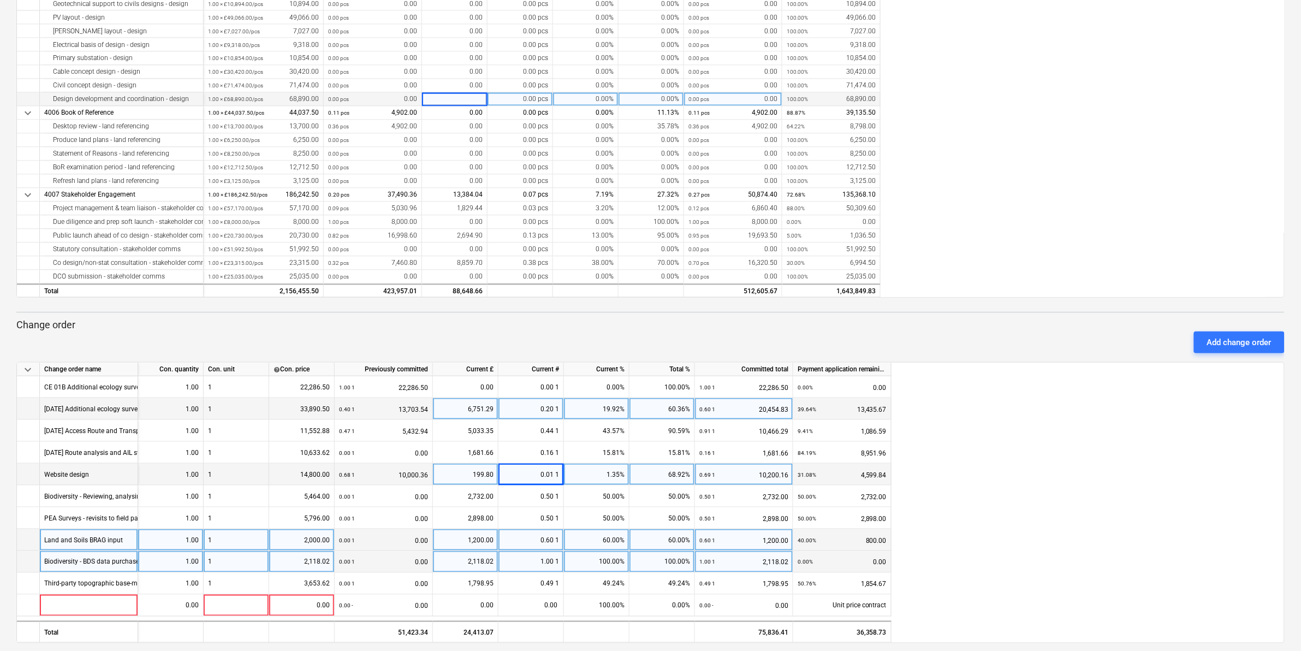
scroll to position [319, 0]
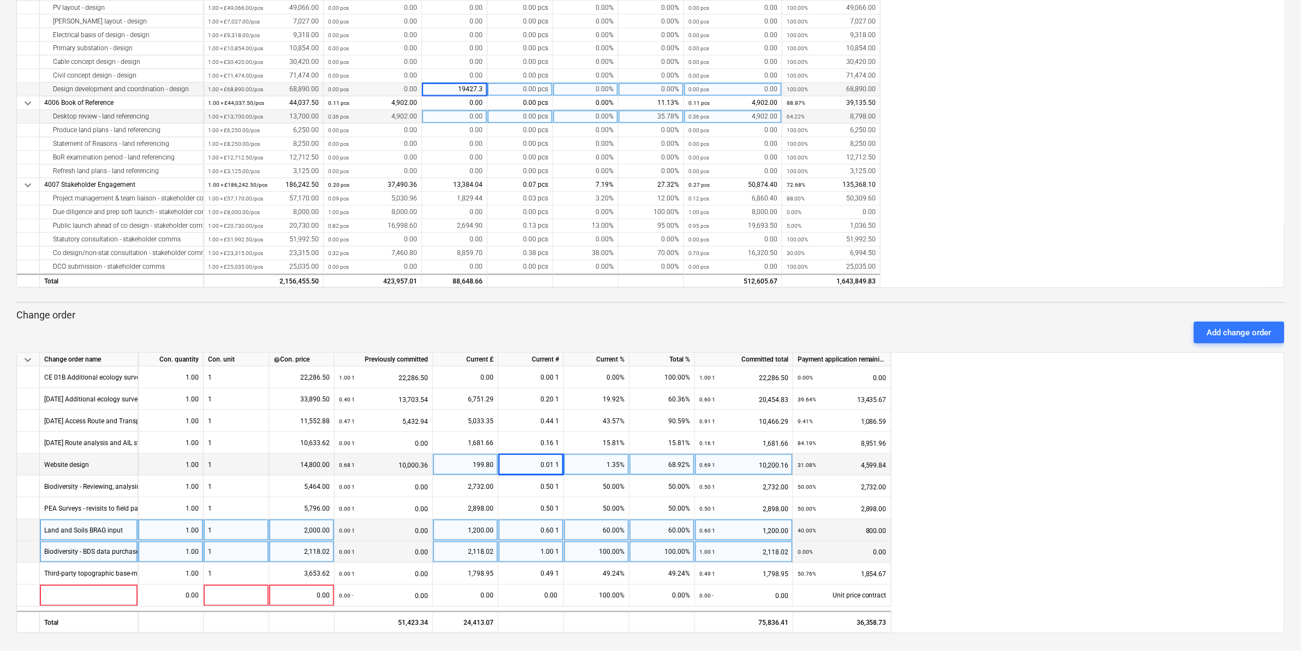
type input "19427.33"
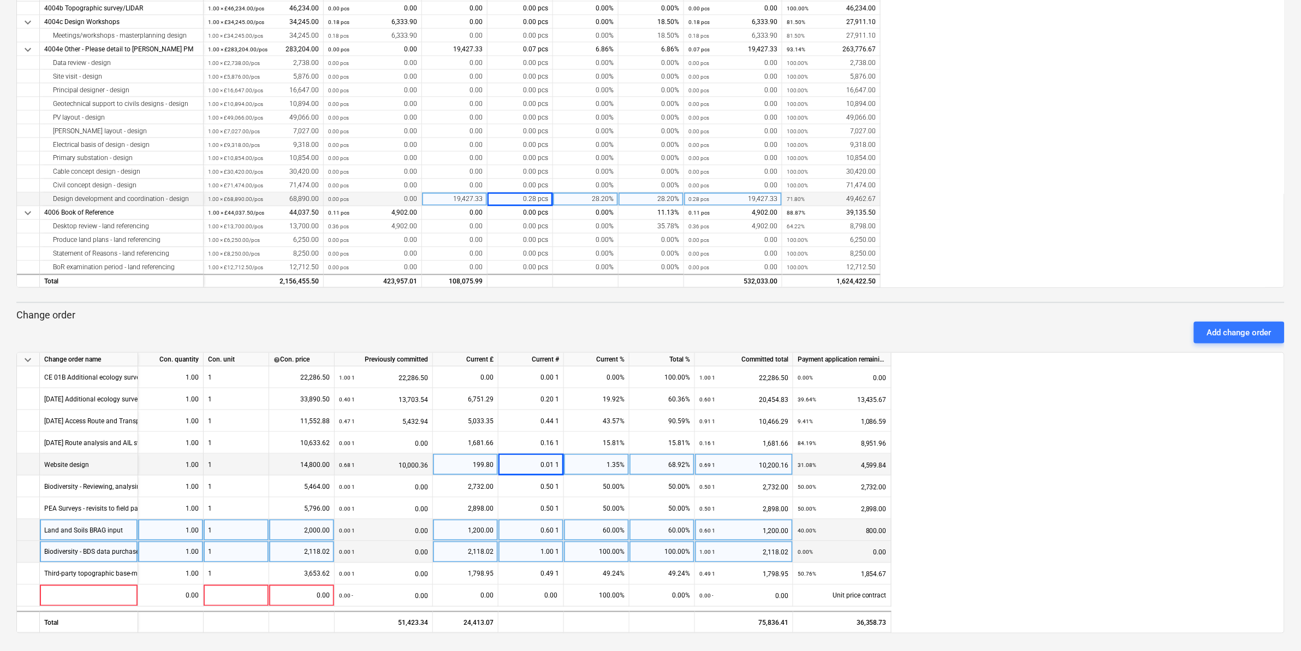
scroll to position [2247, 0]
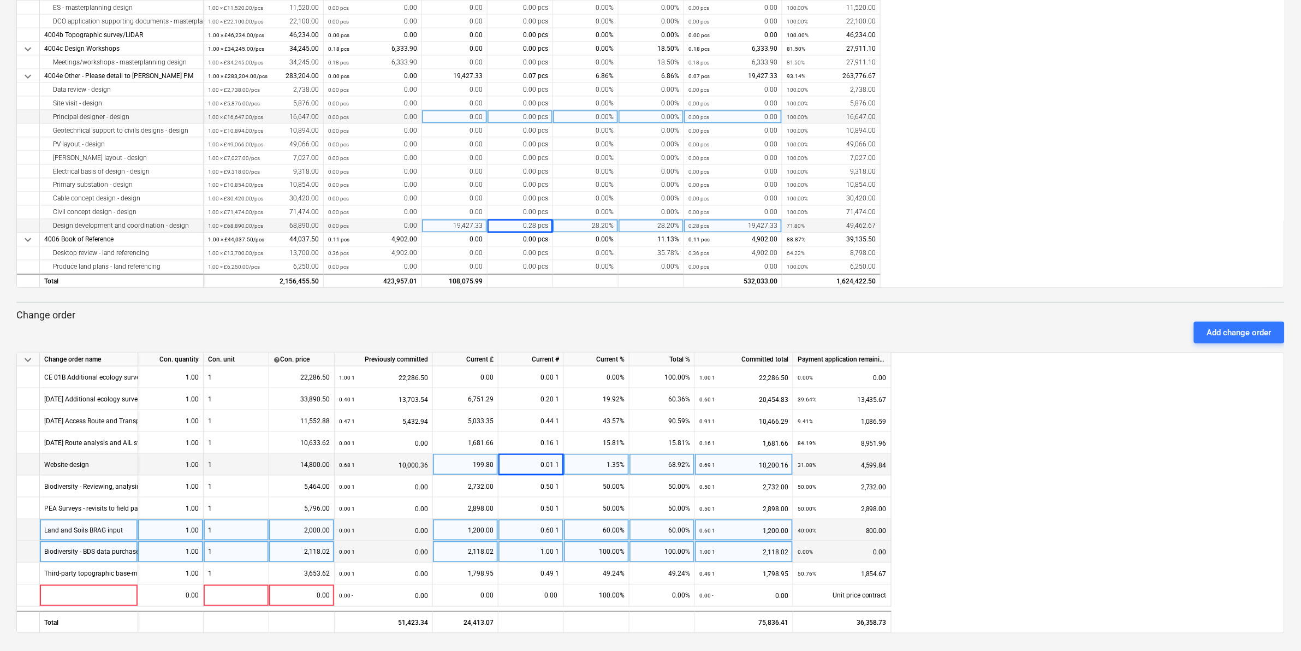
click at [449, 118] on div "0.00" at bounding box center [454, 117] width 65 height 14
type input "2895.03"
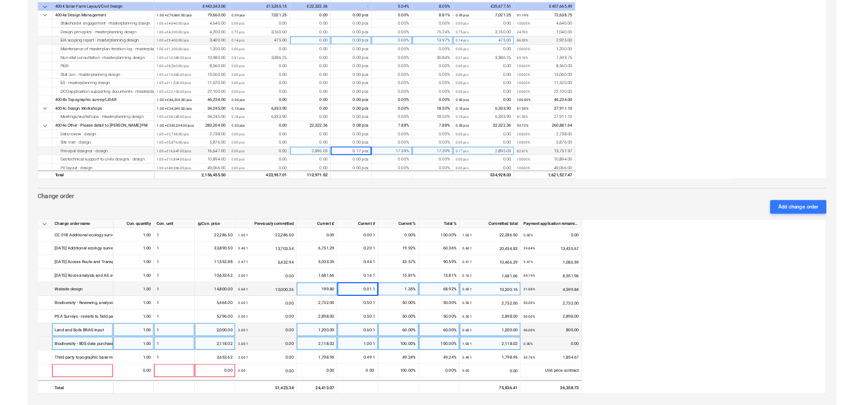
scroll to position [2111, 0]
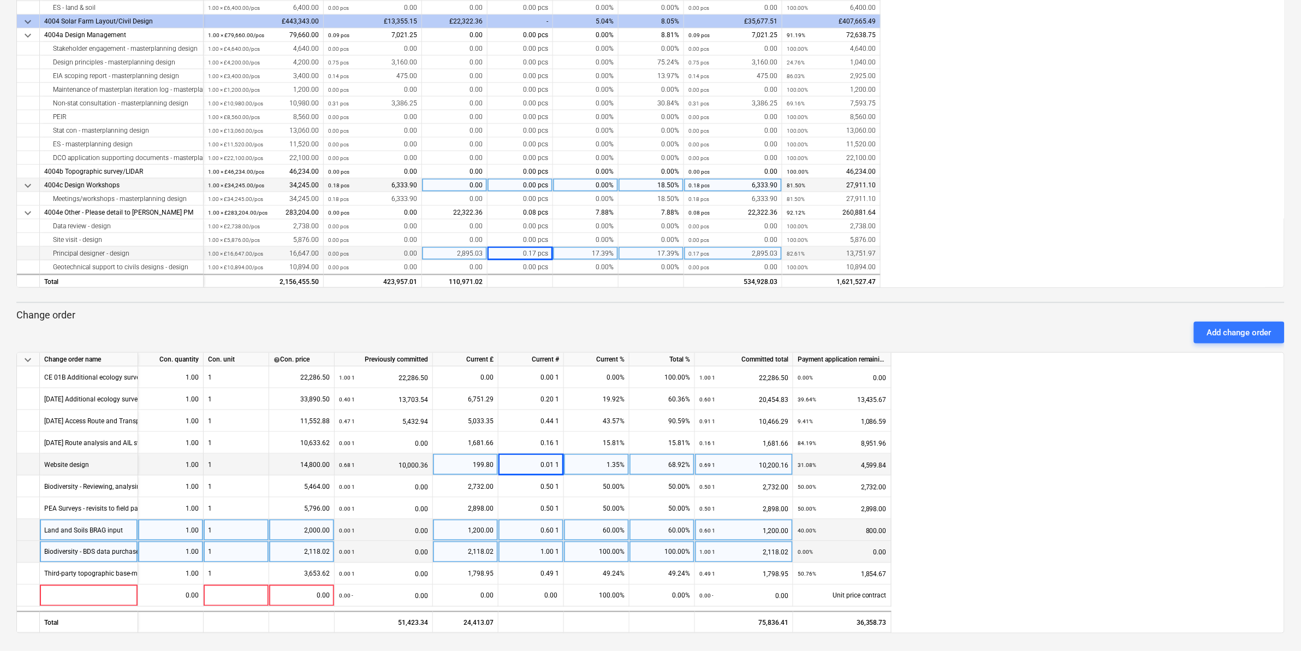
click at [459, 186] on div "0.00" at bounding box center [454, 185] width 65 height 14
click at [443, 170] on div "0.00" at bounding box center [454, 172] width 65 height 14
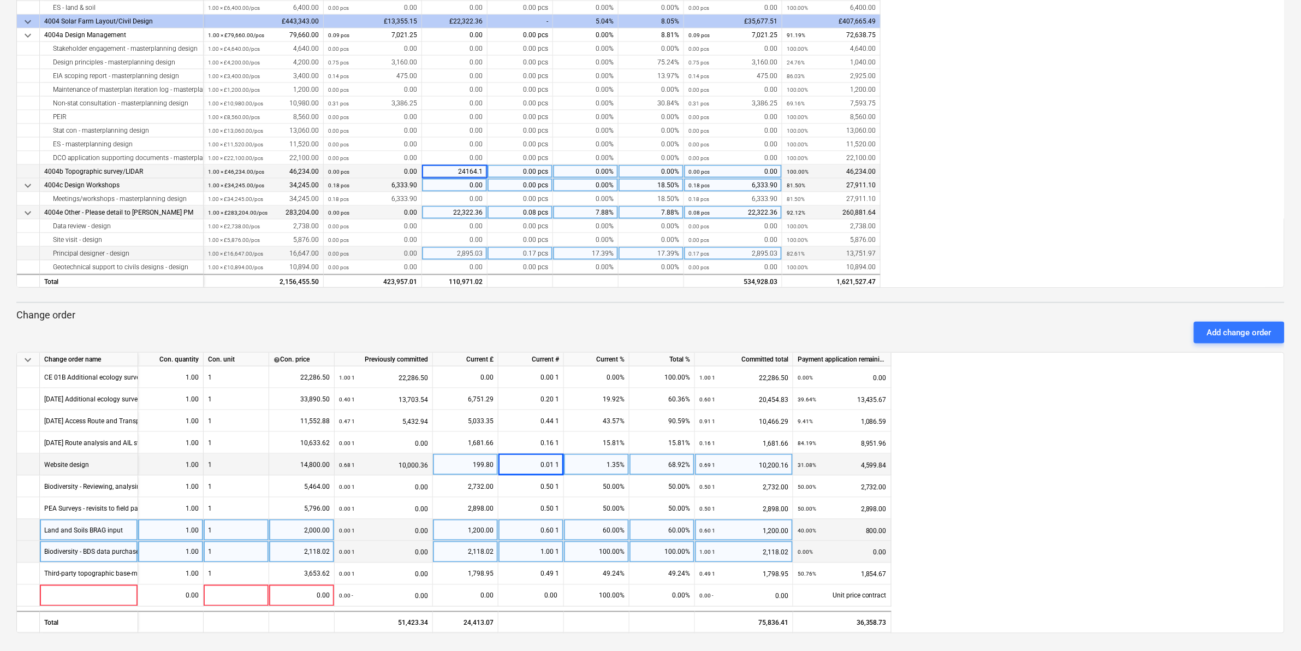
type input "24164.17"
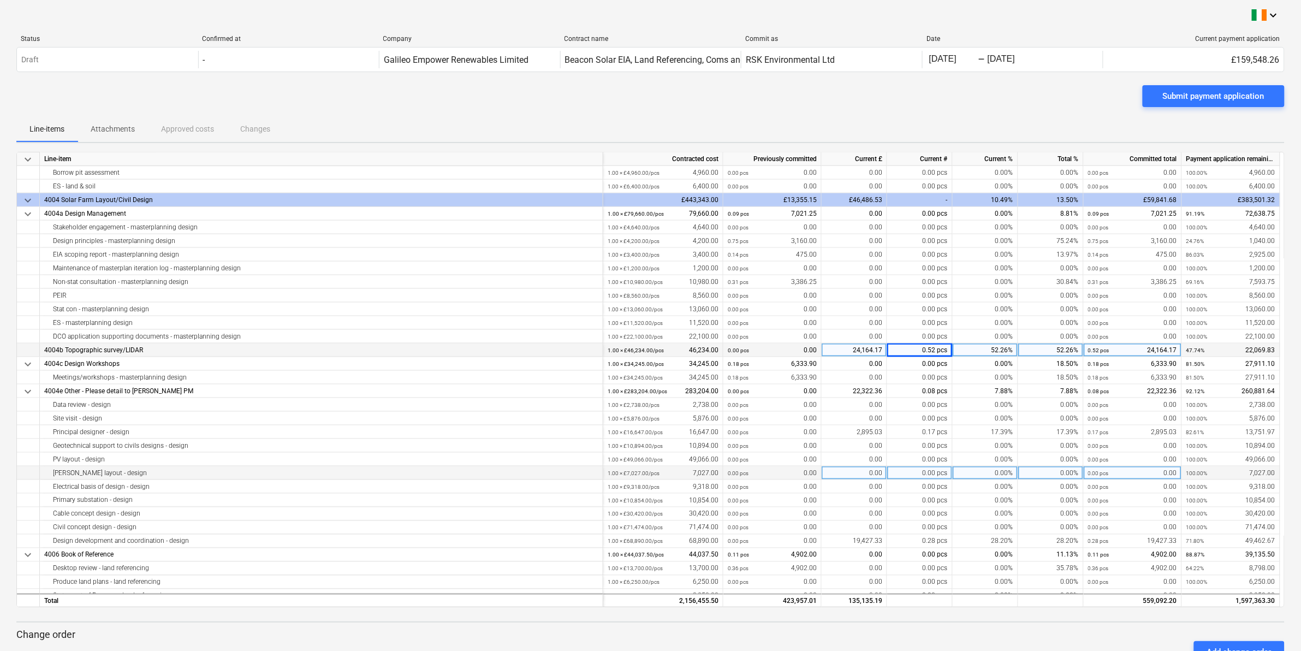
scroll to position [2320, 0]
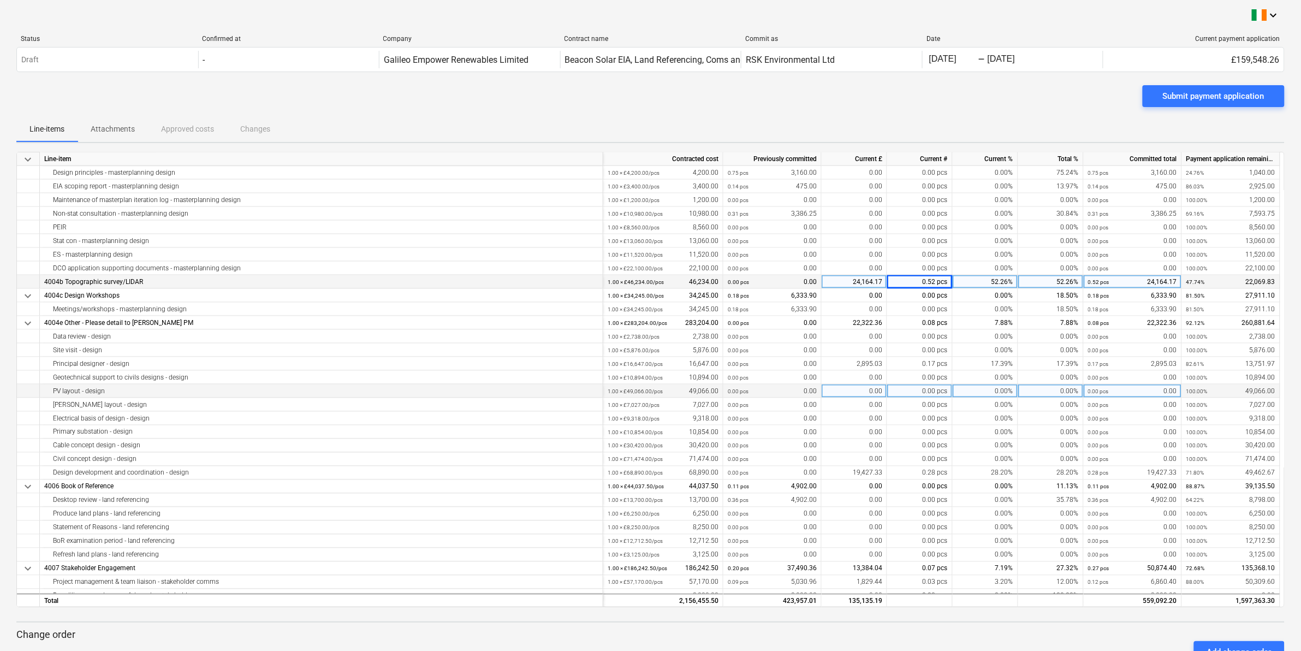
click at [923, 389] on div "0.00 pcs" at bounding box center [919, 391] width 65 height 14
click at [847, 390] on div "0.00" at bounding box center [853, 391] width 65 height 14
click at [847, 390] on input at bounding box center [853, 390] width 65 height 13
type input "6674.29"
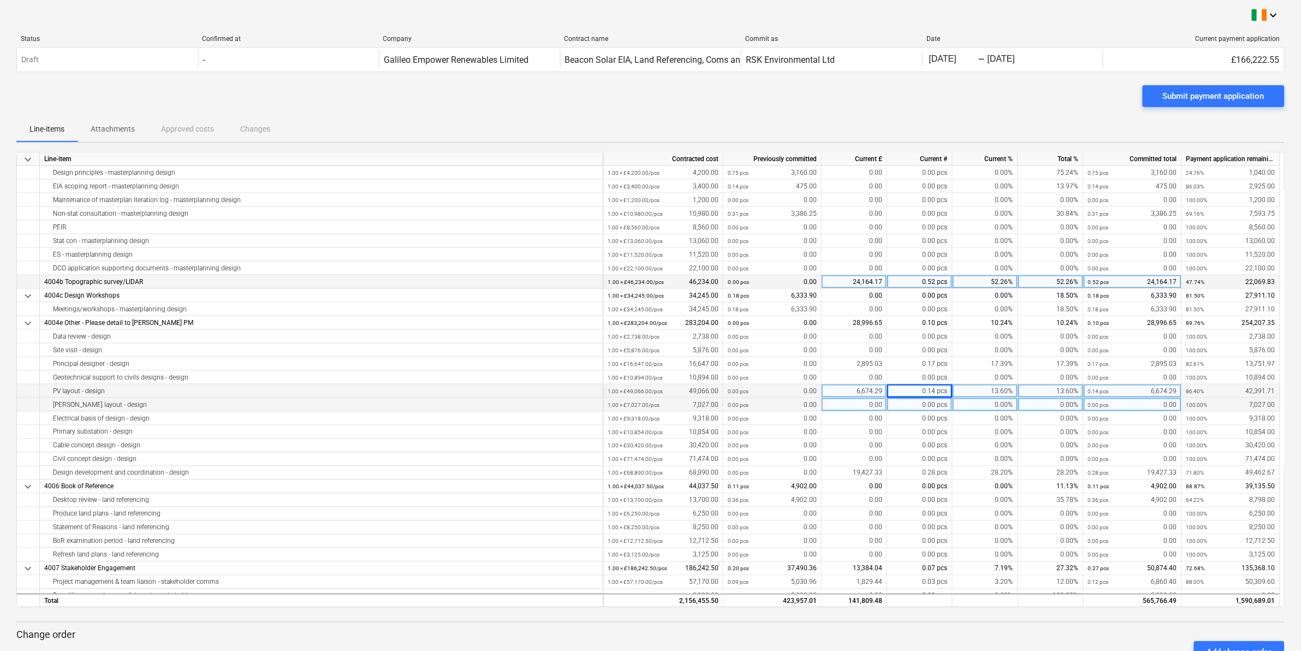
click at [847, 406] on div "0.00" at bounding box center [853, 405] width 65 height 14
click at [847, 406] on input at bounding box center [853, 404] width 65 height 13
type input "267.21"
click at [851, 418] on div "0.00" at bounding box center [853, 419] width 65 height 14
type input "2592.56"
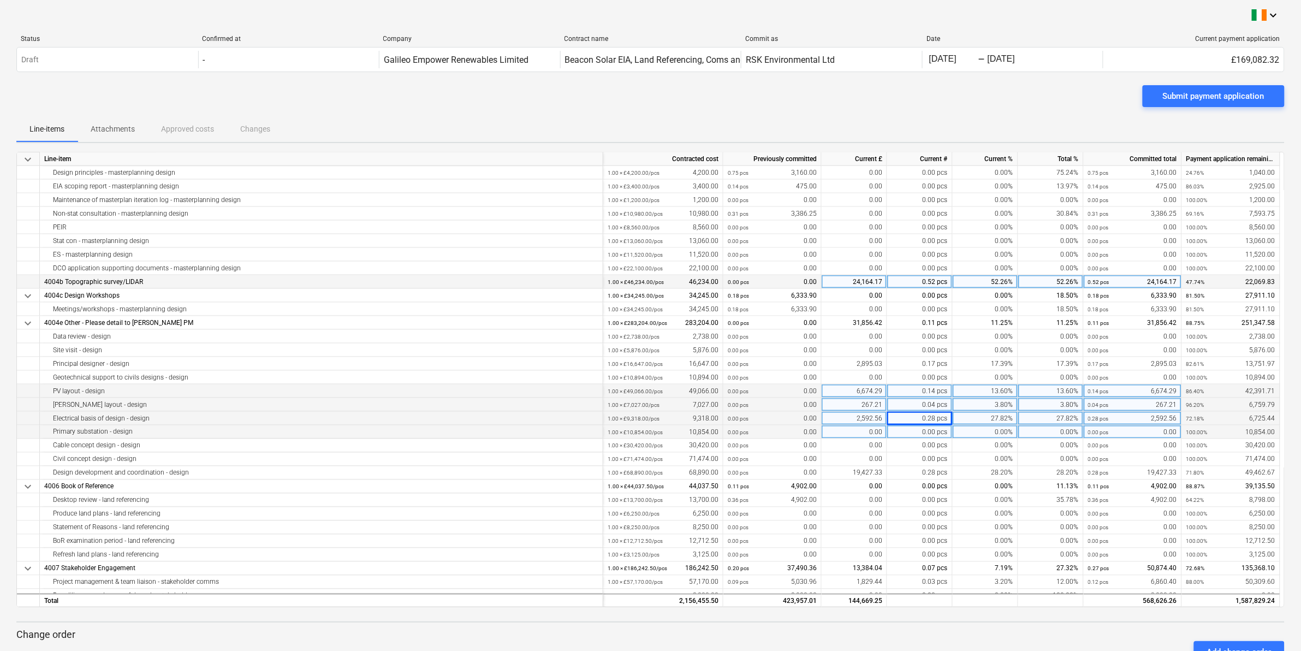
click at [856, 429] on div "0.00" at bounding box center [853, 432] width 65 height 14
type input "104"
click at [853, 446] on div "0.00" at bounding box center [853, 446] width 65 height 14
type input "468"
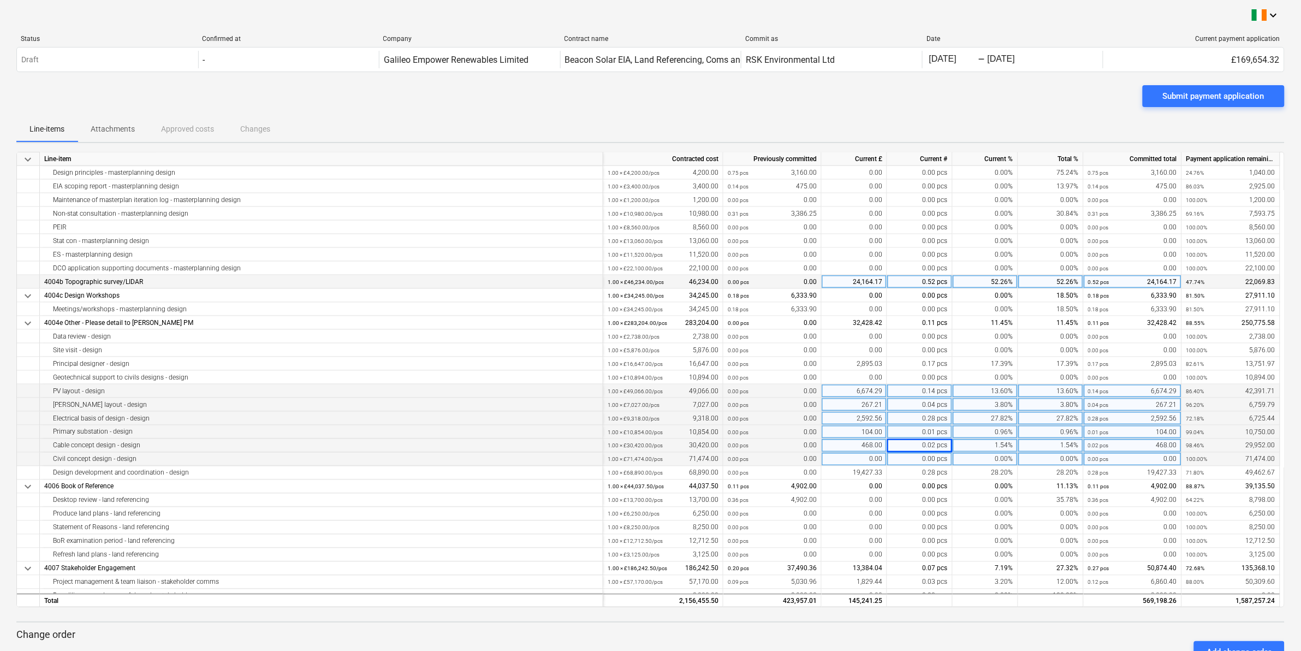
click at [842, 462] on div "0.00" at bounding box center [853, 459] width 65 height 14
type input "497.5"
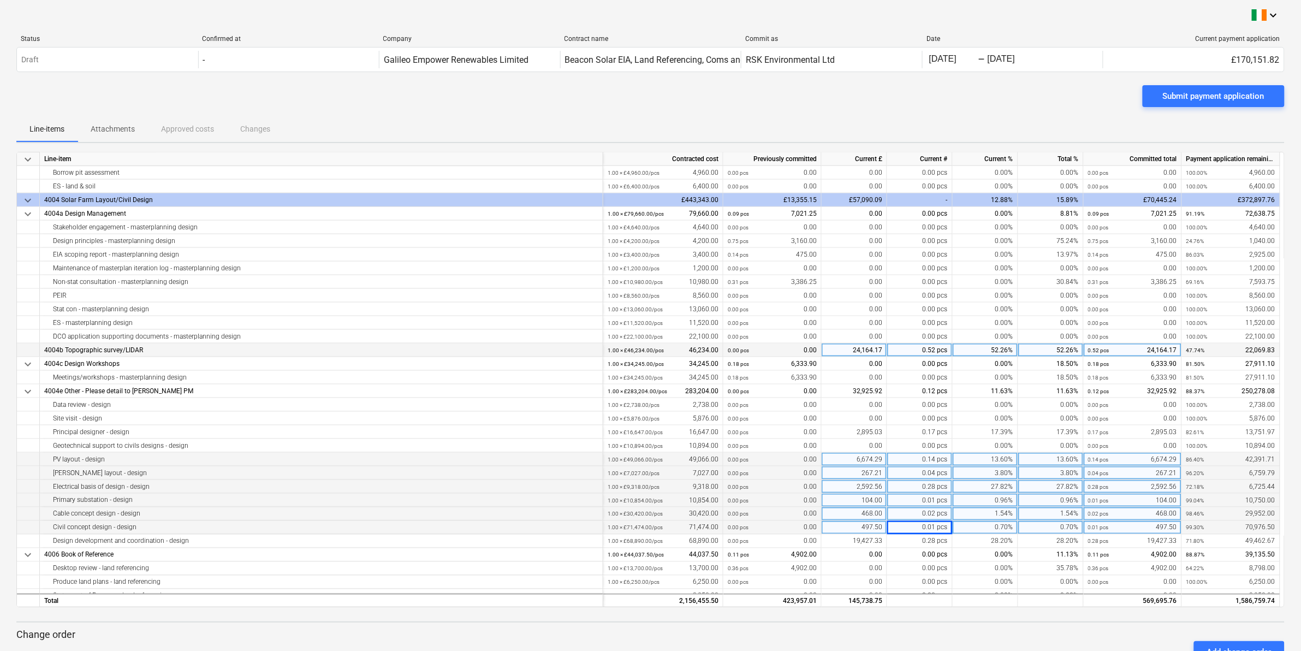
click at [940, 115] on div "Submit payment application" at bounding box center [650, 100] width 1268 height 31
drag, startPoint x: 940, startPoint y: 115, endPoint x: 1043, endPoint y: 118, distance: 102.7
click at [1043, 118] on div "Line-items Attachments Approved costs Changes" at bounding box center [650, 129] width 1268 height 26
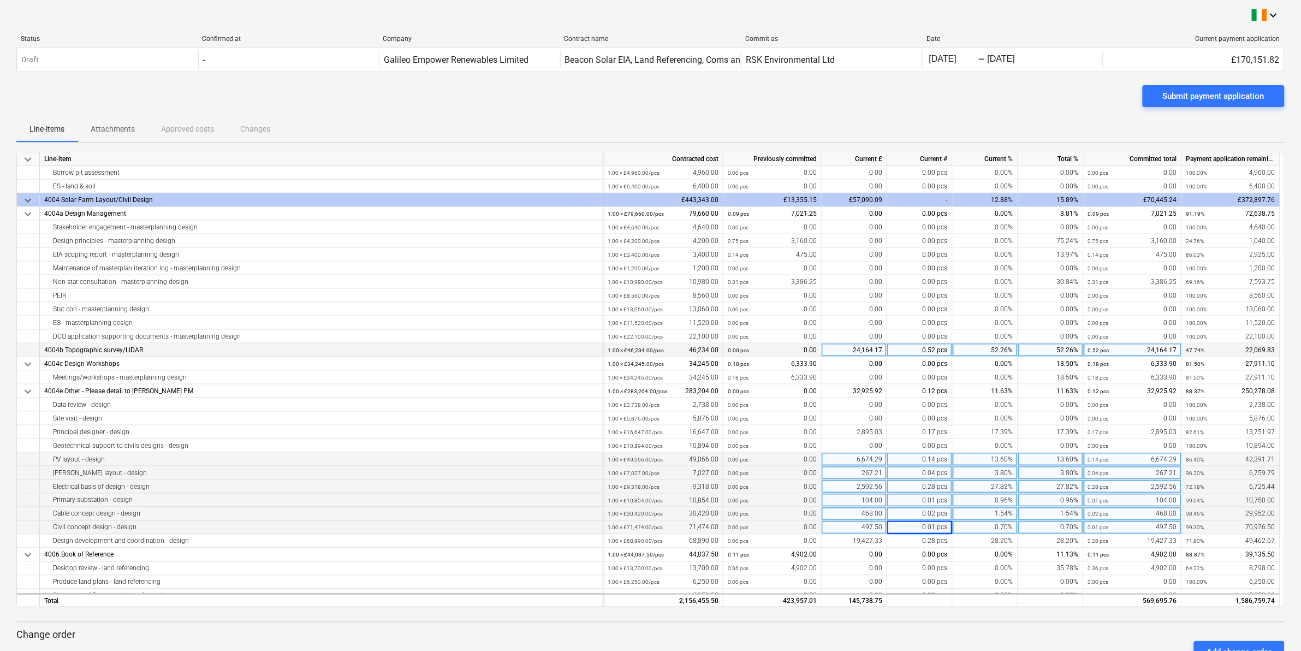
click at [1043, 118] on div "Line-items Attachments Approved costs Changes" at bounding box center [650, 129] width 1268 height 26
click at [861, 374] on div "0.00" at bounding box center [853, 378] width 65 height 14
type input "190"
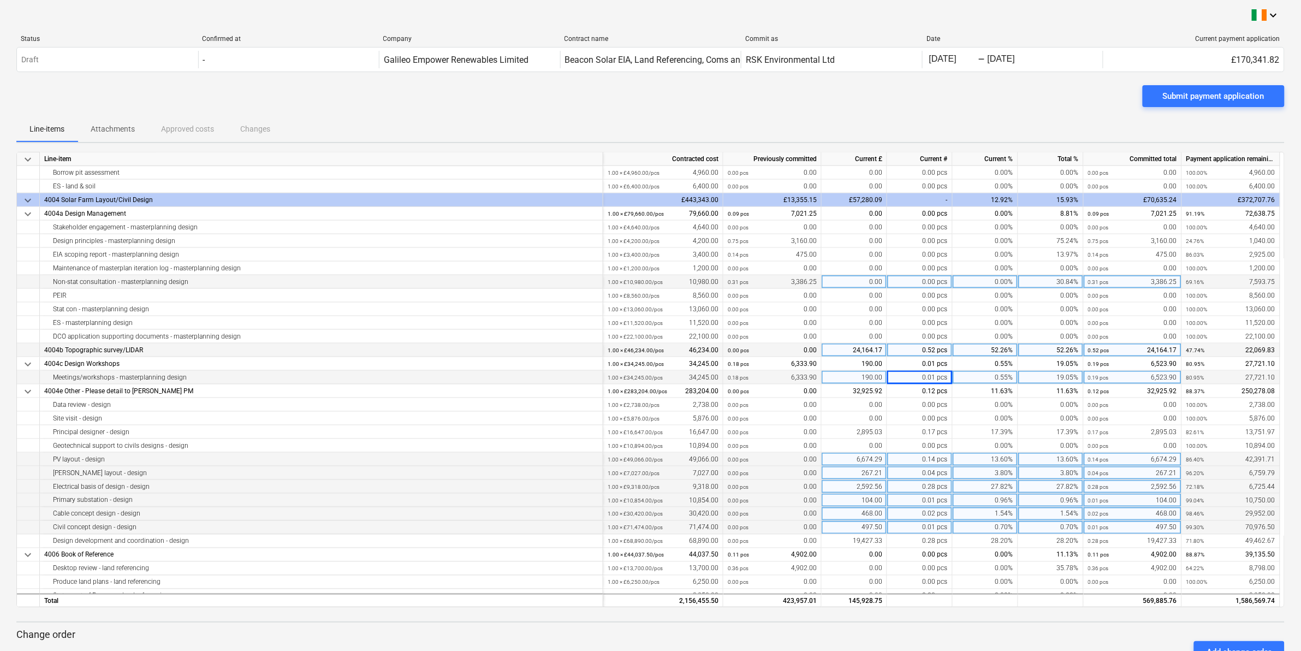
click at [263, 279] on div "Non-stat consultation - masterplanning design" at bounding box center [321, 282] width 554 height 14
click at [842, 285] on div "0.00" at bounding box center [853, 282] width 65 height 14
type input "833.75"
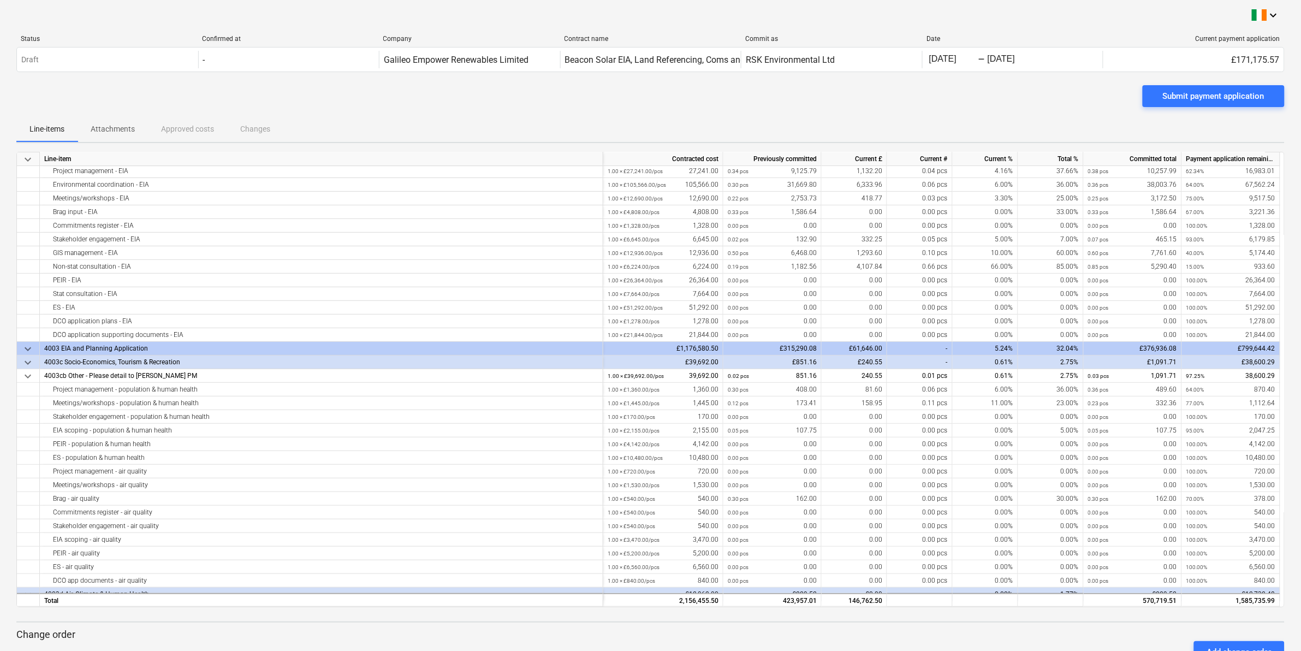
scroll to position [0, 0]
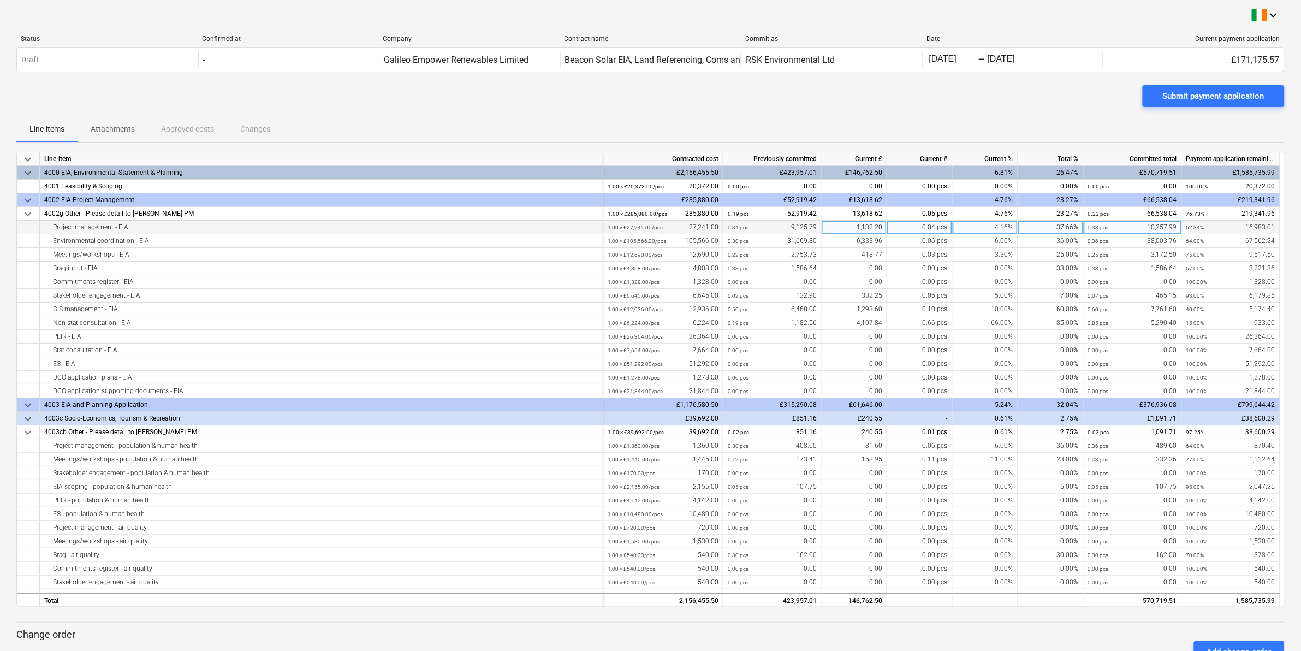
click at [875, 225] on div "1,132.20" at bounding box center [853, 228] width 65 height 14
click at [880, 227] on input "1132.2" at bounding box center [853, 227] width 65 height 13
type input "1132.18"
click at [868, 122] on div "Line-items Attachments Approved costs Changes" at bounding box center [650, 129] width 1268 height 26
click at [987, 112] on div "Submit payment application" at bounding box center [650, 100] width 1268 height 31
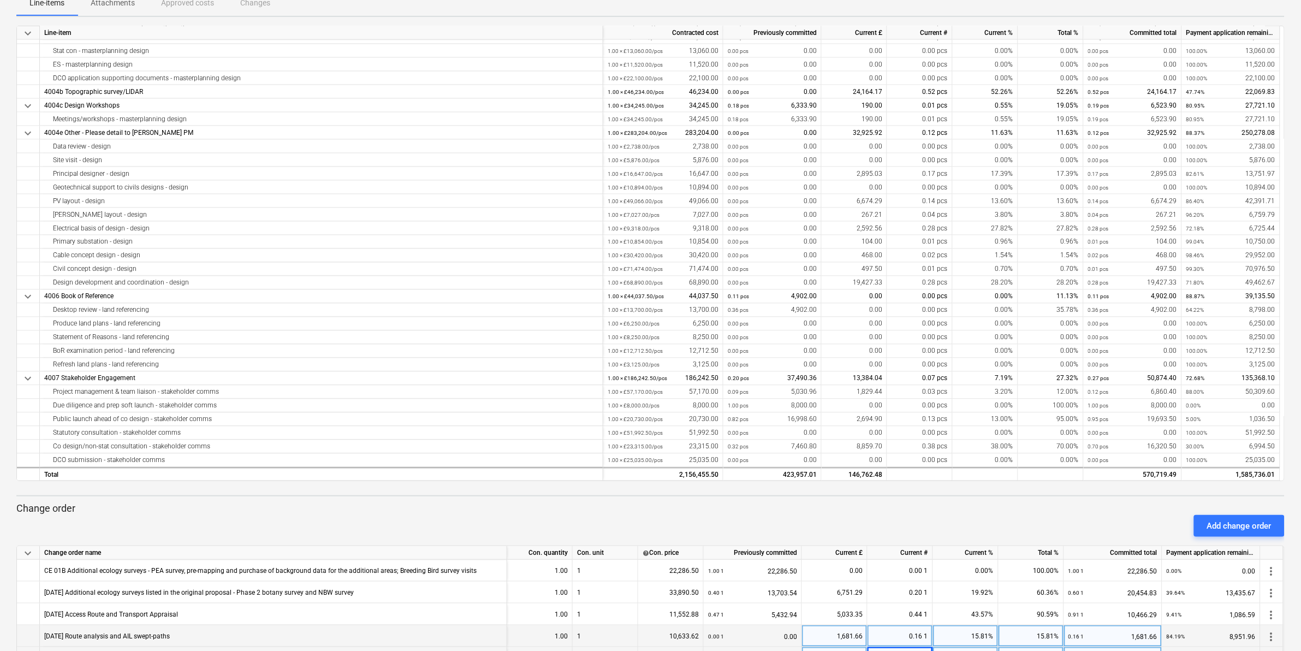
scroll to position [319, 0]
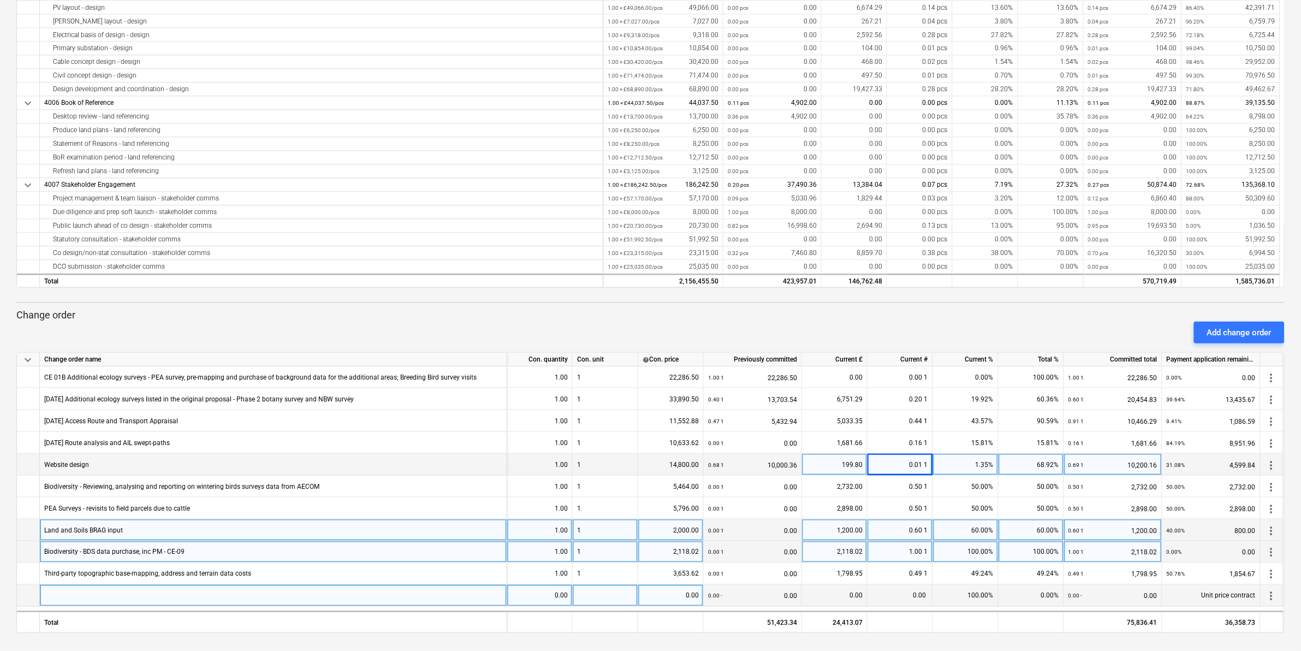
click at [31, 595] on div at bounding box center [28, 596] width 23 height 22
click at [55, 595] on div at bounding box center [273, 596] width 467 height 22
drag, startPoint x: 55, startPoint y: 595, endPoint x: 22, endPoint y: 596, distance: 32.8
click at [22, 596] on div at bounding box center [28, 596] width 23 height 22
click at [1273, 595] on span "more_vert" at bounding box center [1271, 595] width 13 height 13
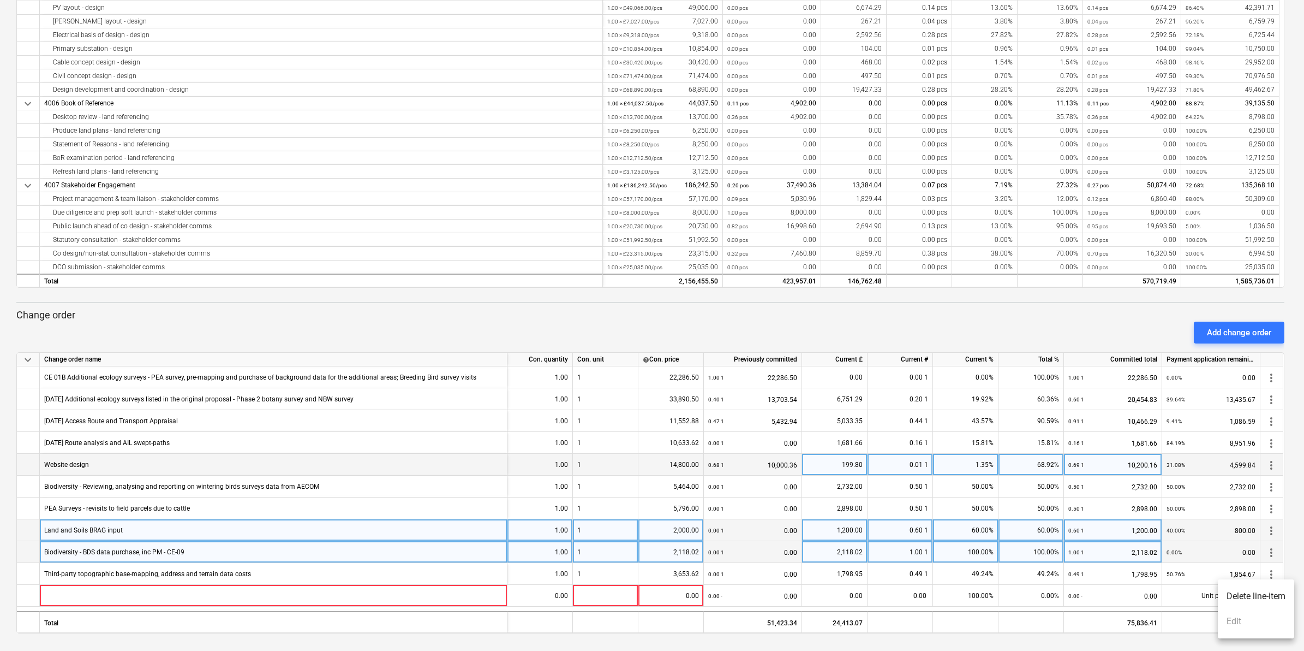
click at [1265, 592] on li "Delete line-item" at bounding box center [1256, 595] width 76 height 25
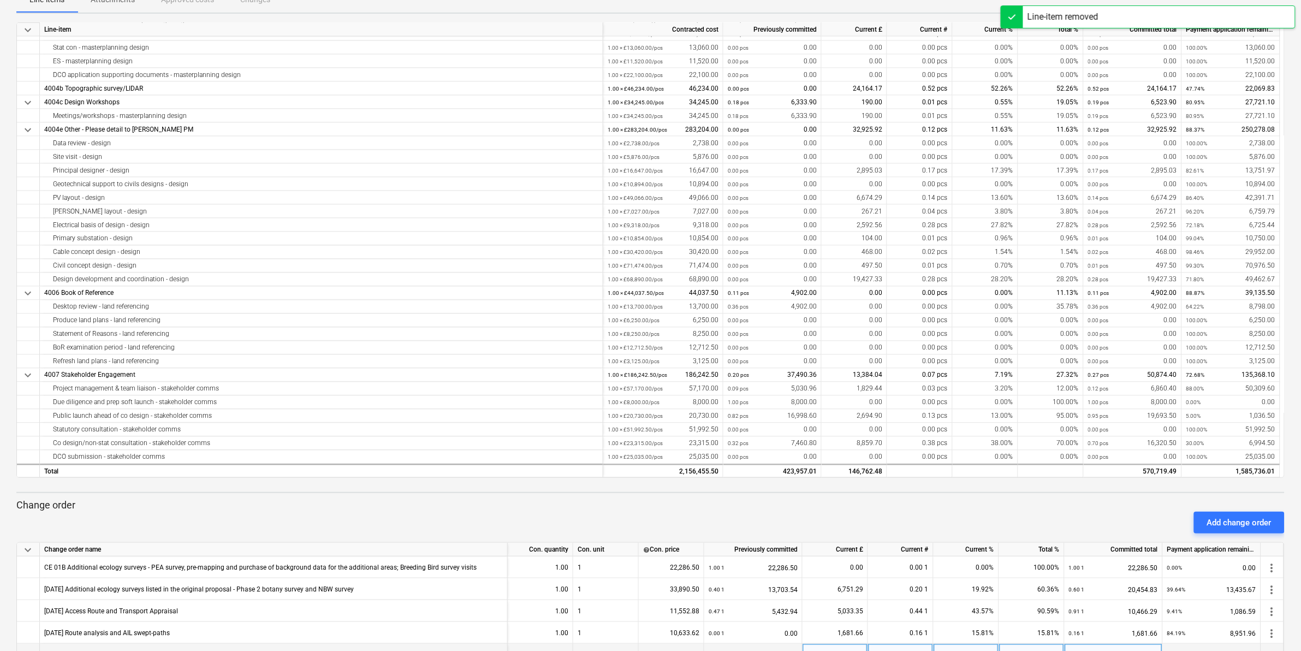
scroll to position [297, 0]
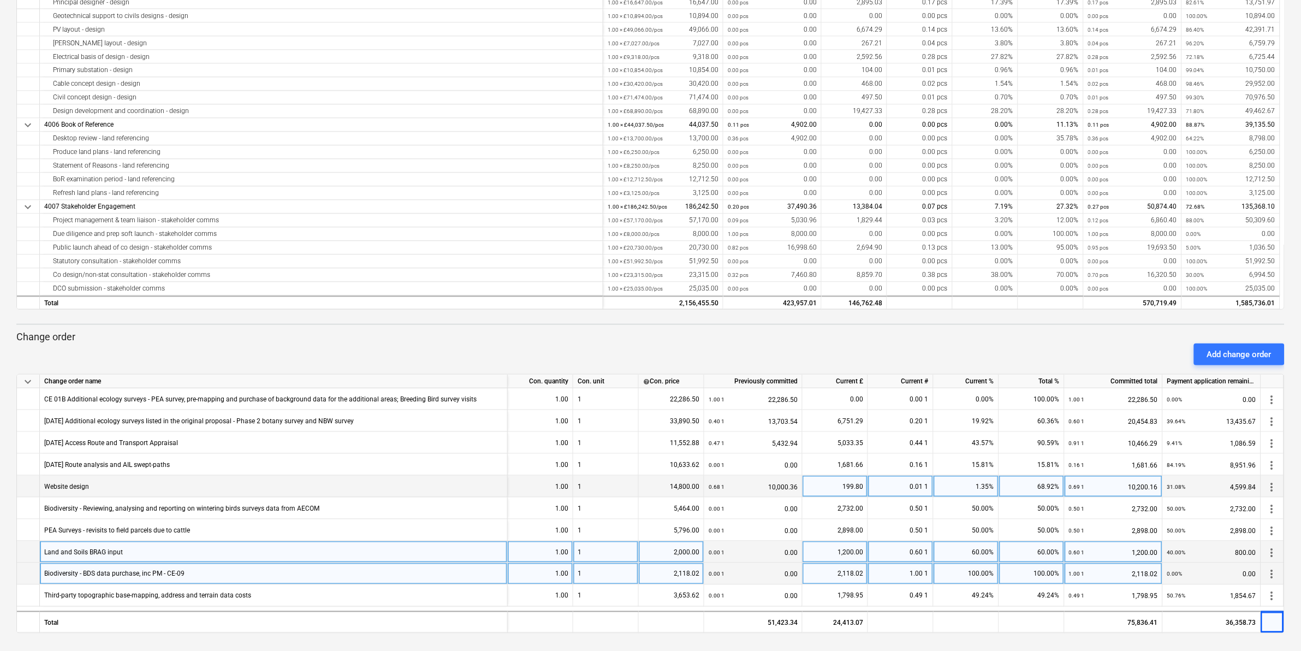
click at [857, 342] on div "Add change order" at bounding box center [650, 354] width 1277 height 31
click at [1235, 351] on div "Add change order" at bounding box center [1239, 354] width 64 height 14
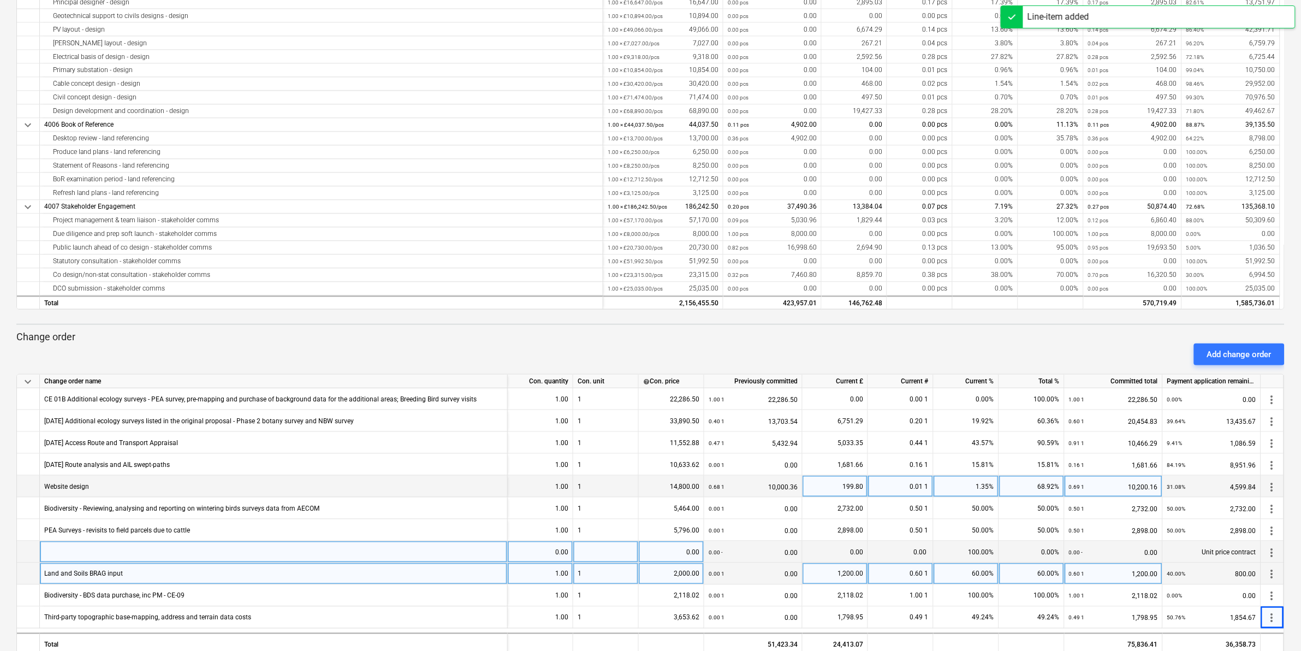
click at [229, 549] on div at bounding box center [274, 552] width 468 height 22
type input "[DATE]"
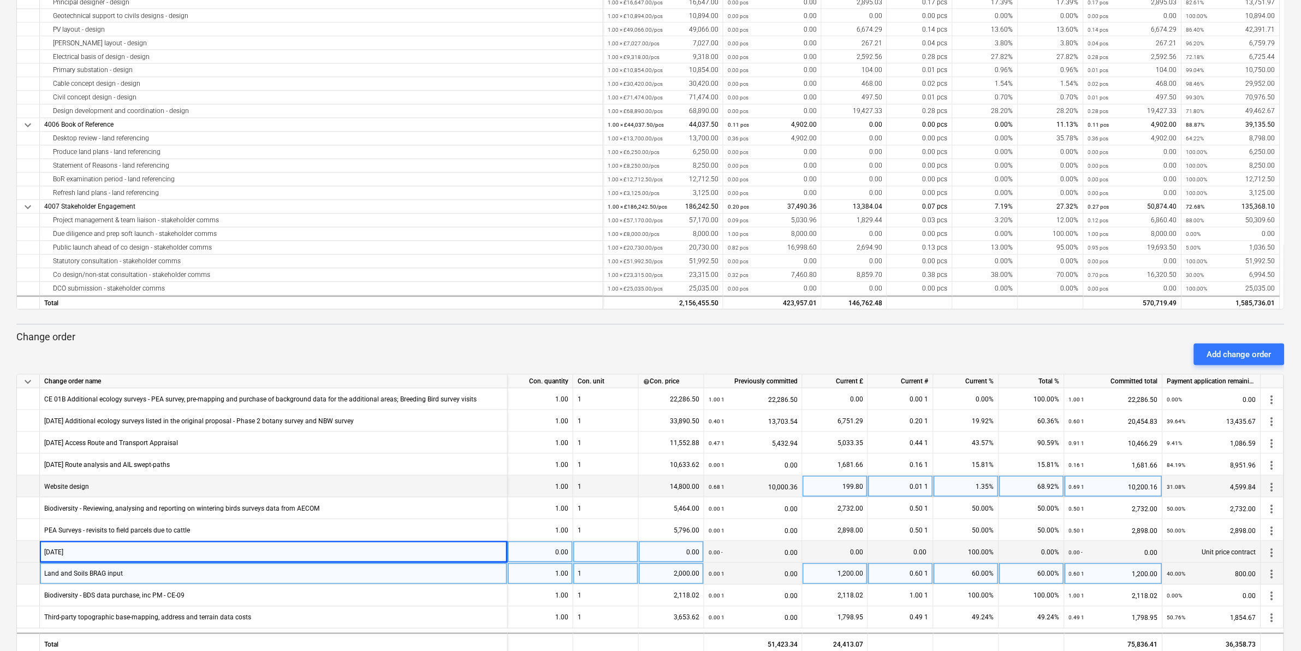
click at [623, 546] on div at bounding box center [605, 552] width 65 height 22
click at [550, 554] on div "0.00" at bounding box center [540, 552] width 56 height 22
type input "1"
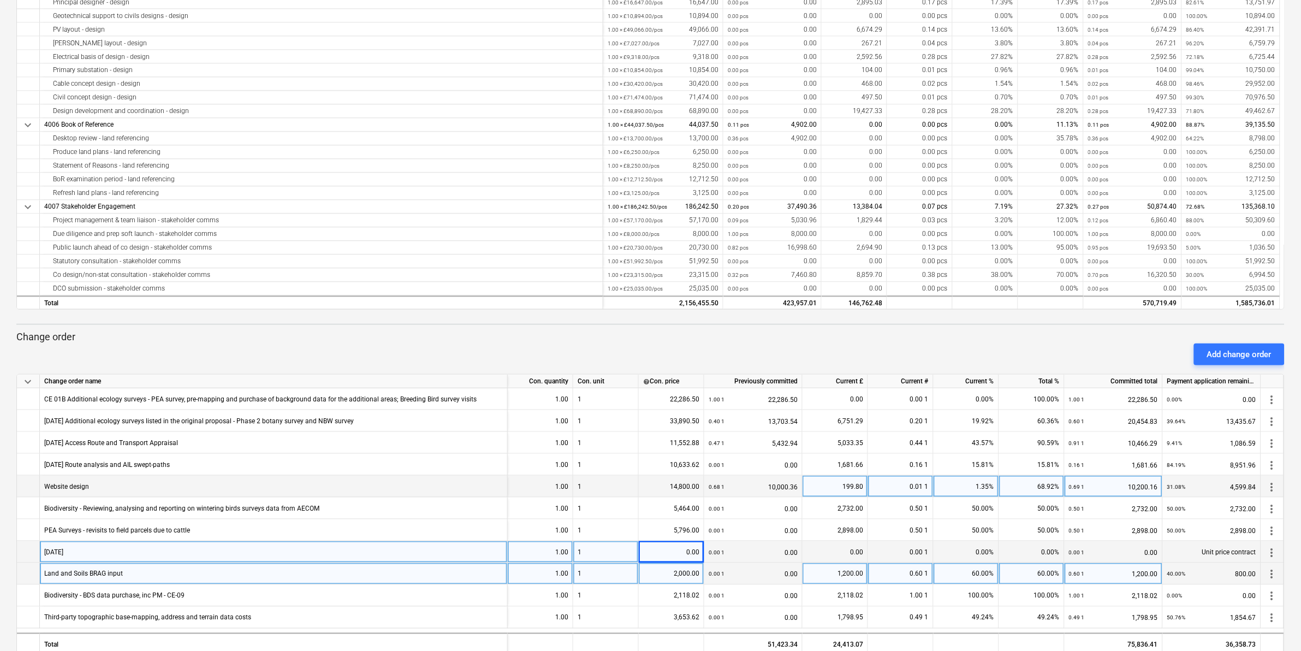
click at [662, 553] on div "0.00" at bounding box center [671, 552] width 56 height 22
type input "800"
click at [126, 555] on div "[DATE]" at bounding box center [274, 552] width 468 height 22
click at [130, 552] on input "[DATE]" at bounding box center [273, 551] width 467 height 21
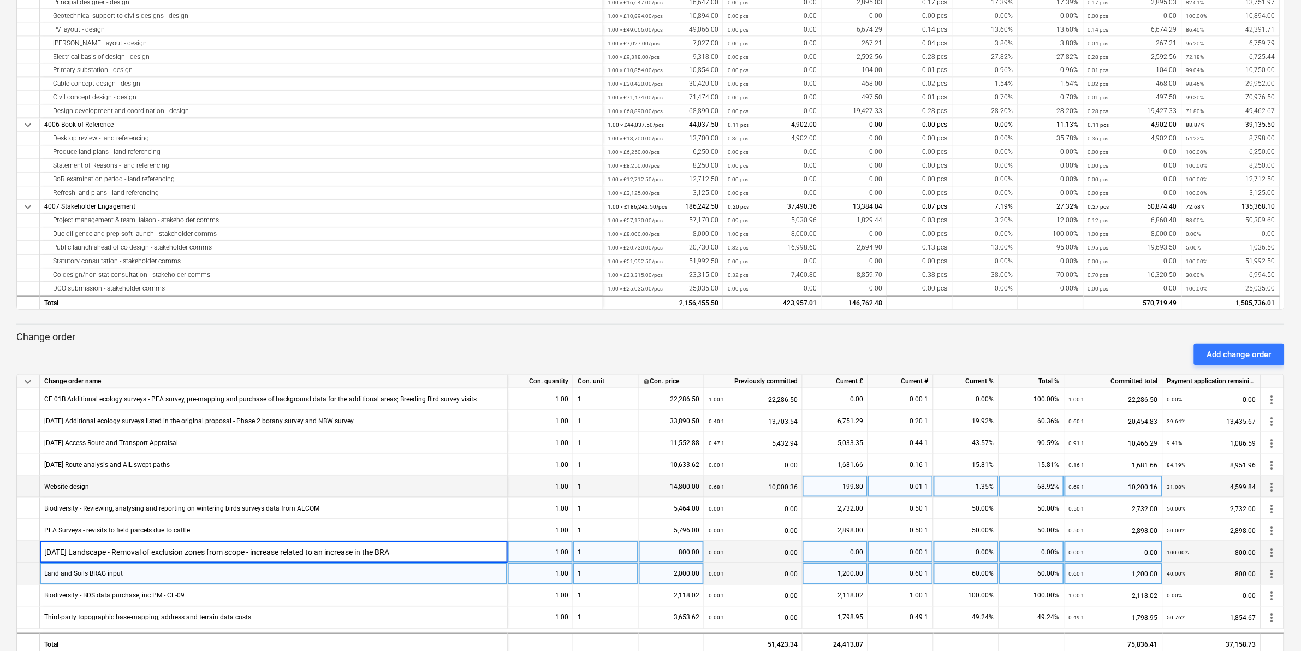
type input "[DATE] Landscape - Removal of exclusion zones from scope - increase related to …"
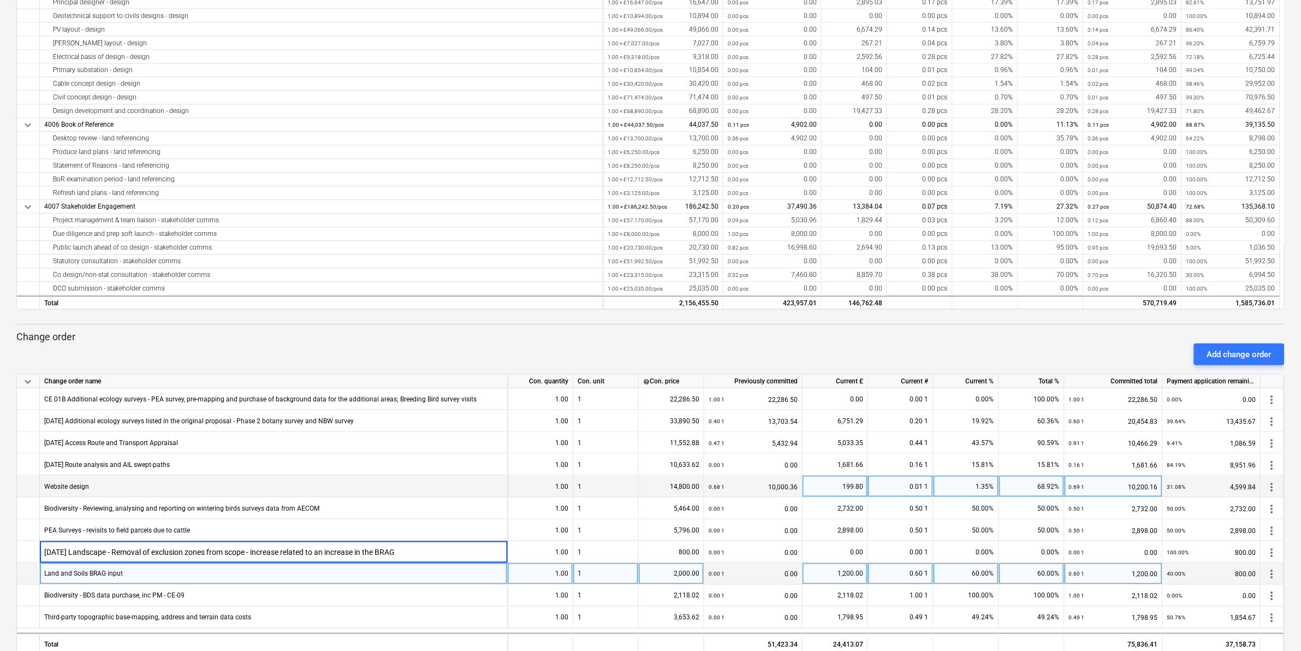
click at [457, 526] on div "PEA Surveys - revisits to field parcels due to cattle" at bounding box center [274, 530] width 468 height 22
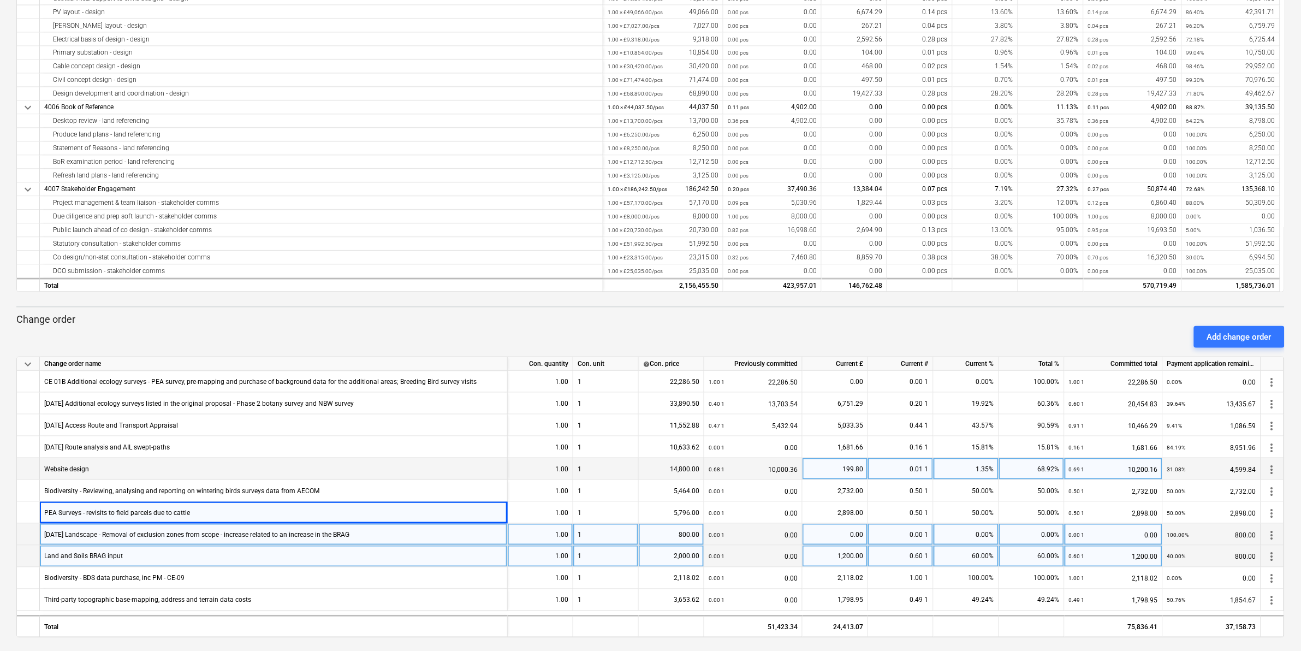
scroll to position [319, 0]
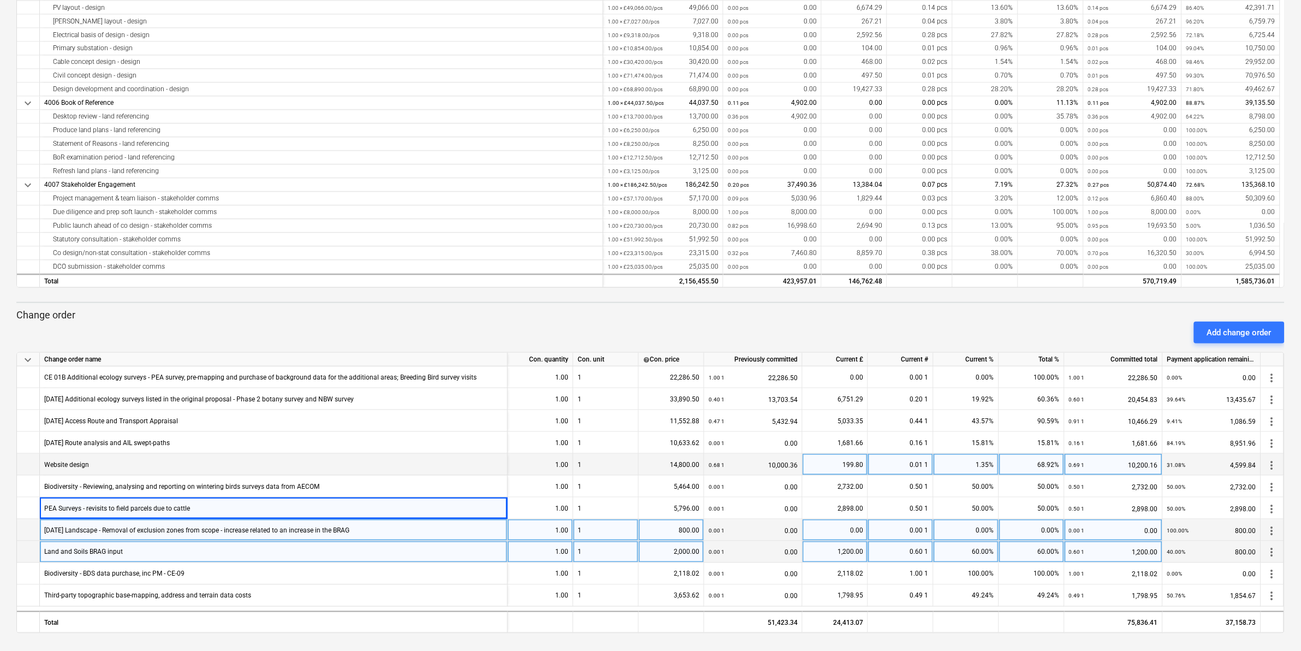
click at [449, 532] on div "[DATE] Landscape - Removal of exclusion zones from scope - increase related to …" at bounding box center [274, 530] width 468 height 22
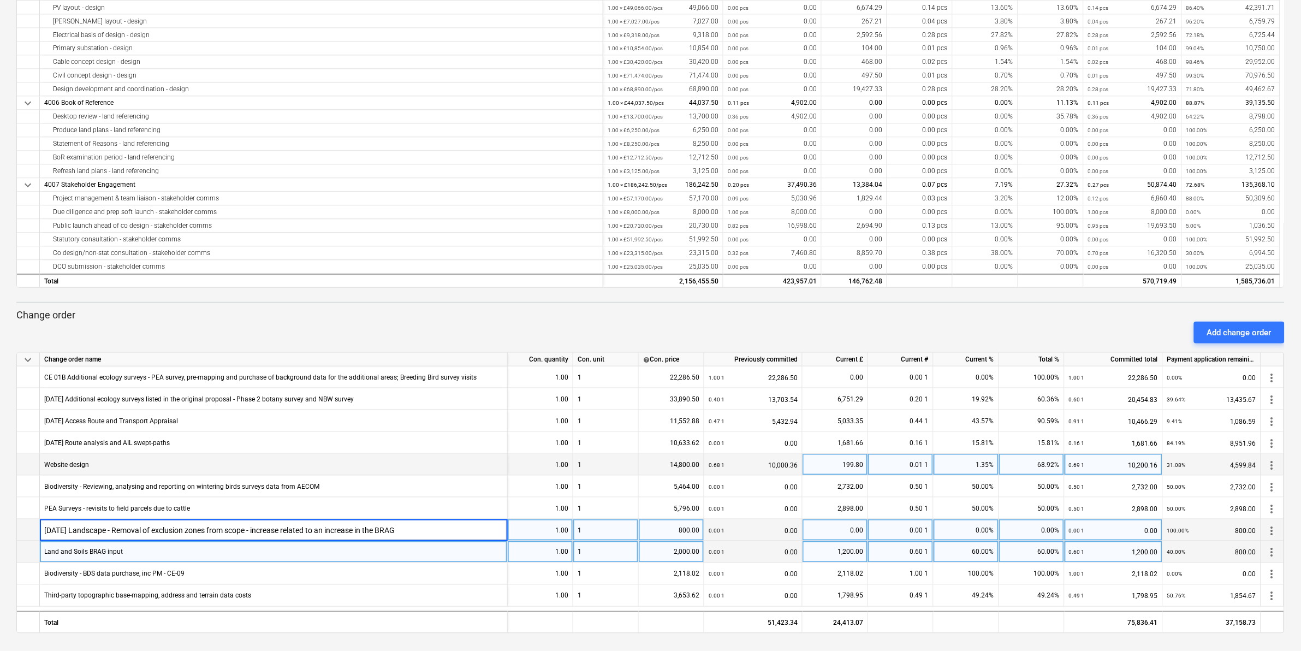
click at [449, 532] on input "[DATE] Landscape - Removal of exclusion zones from scope - increase related to …" at bounding box center [273, 529] width 467 height 21
click at [522, 531] on div "1.00" at bounding box center [540, 530] width 56 height 22
click at [410, 529] on div "[DATE] Landscape - Removal of exclusion zones from scope - increase related to …" at bounding box center [274, 530] width 468 height 22
click at [1208, 331] on div "Add change order" at bounding box center [1239, 332] width 64 height 14
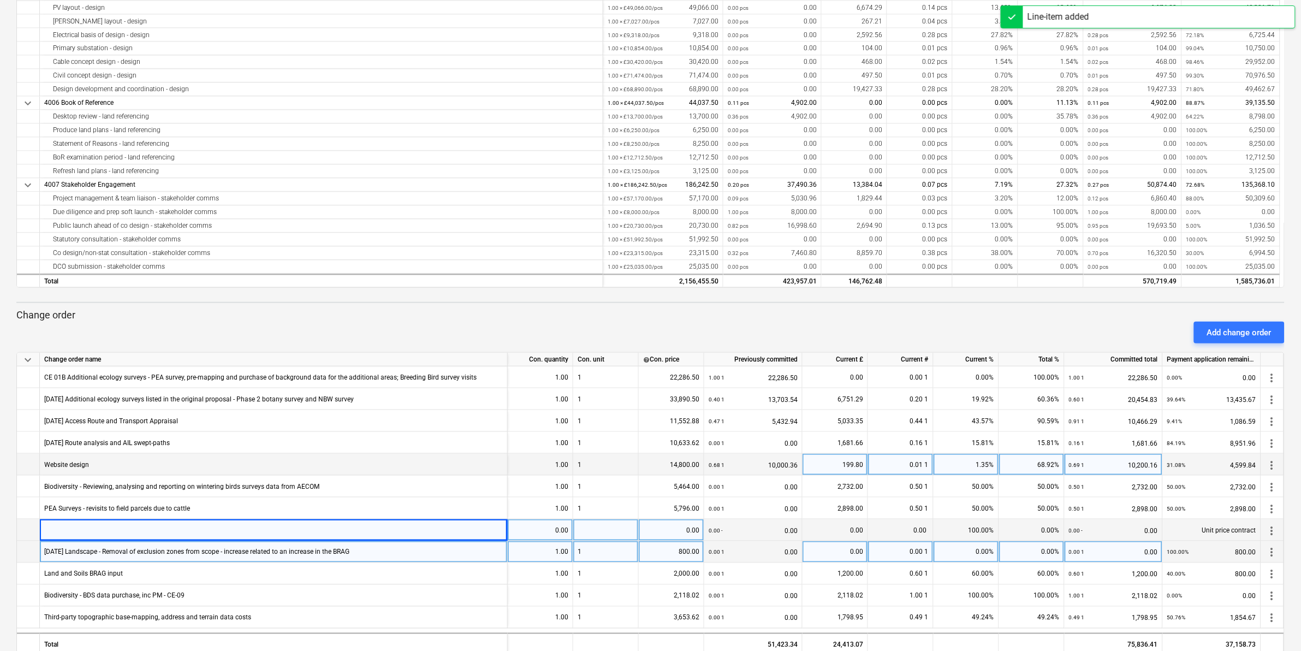
click at [224, 527] on div at bounding box center [274, 530] width 468 height 22
type input "c"
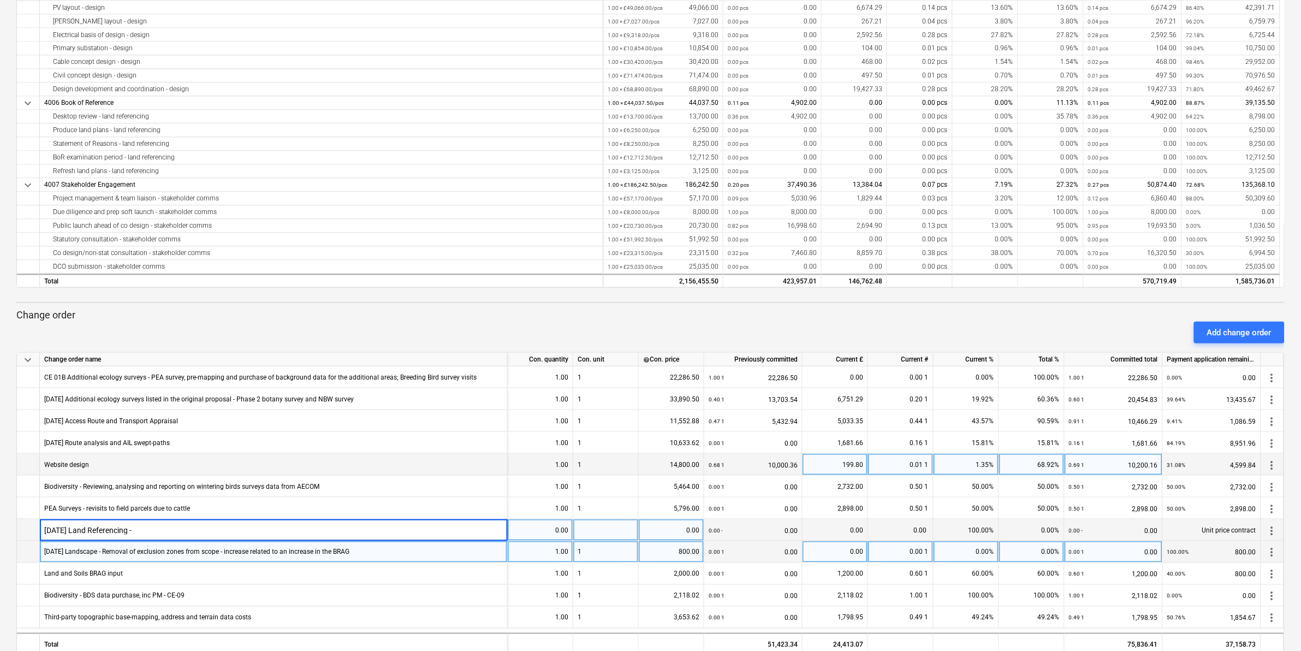
type input "[DATE] Land Referencing -"
drag, startPoint x: 216, startPoint y: 550, endPoint x: 94, endPoint y: 555, distance: 121.8
drag, startPoint x: 94, startPoint y: 555, endPoint x: 112, endPoint y: 560, distance: 18.1
click at [112, 560] on div "[DATE] Landscape - Removal of exclusion zones from scope - increase related to …" at bounding box center [196, 551] width 305 height 21
click at [109, 551] on input "[DATE] Landscape - Removal of exclusion zones from scope - increase related to …" at bounding box center [273, 551] width 467 height 21
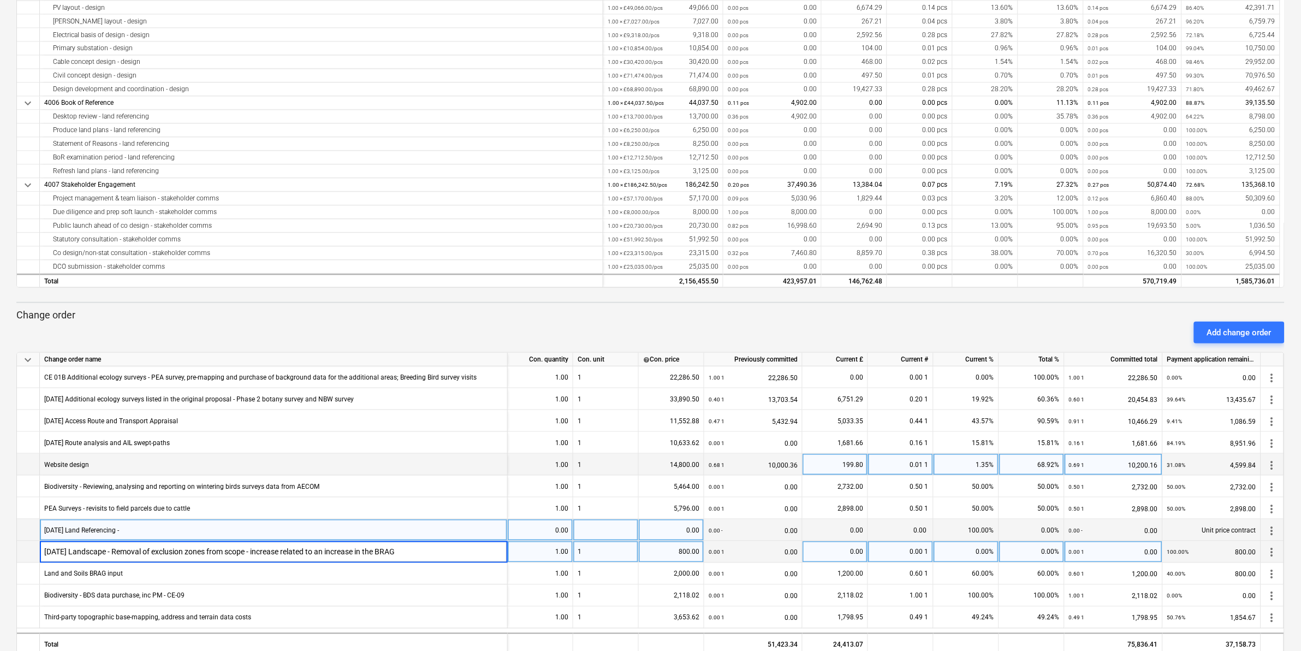
click at [109, 551] on input "[DATE] Landscape - Removal of exclusion zones from scope - increase related to …" at bounding box center [273, 551] width 467 height 21
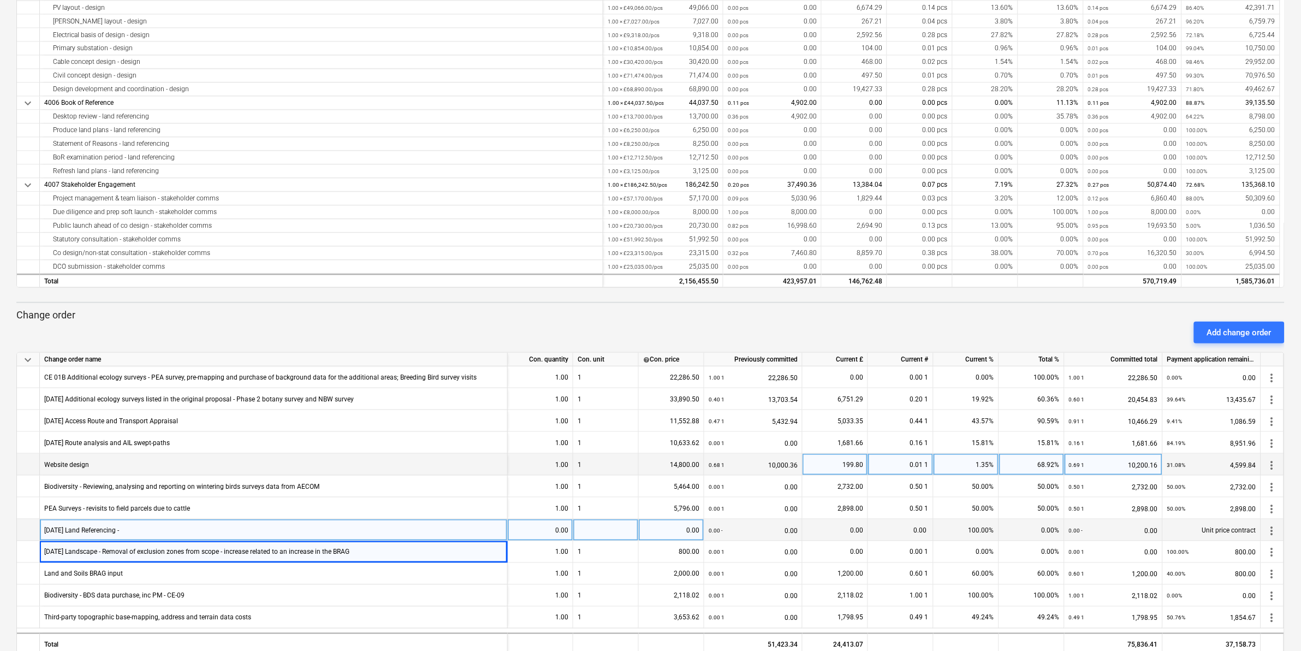
click at [253, 531] on div "[DATE] Land Referencing -" at bounding box center [274, 530] width 468 height 22
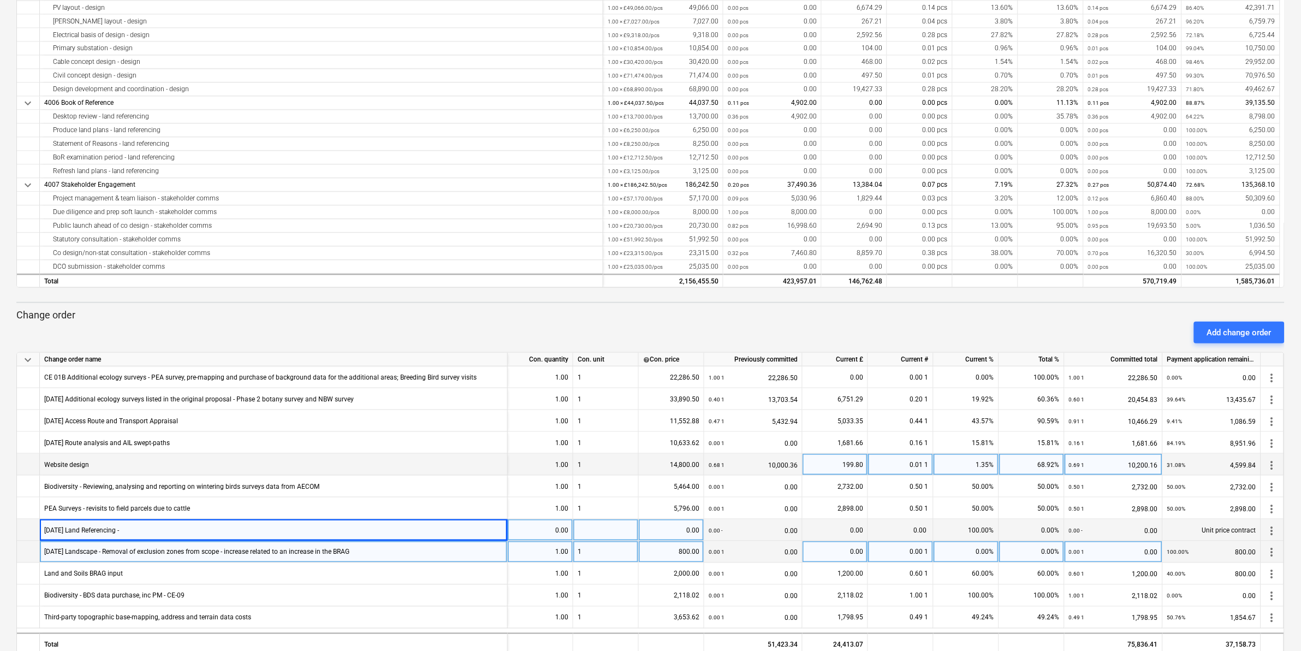
drag, startPoint x: 97, startPoint y: 550, endPoint x: 198, endPoint y: 556, distance: 101.1
click at [198, 556] on div "[DATE] Landscape - Removal of exclusion zones from scope - increase related to …" at bounding box center [196, 551] width 305 height 21
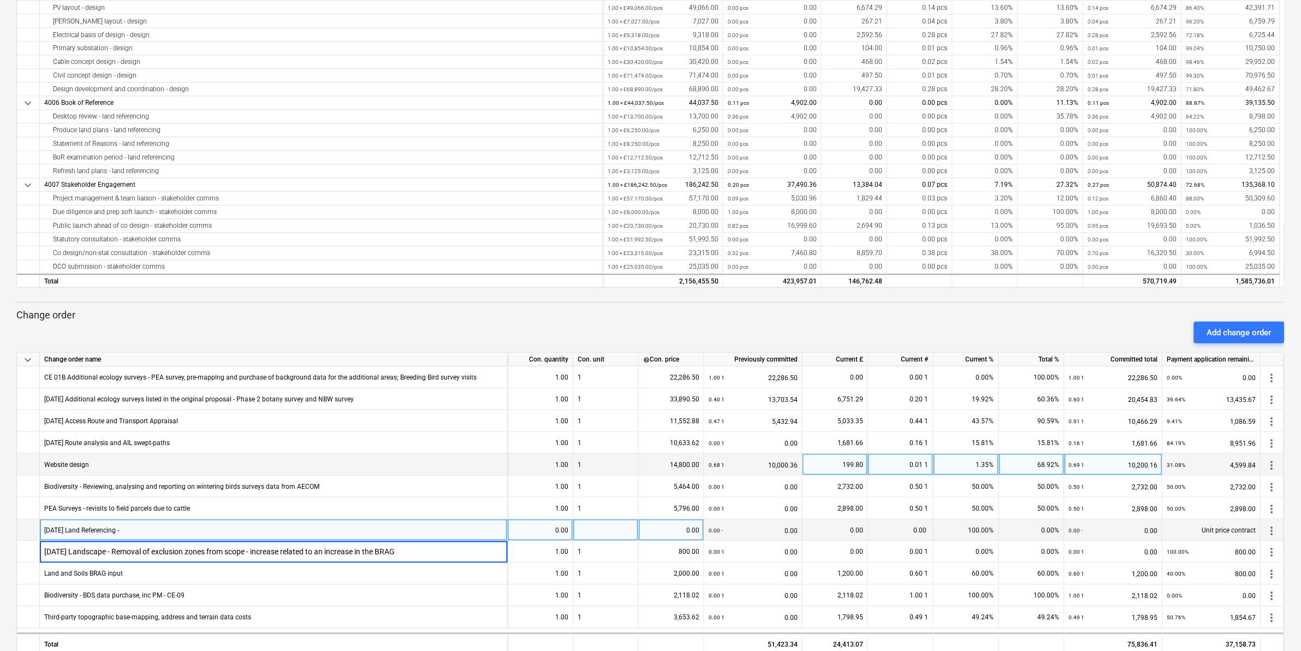
click at [216, 537] on div "[DATE] Land Referencing -" at bounding box center [274, 530] width 468 height 22
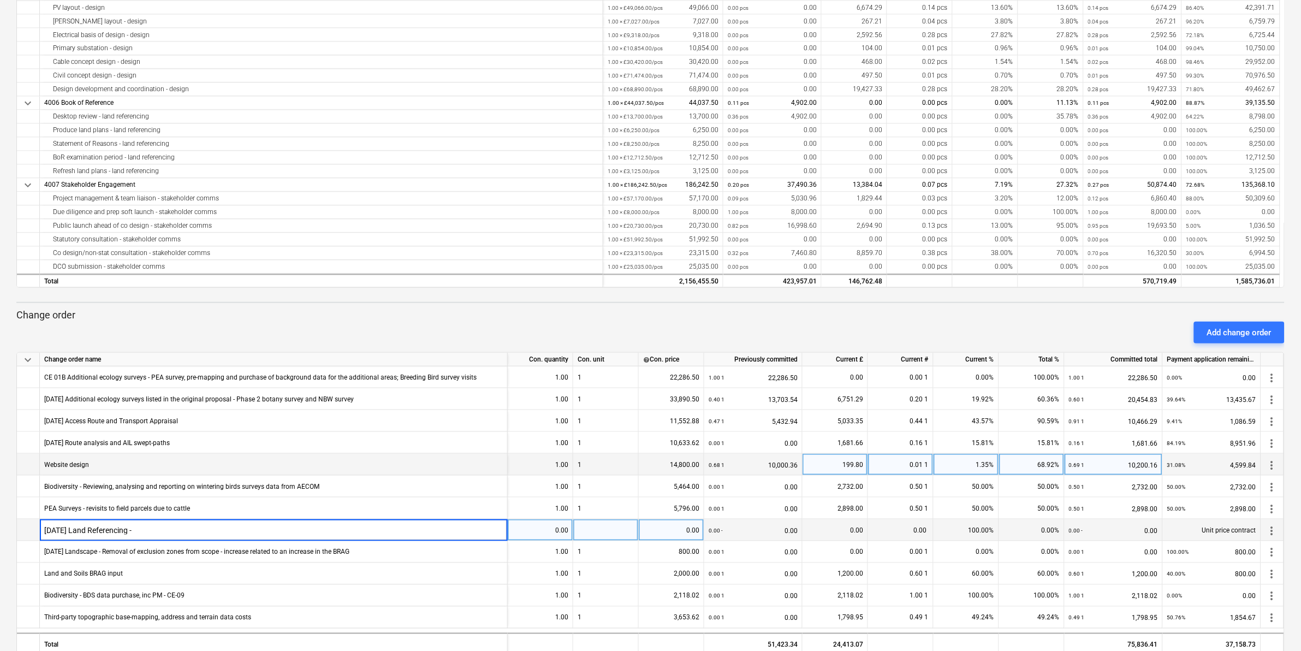
click at [216, 538] on input "[DATE] Land Referencing -" at bounding box center [273, 529] width 467 height 21
click at [216, 536] on input "[DATE] Land Referencing -" at bounding box center [273, 529] width 467 height 21
type input "[DATE] Land Referencing - Removal of exclusion zones from scope - increase"
click at [546, 533] on div "0.00" at bounding box center [540, 530] width 56 height 22
type input "1"
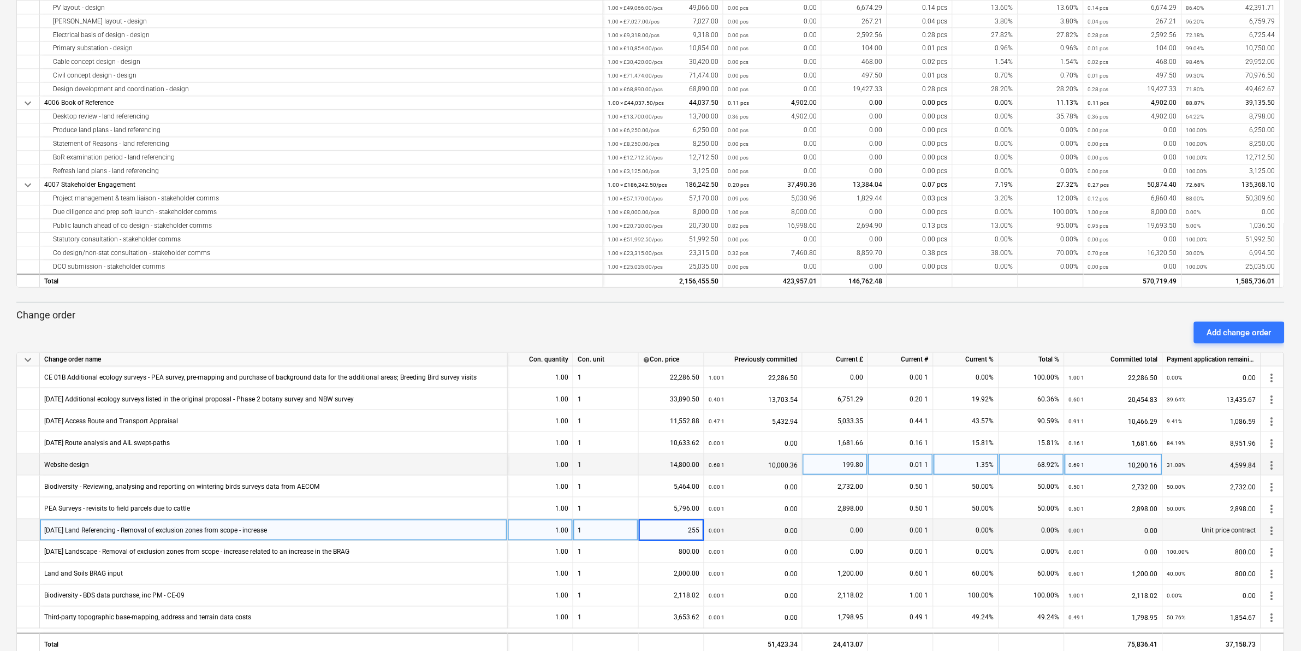
type input "2554"
click at [269, 532] on div "[DATE] Land Referencing - Removal of exclusion zones from scope - increase" at bounding box center [274, 530] width 468 height 22
click at [312, 532] on input "[DATE] Land Referencing - Removal of exclusion zones from scope - increase" at bounding box center [273, 529] width 467 height 21
click at [347, 530] on input "[DATE] Land Referencing - Removal of exclusion zones from scope - increase" at bounding box center [273, 529] width 467 height 21
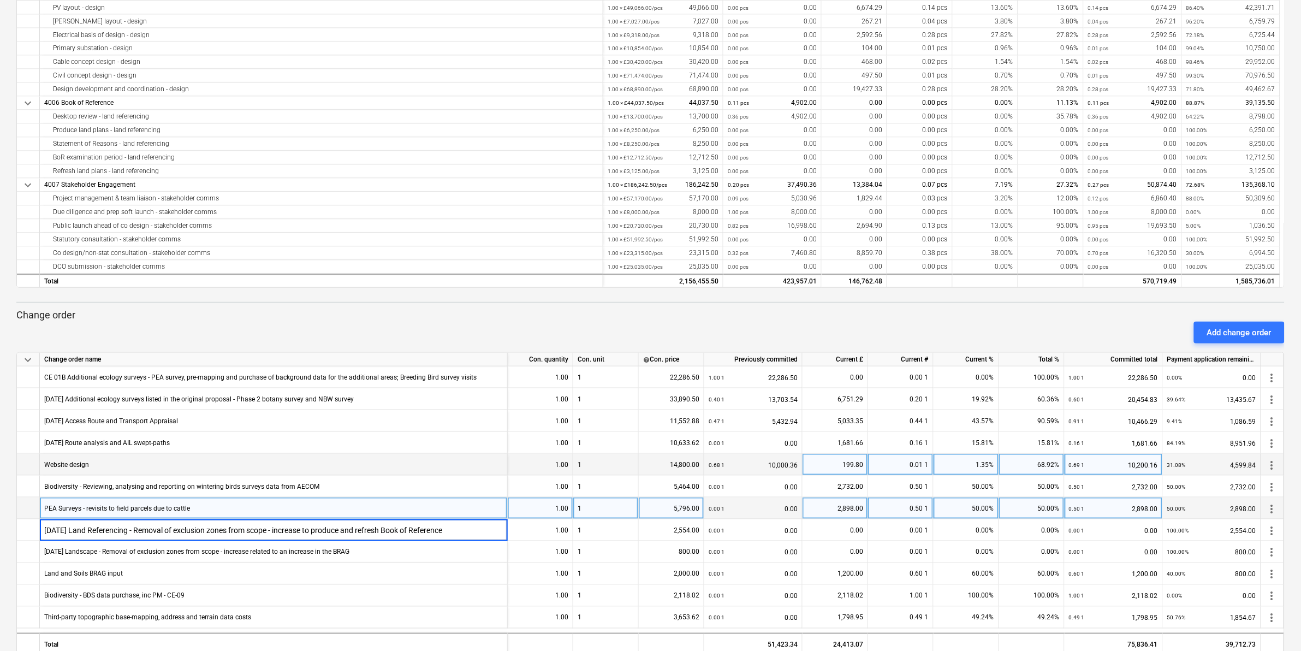
type input "[DATE] Land Referencing - Removal of exclusion zones from scope - increase to p…"
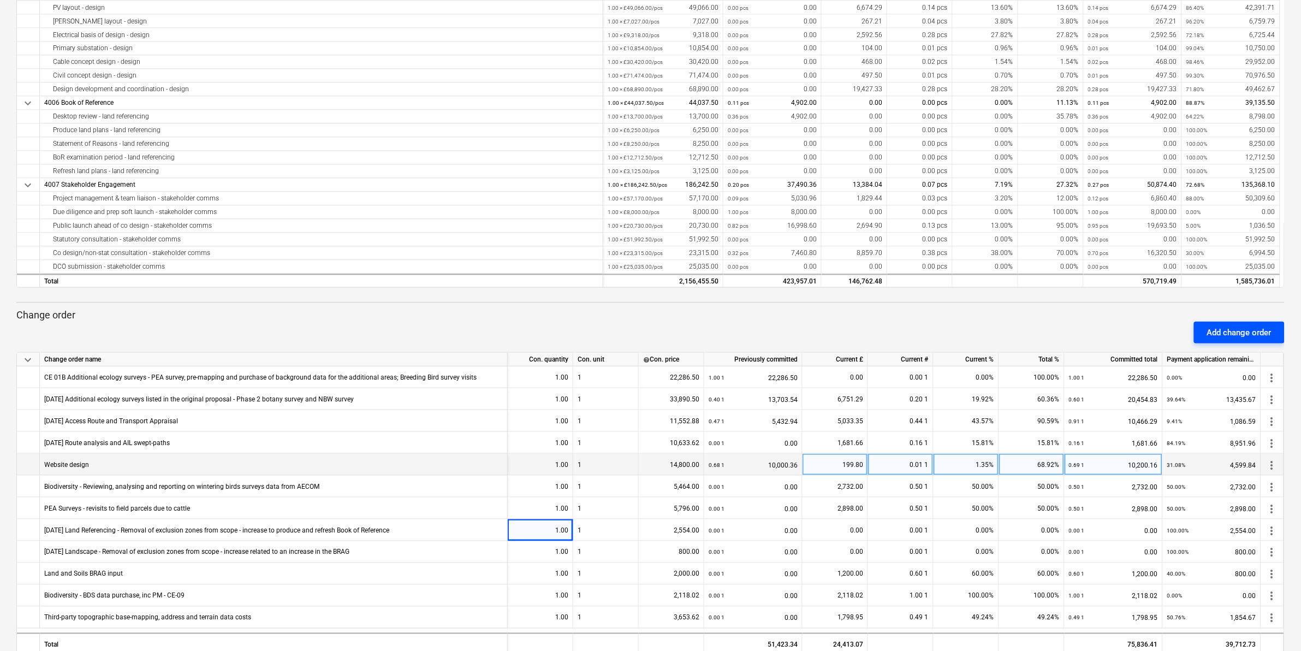
click at [1223, 327] on div "Add change order" at bounding box center [1239, 332] width 64 height 14
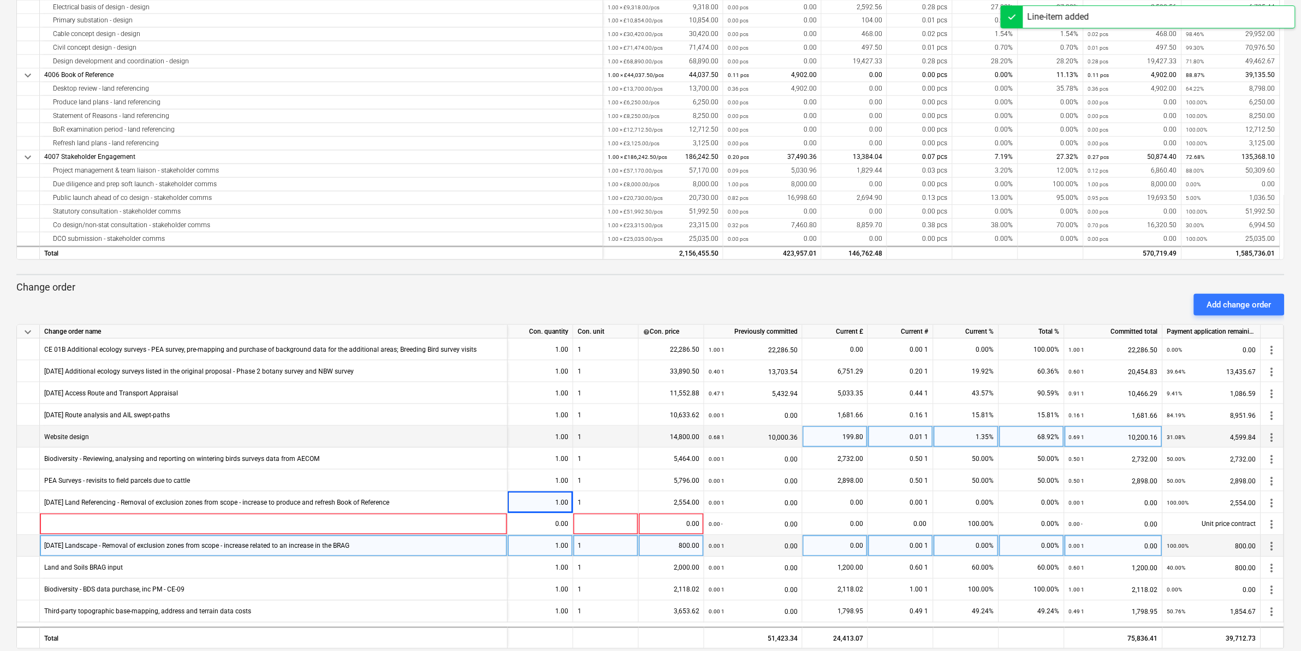
scroll to position [363, 0]
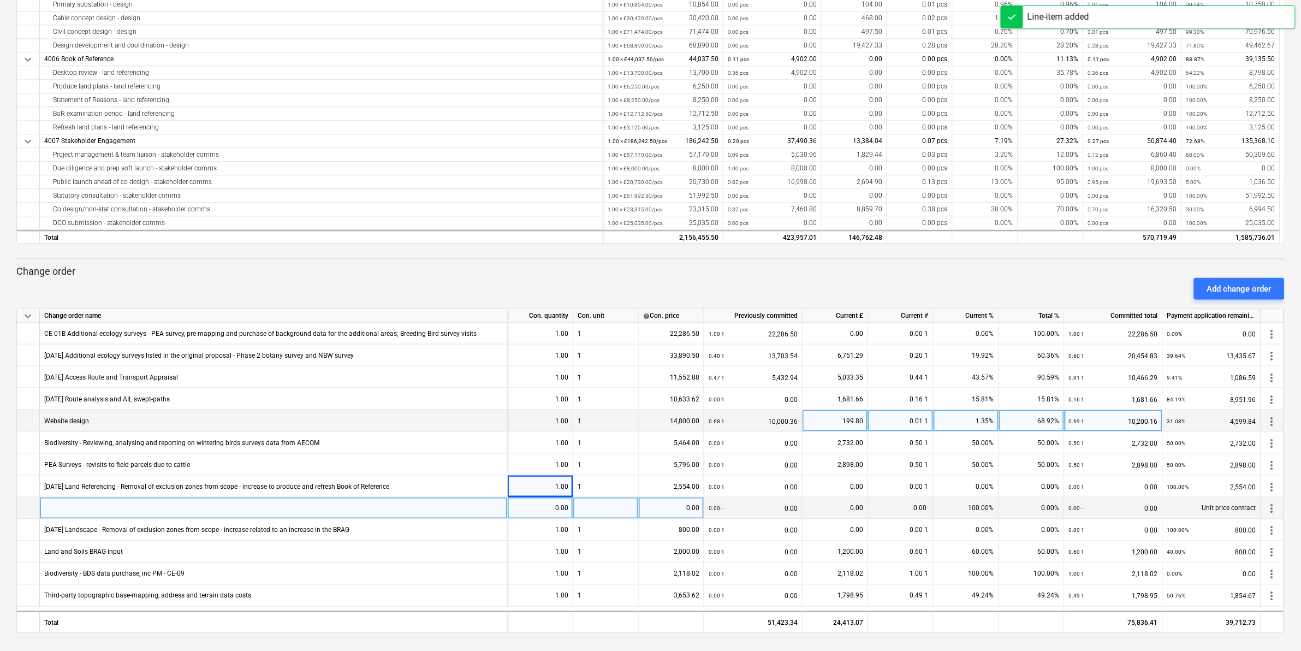
click at [233, 508] on div at bounding box center [274, 508] width 468 height 22
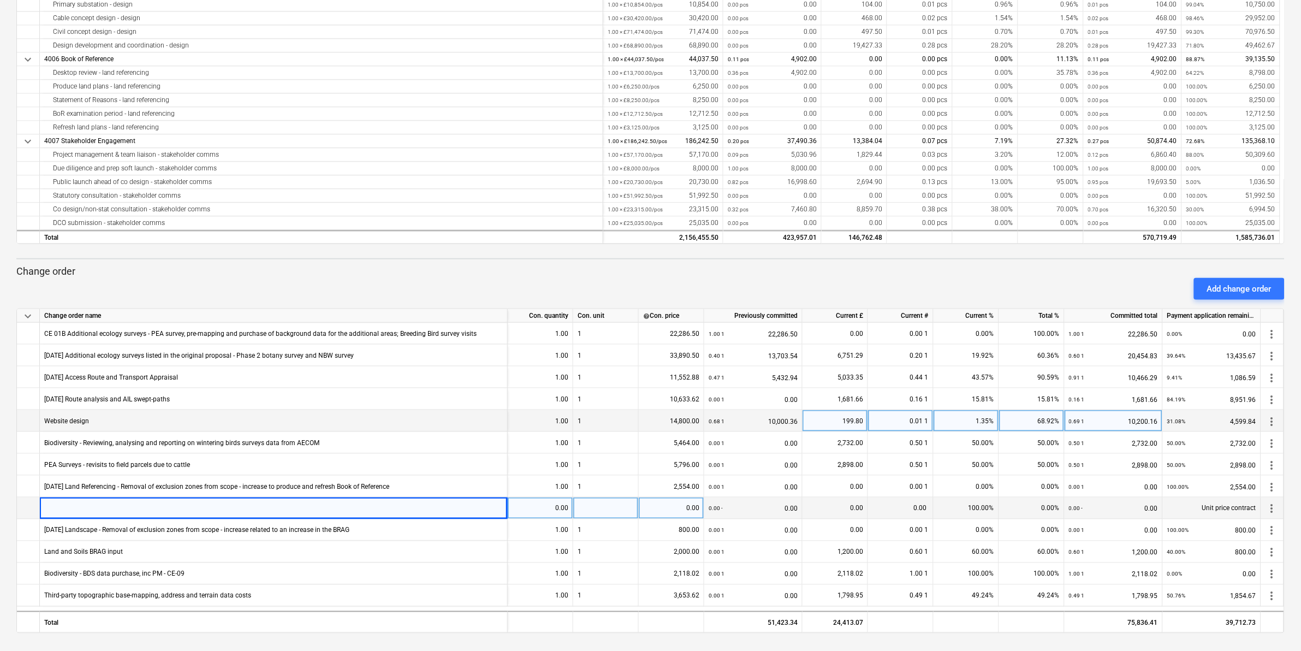
click at [60, 508] on div at bounding box center [274, 508] width 468 height 22
type input "Costs from Historic [GEOGRAPHIC_DATA] for Enhanced Advisory Service"
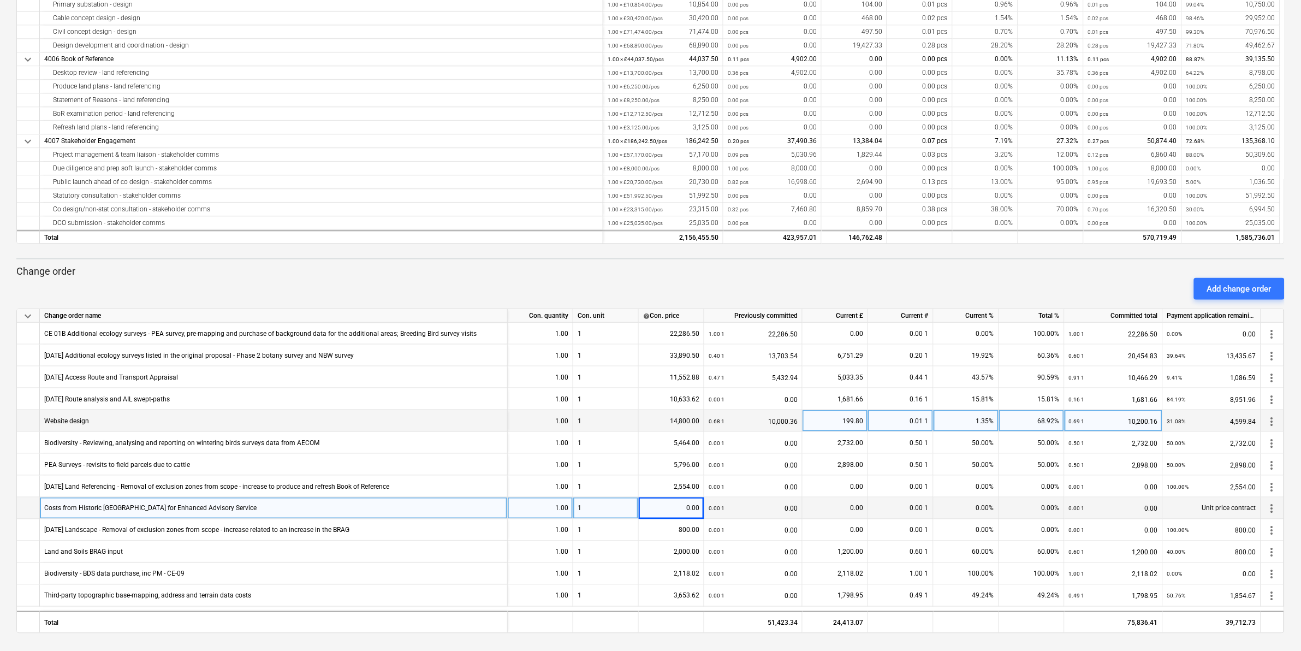
click at [671, 508] on div "0.00" at bounding box center [671, 508] width 56 height 22
type input "3680"
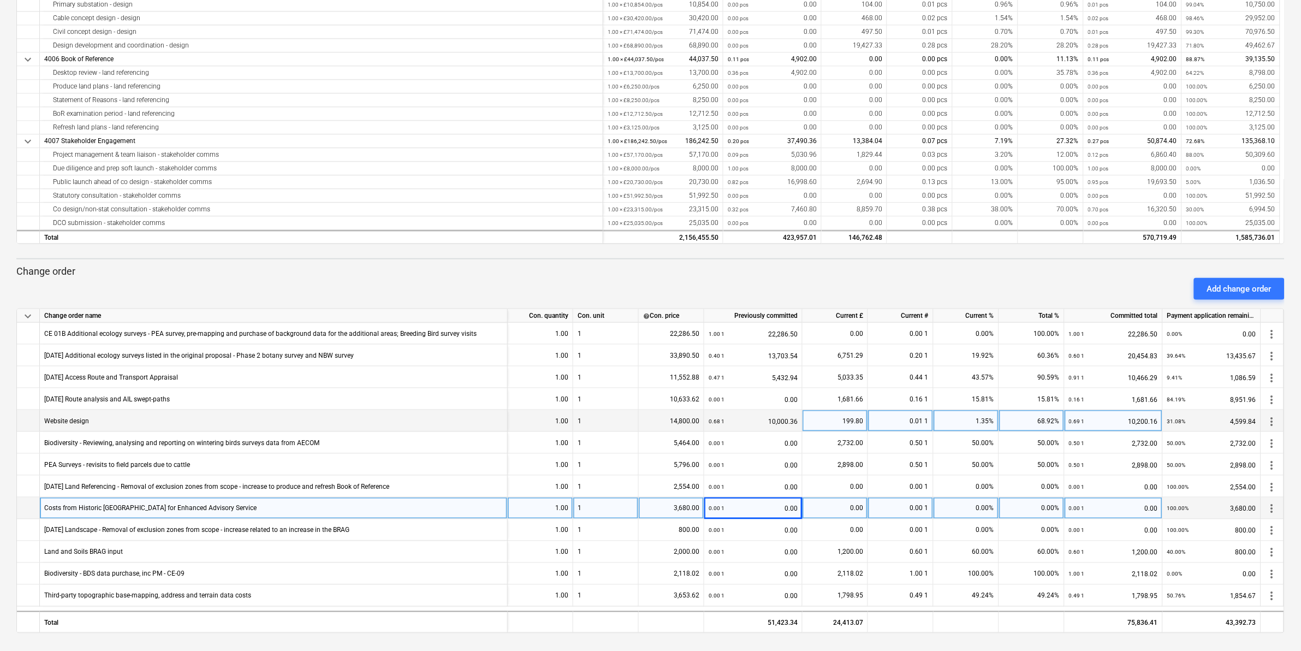
click at [951, 268] on p "Change order" at bounding box center [650, 271] width 1268 height 13
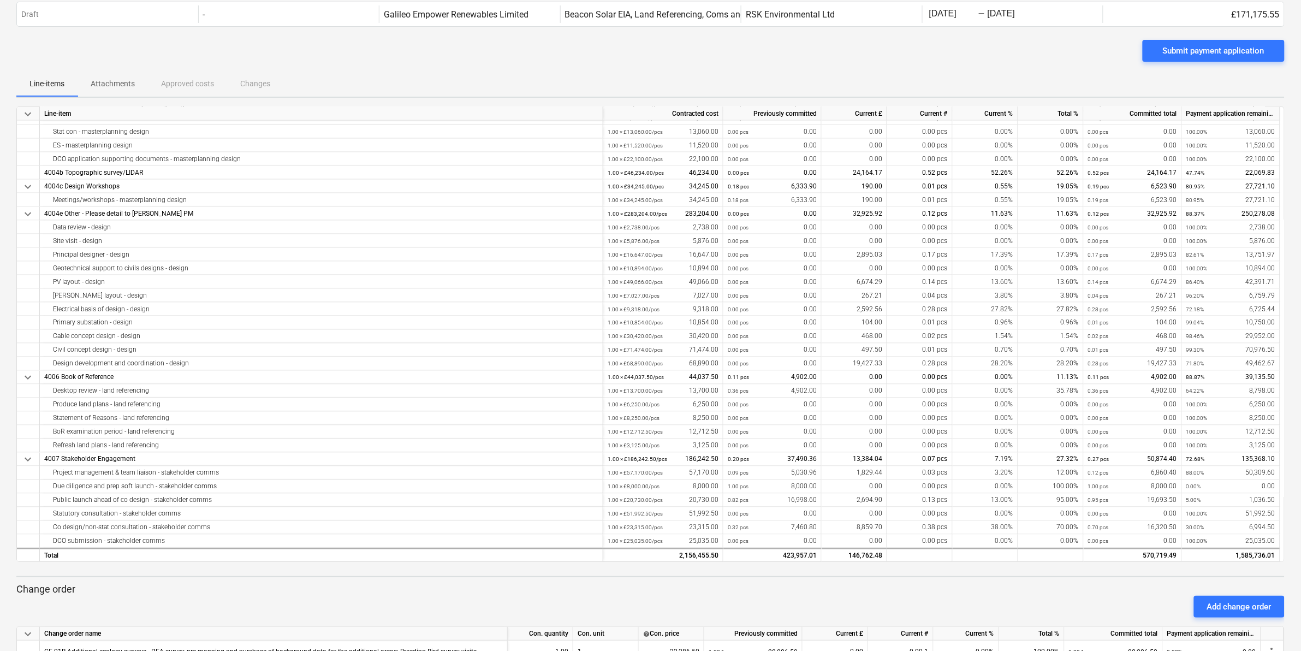
scroll to position [0, 0]
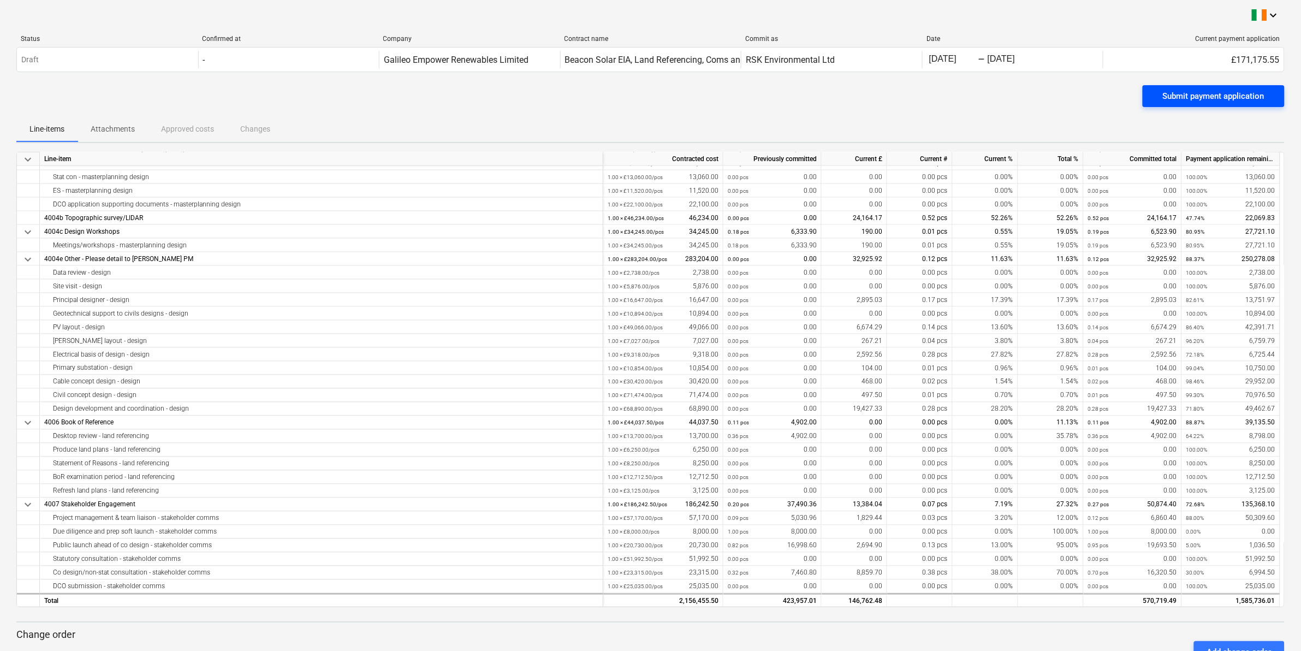
click at [1183, 94] on div "Submit payment application" at bounding box center [1214, 96] width 102 height 14
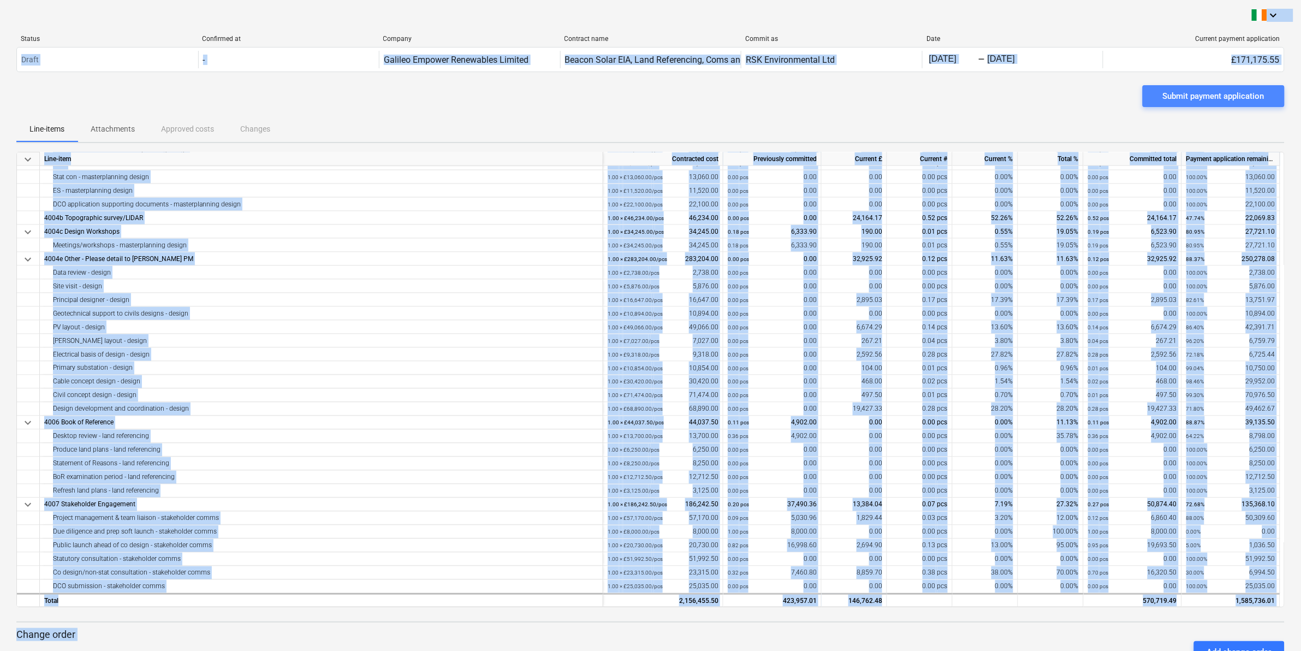
click at [1218, 97] on div "Submit payment application" at bounding box center [1214, 96] width 102 height 14
click at [1029, 112] on div "Submit payment application" at bounding box center [650, 100] width 1268 height 31
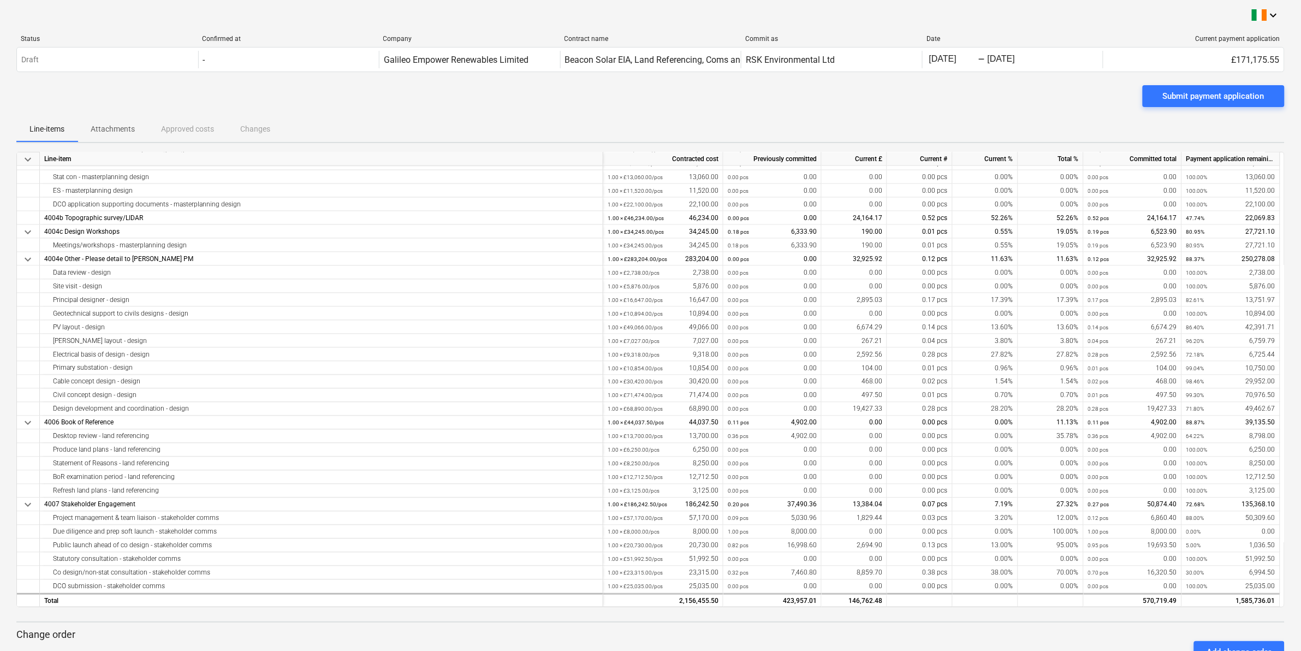
click at [1029, 112] on div "Submit payment application" at bounding box center [650, 100] width 1268 height 31
drag, startPoint x: 1029, startPoint y: 112, endPoint x: 969, endPoint y: 99, distance: 61.9
click at [969, 99] on div "Submit payment application" at bounding box center [650, 100] width 1268 height 31
click at [1200, 96] on div "Submit payment application" at bounding box center [1214, 96] width 102 height 14
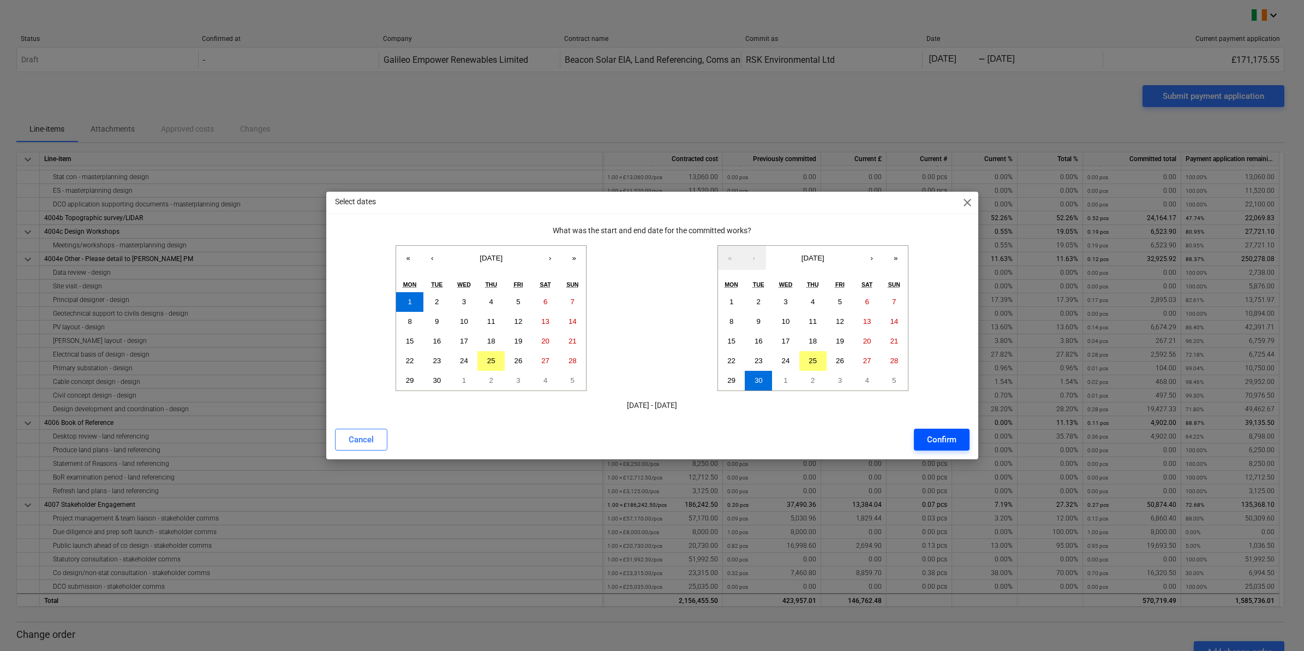
click at [939, 437] on div "Confirm" at bounding box center [941, 439] width 29 height 14
click at [939, 437] on div "Cancel Confirm" at bounding box center [652, 439] width 635 height 22
